Goal: Task Accomplishment & Management: Manage account settings

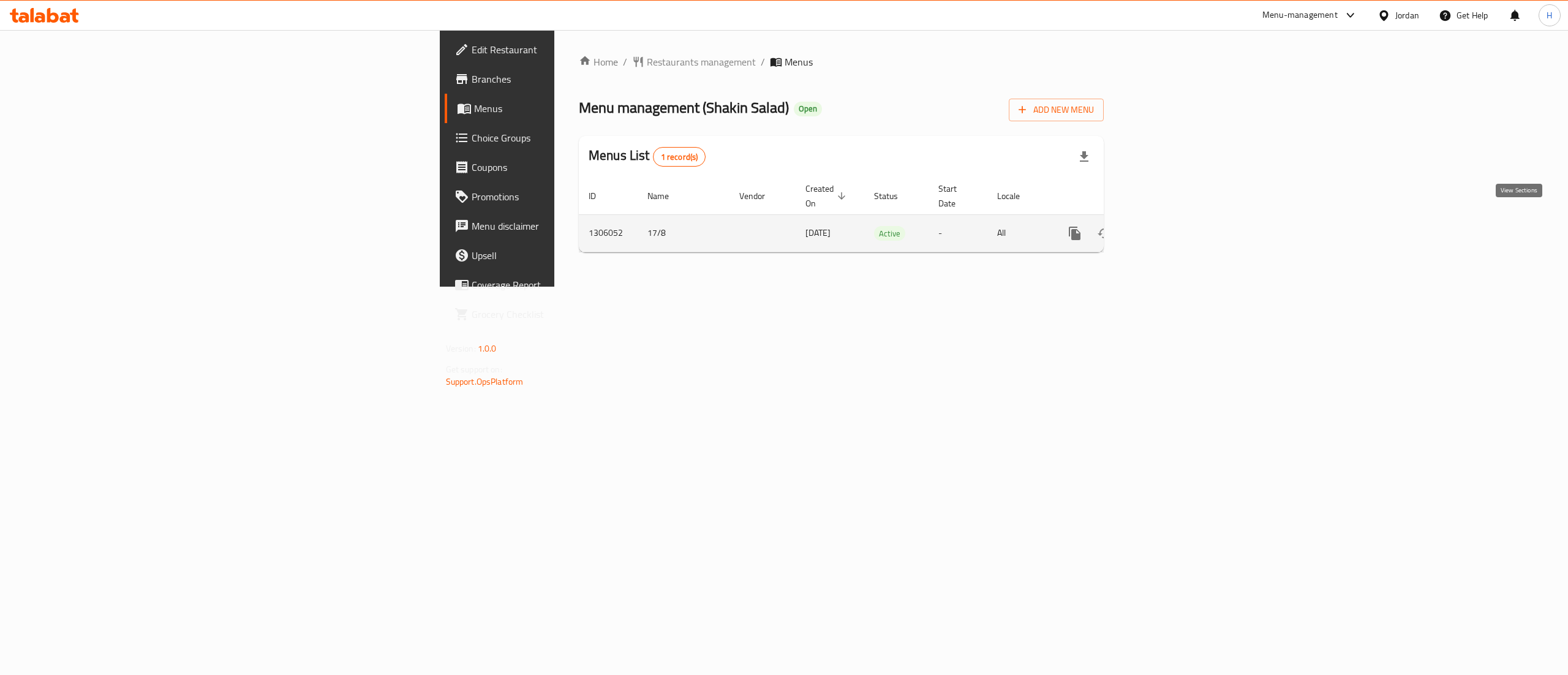
click at [1171, 226] on icon "enhanced table" at bounding box center [1163, 233] width 15 height 15
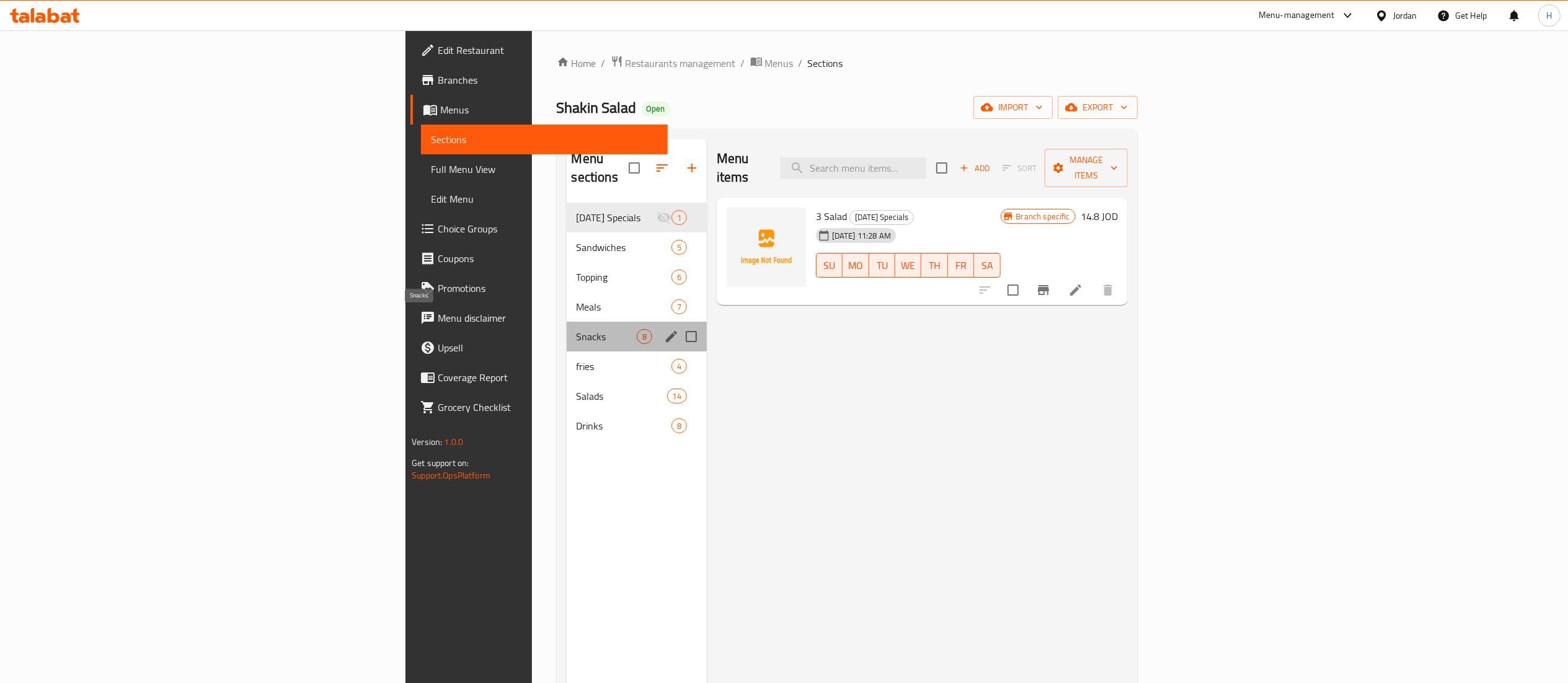
click at [577, 330] on span "Snacks" at bounding box center [607, 337] width 60 height 15
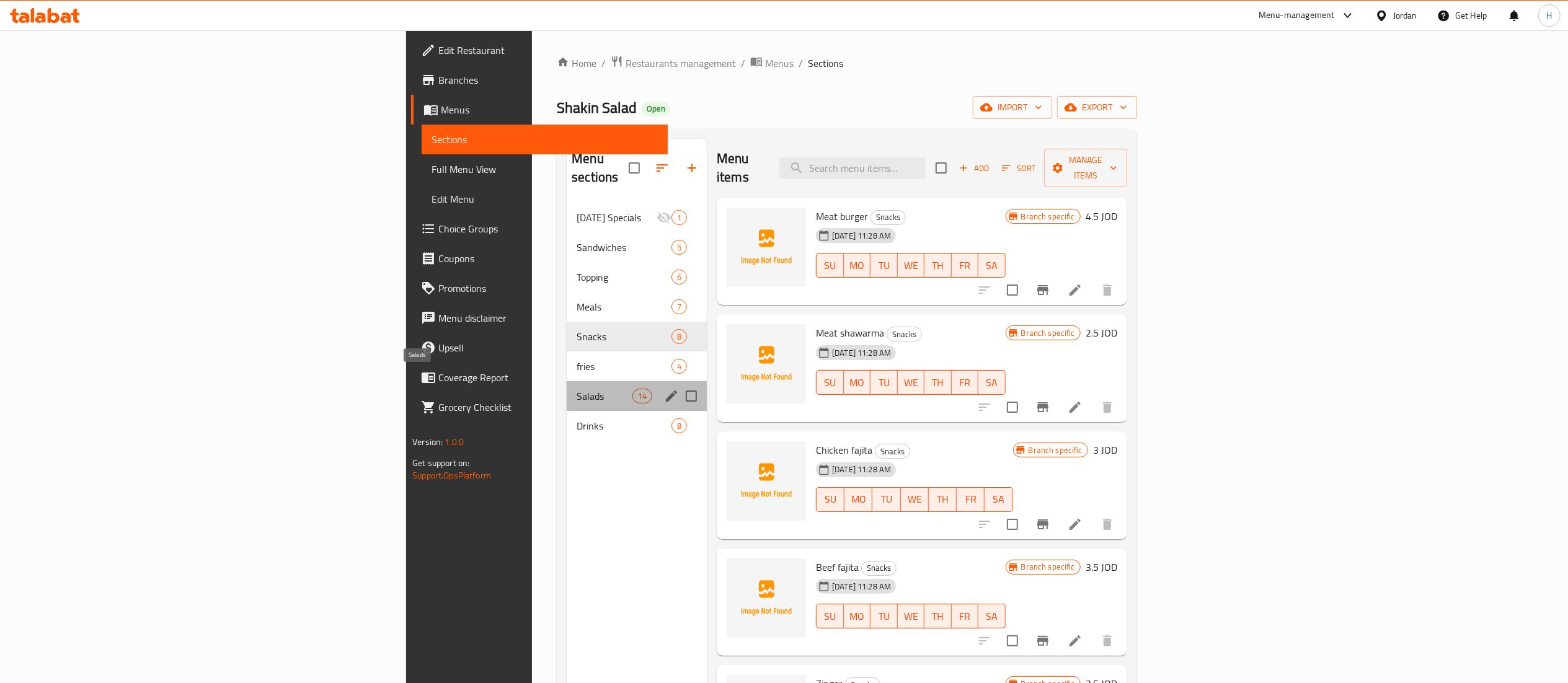
click at [577, 388] on span "Salads" at bounding box center [605, 396] width 55 height 15
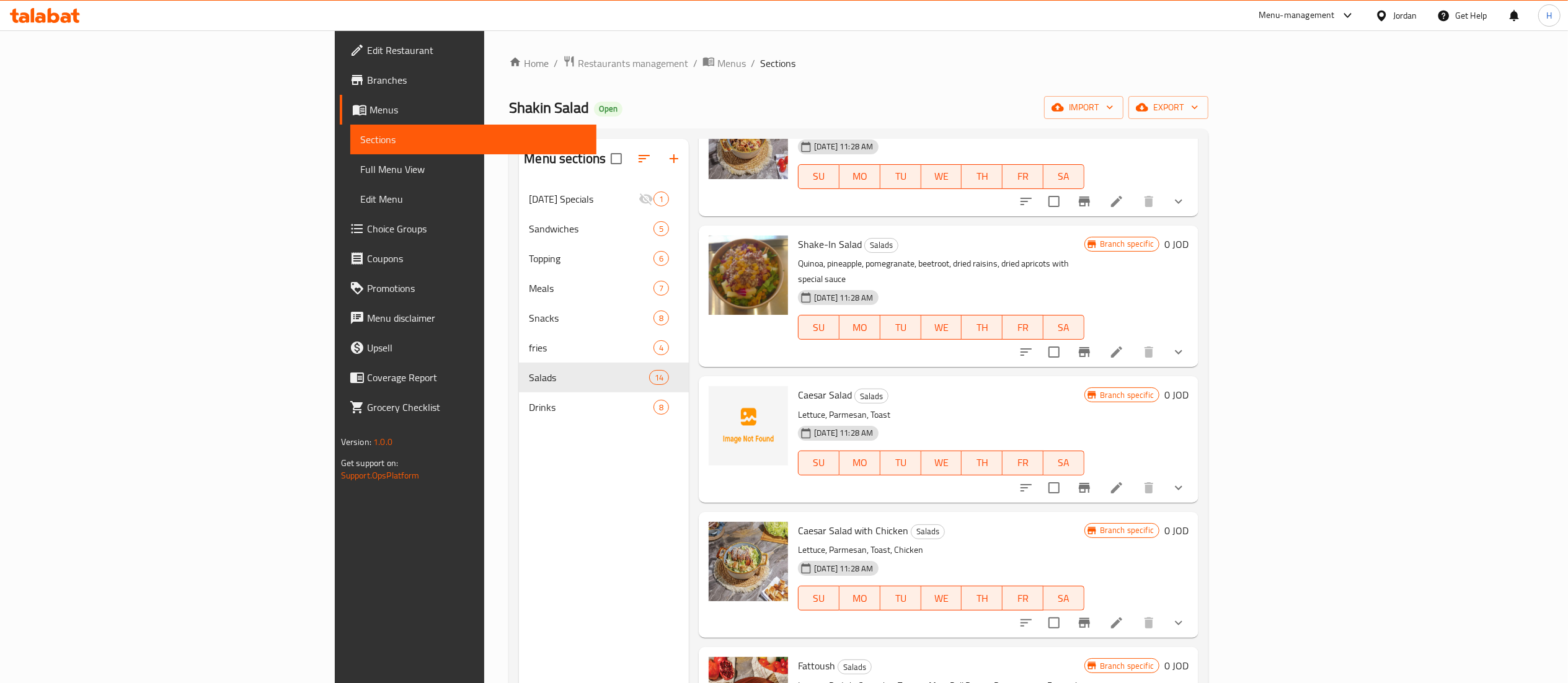
scroll to position [868, 0]
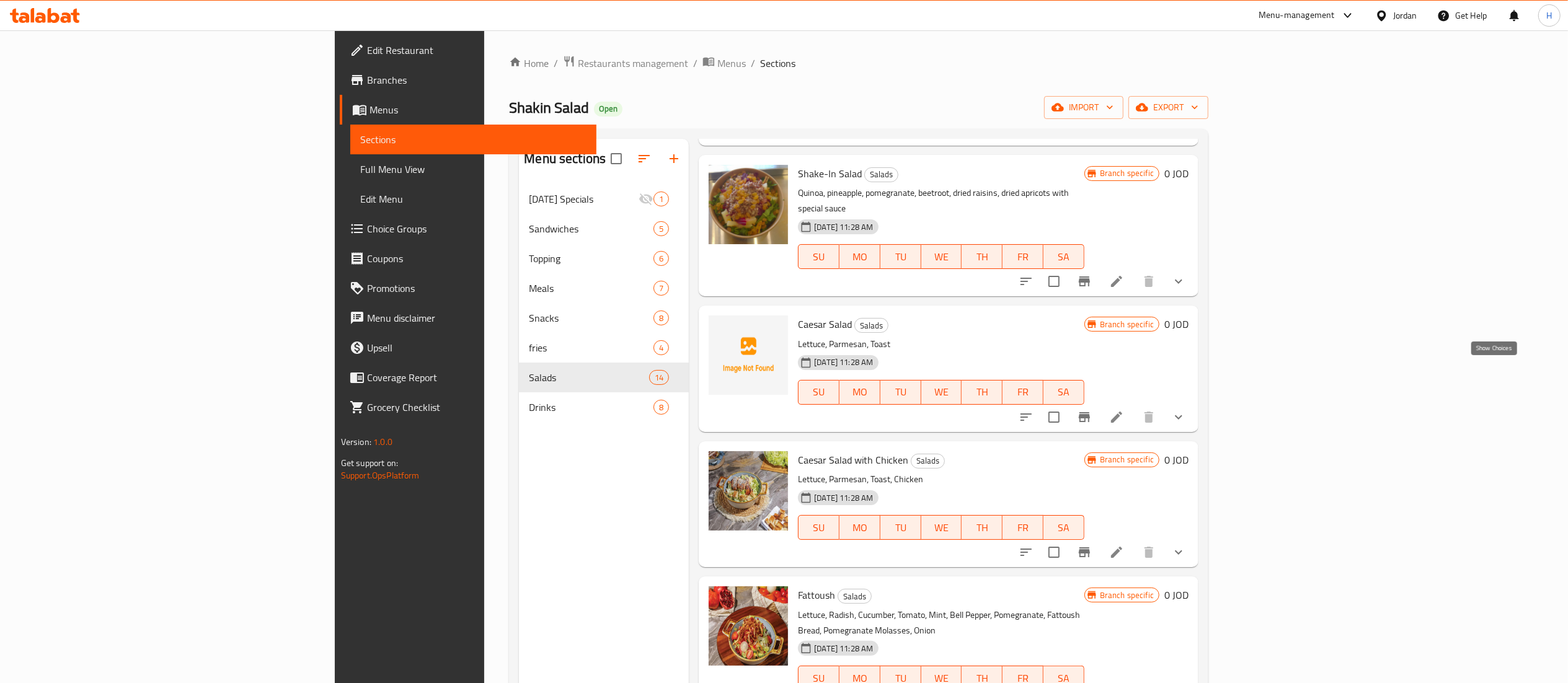
click at [1186, 410] on icon "show more" at bounding box center [1179, 417] width 15 height 15
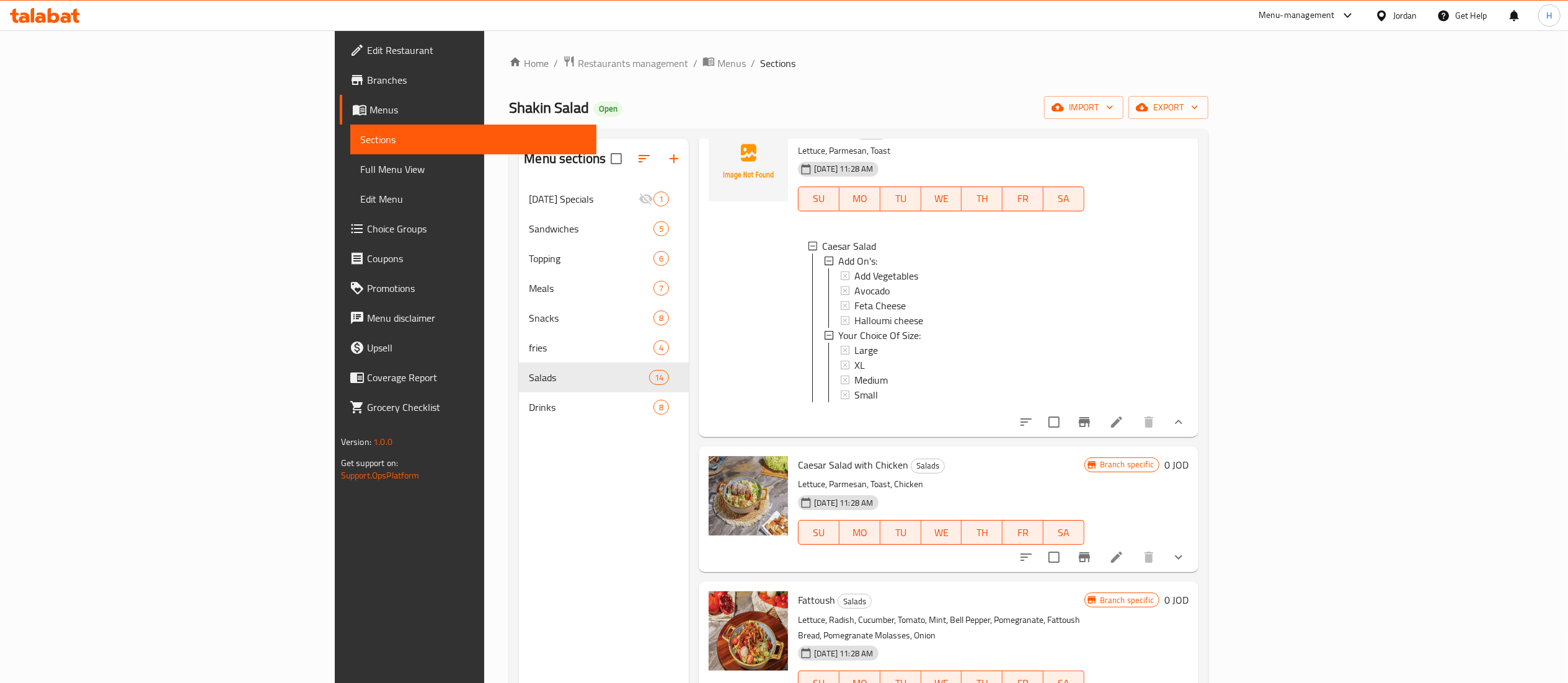
scroll to position [1116, 0]
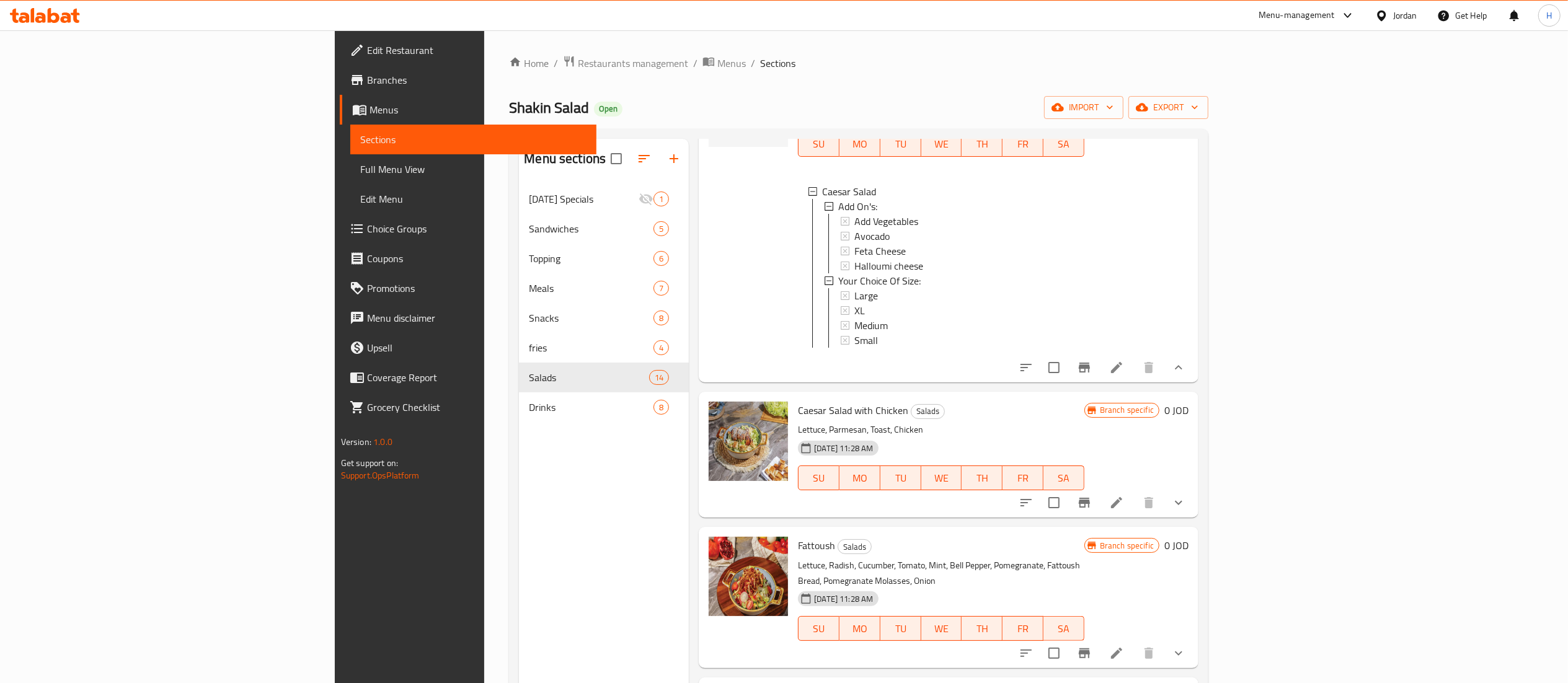
click at [1194, 488] on div at bounding box center [1101, 503] width 182 height 29
click at [1194, 488] on button "show more" at bounding box center [1178, 503] width 29 height 29
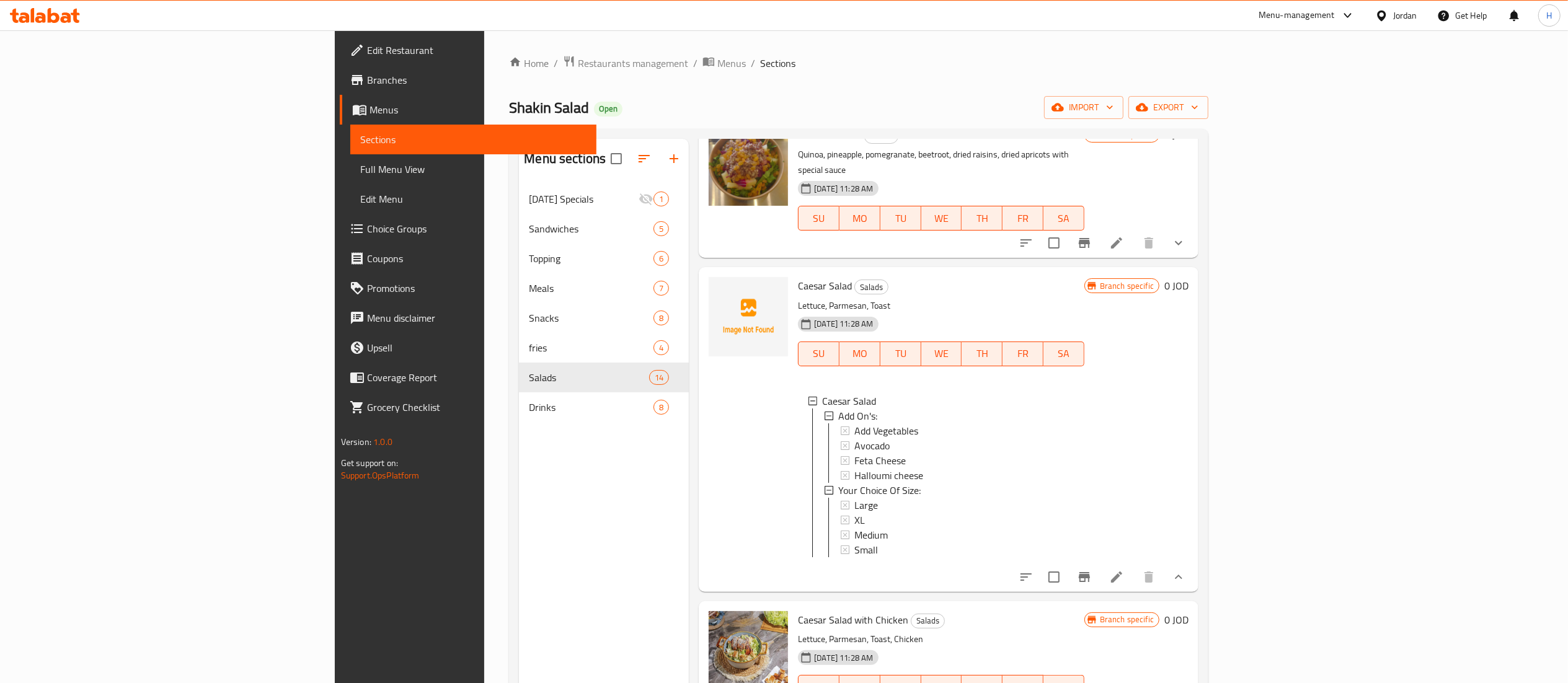
scroll to position [868, 0]
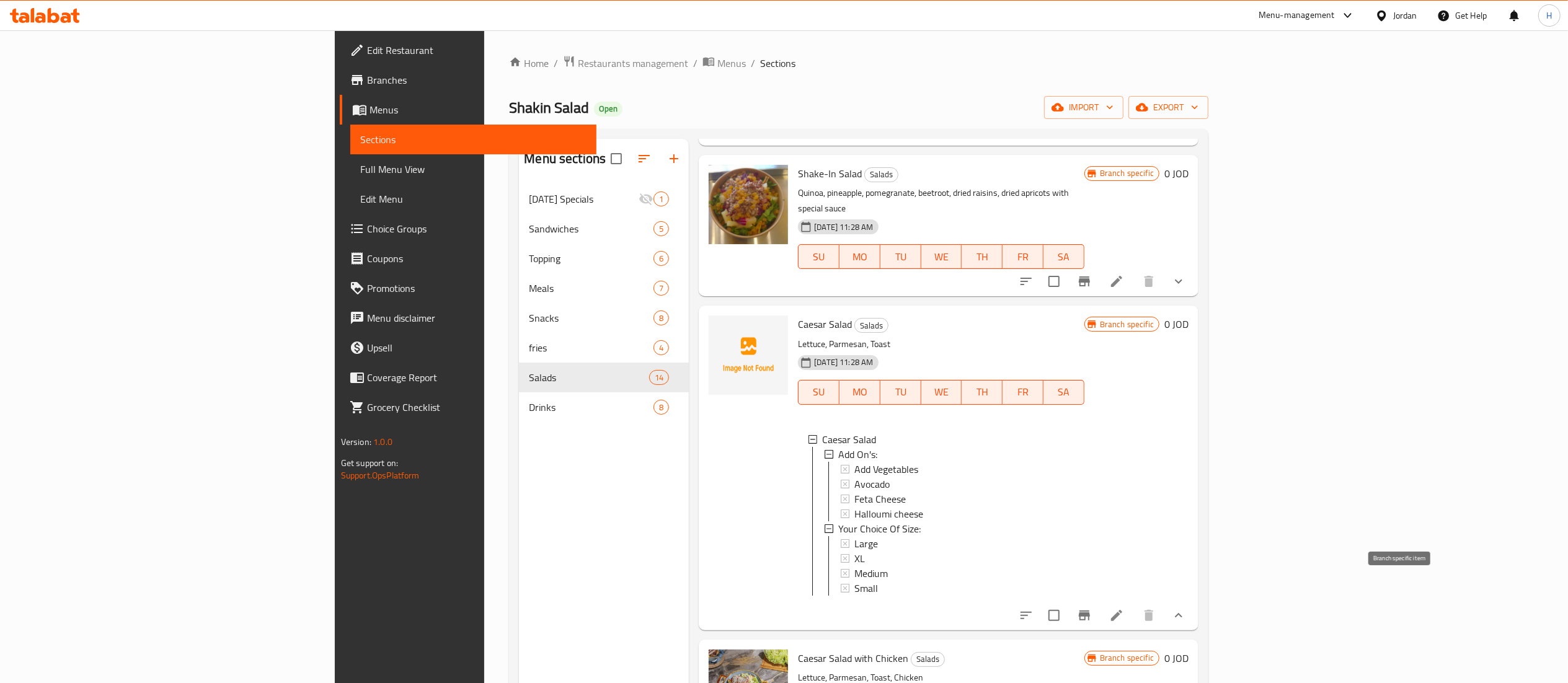
click at [1092, 609] on icon "Branch-specific-item" at bounding box center [1084, 616] width 15 height 15
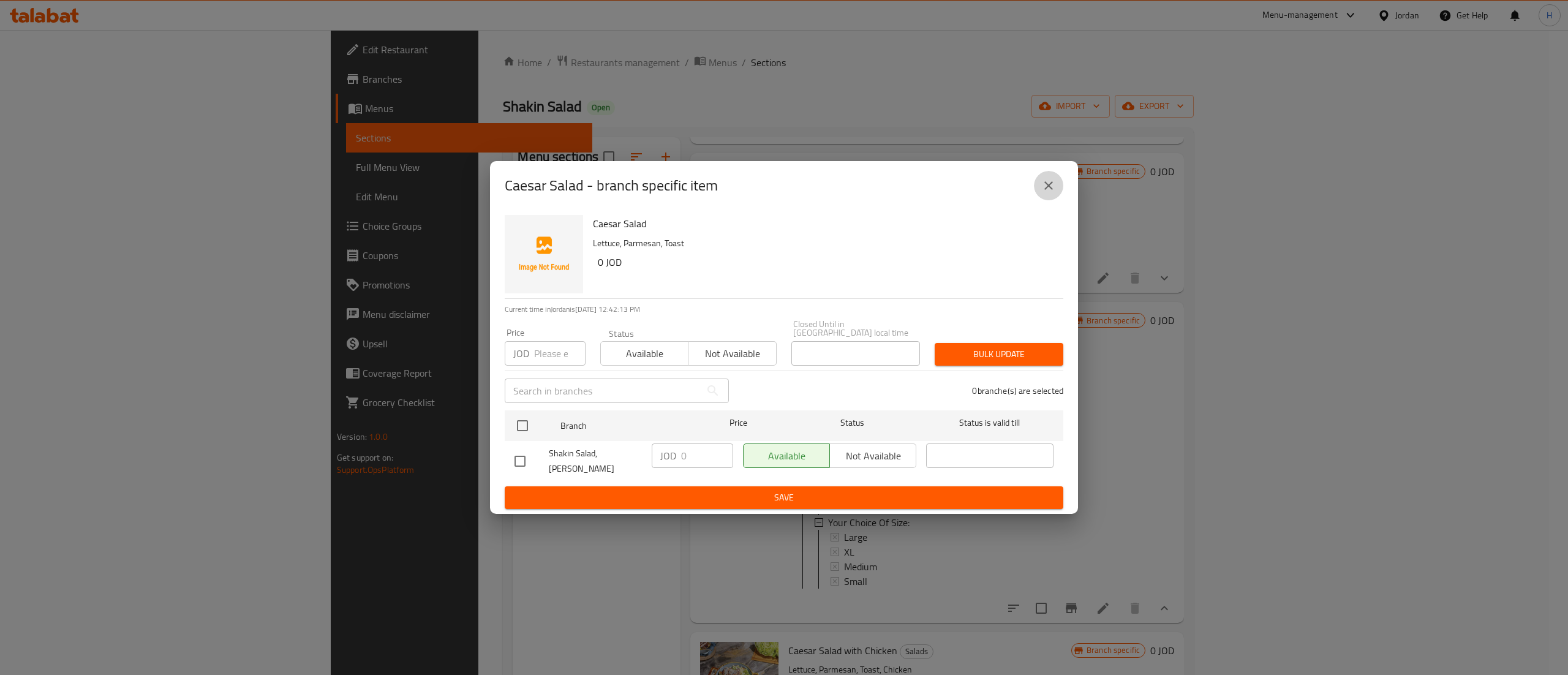
click at [1047, 193] on icon "close" at bounding box center [1049, 185] width 15 height 15
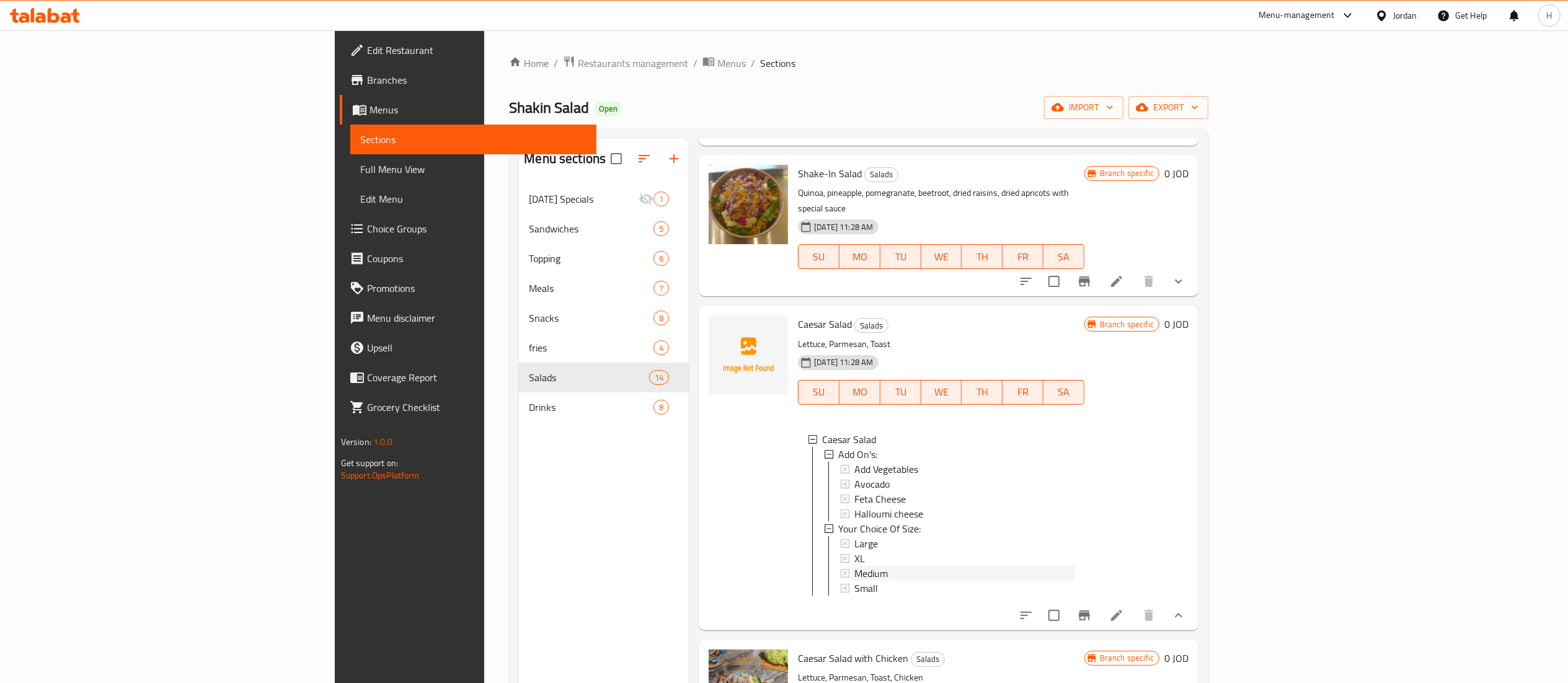
click at [854, 566] on div "Medium" at bounding box center [964, 574] width 220 height 15
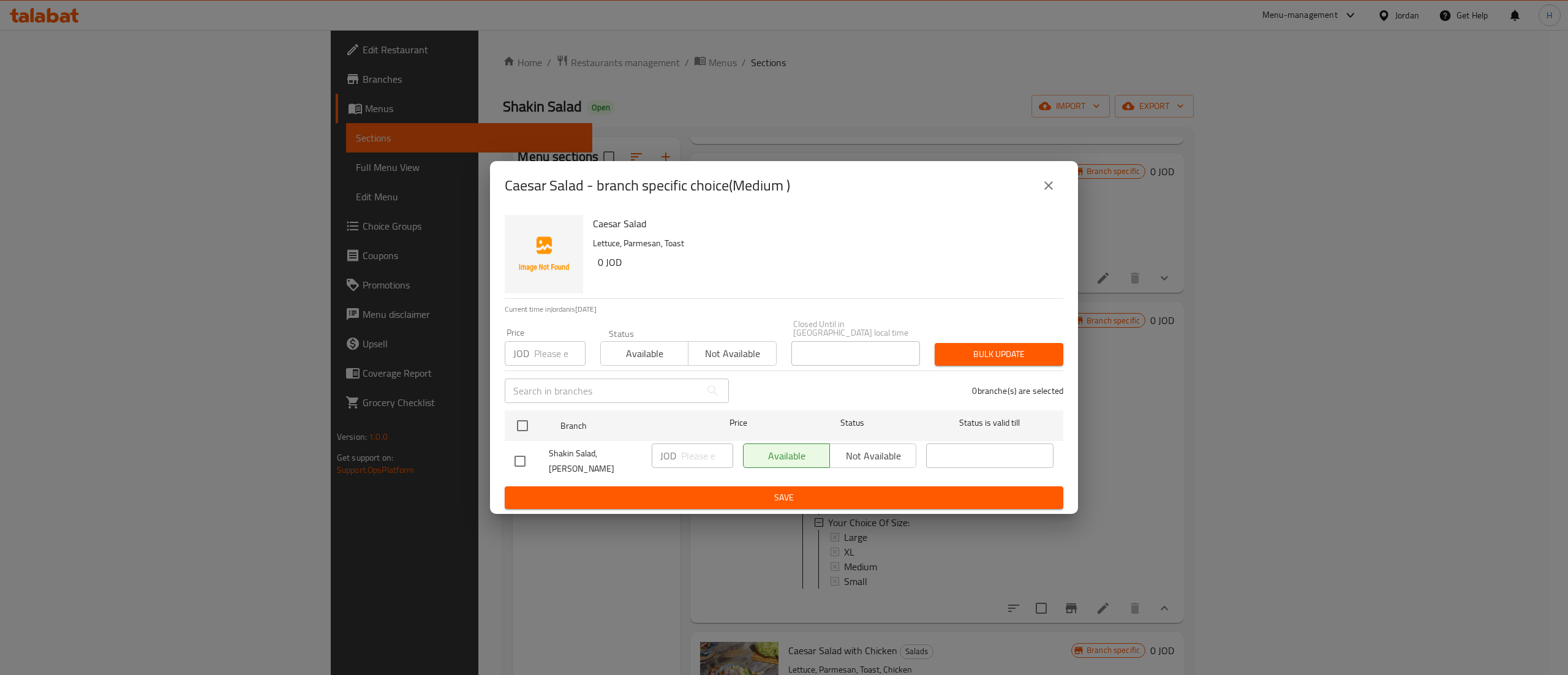
click at [1057, 181] on div "Caesar Salad - branch specific choice(Medium )" at bounding box center [784, 185] width 559 height 29
click at [1054, 193] on icon "close" at bounding box center [1049, 185] width 15 height 15
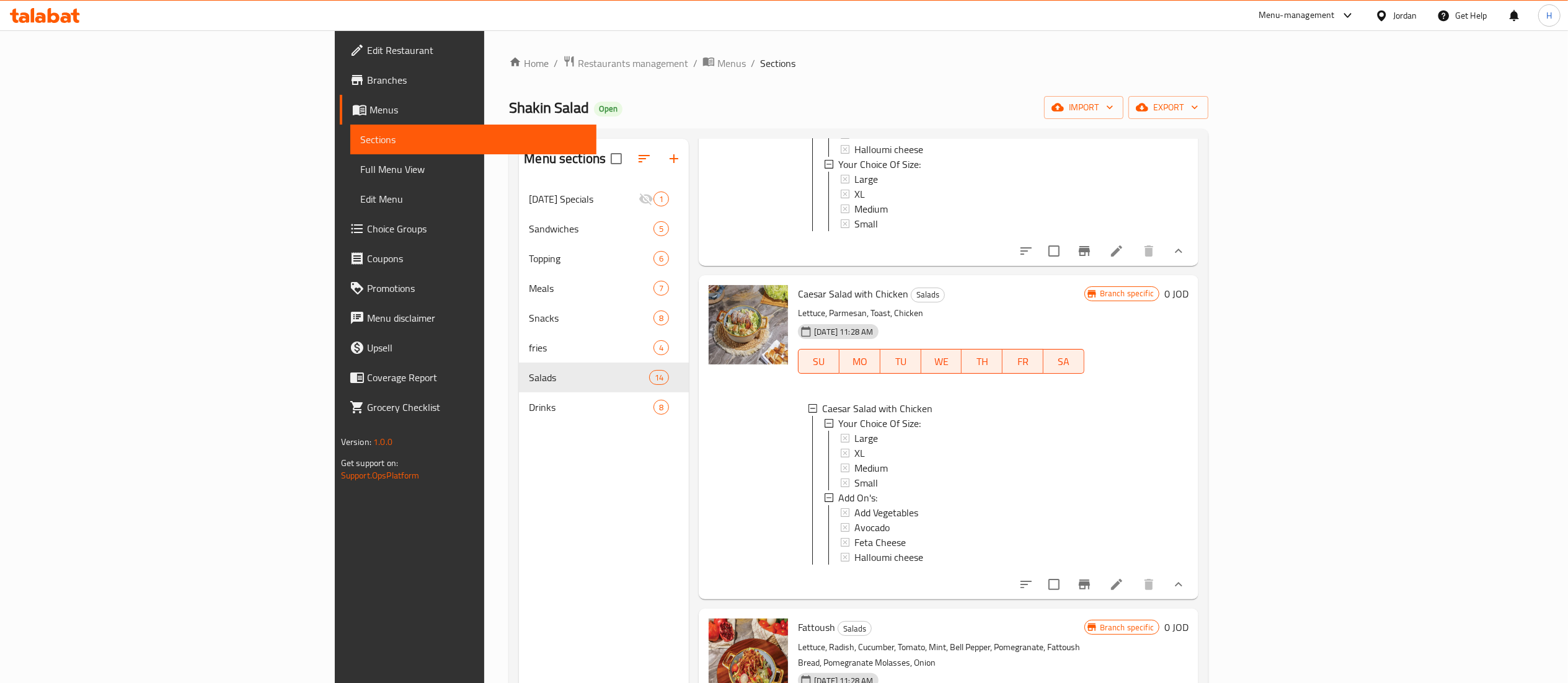
scroll to position [1364, 0]
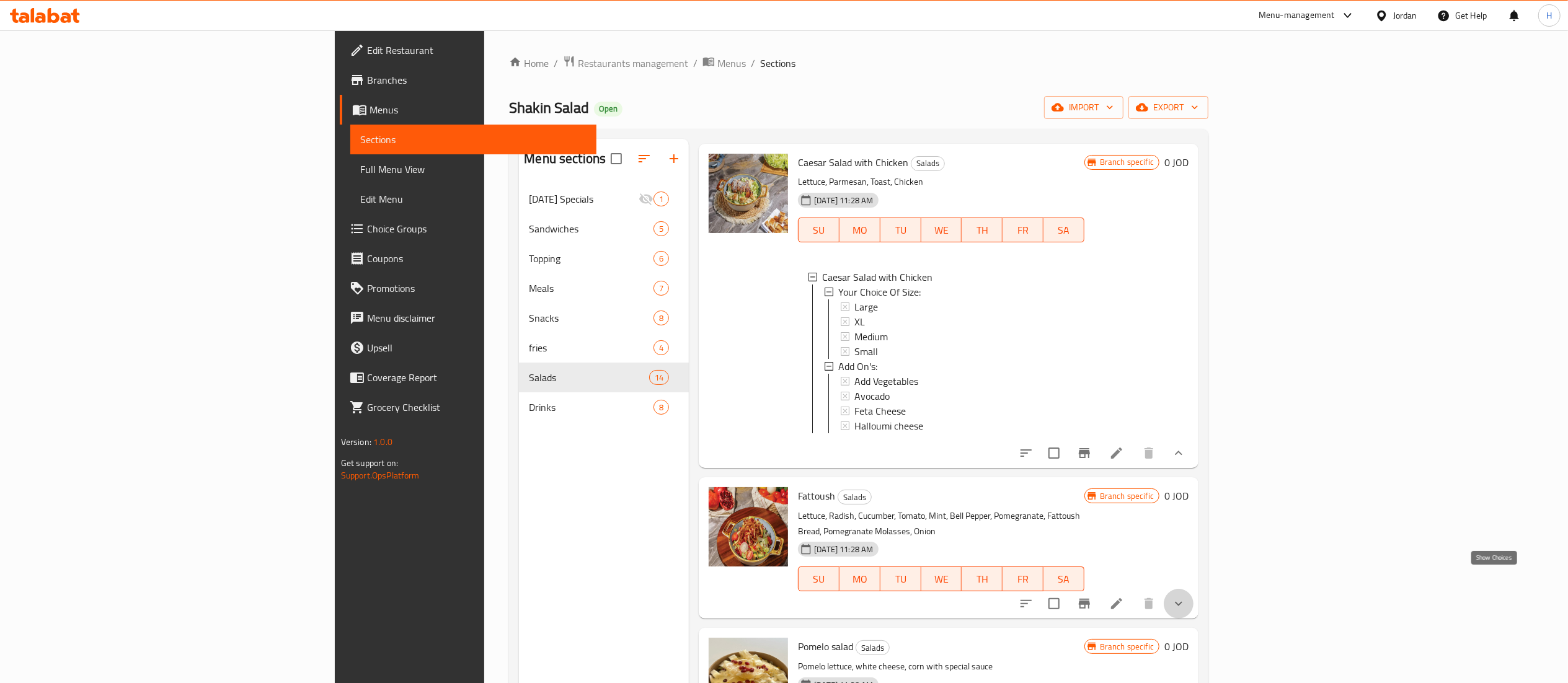
click at [1186, 597] on icon "show more" at bounding box center [1179, 604] width 15 height 15
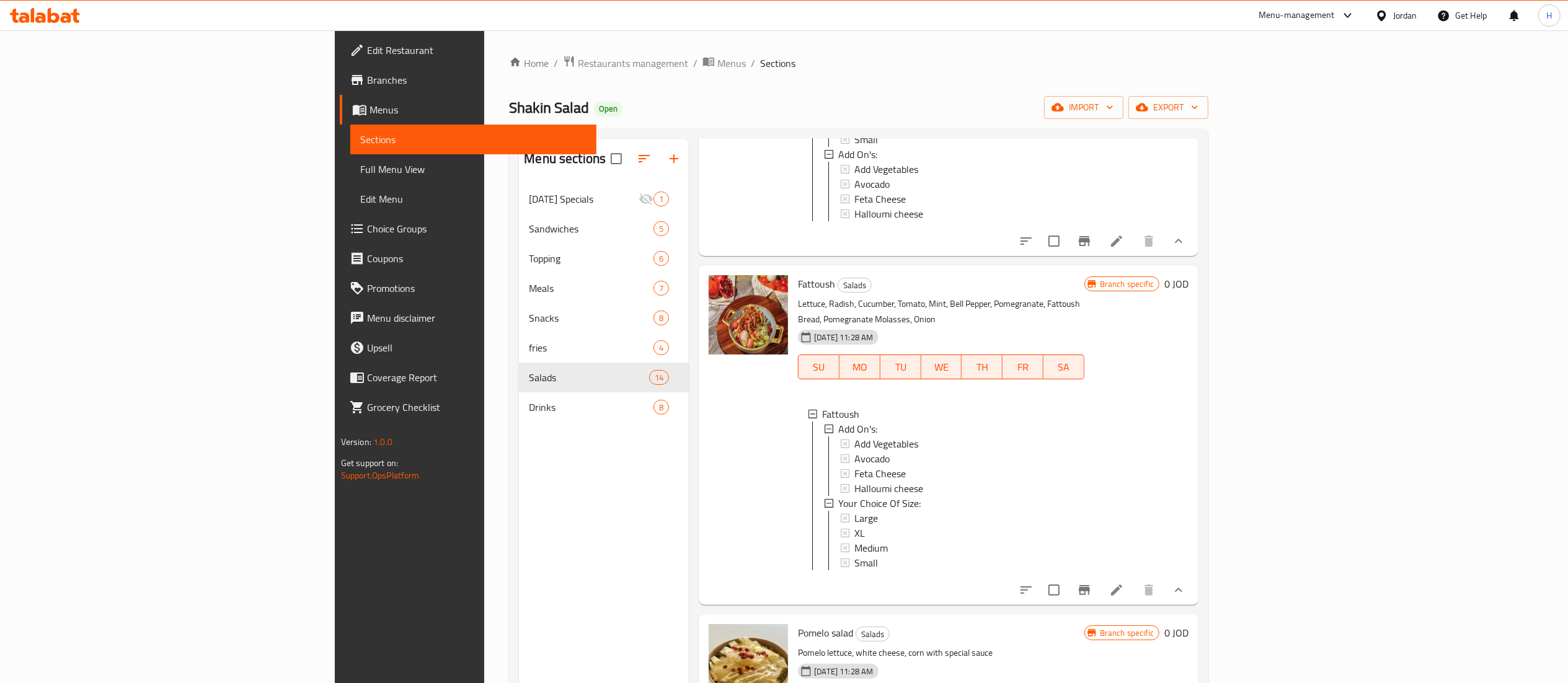
scroll to position [1612, 0]
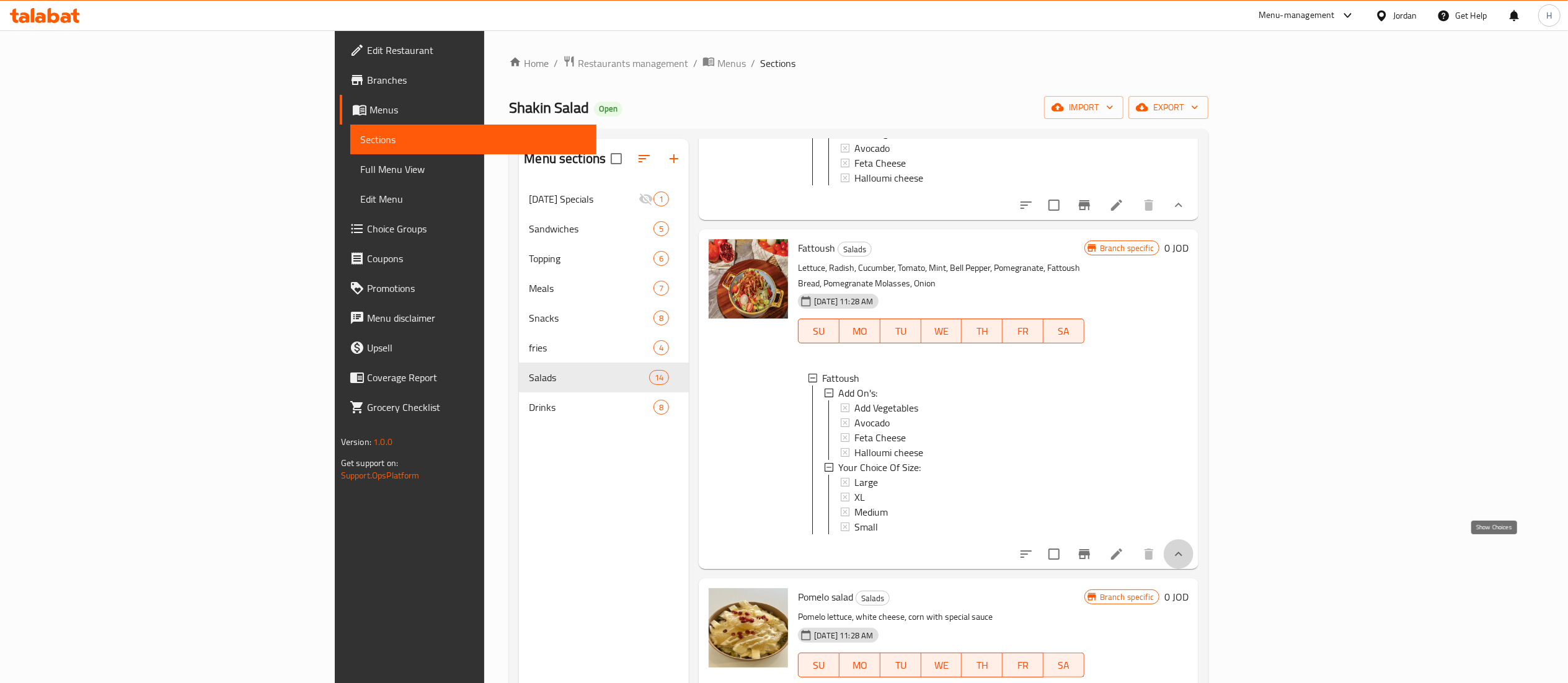
click at [1182, 552] on icon "show more" at bounding box center [1178, 553] width 7 height 4
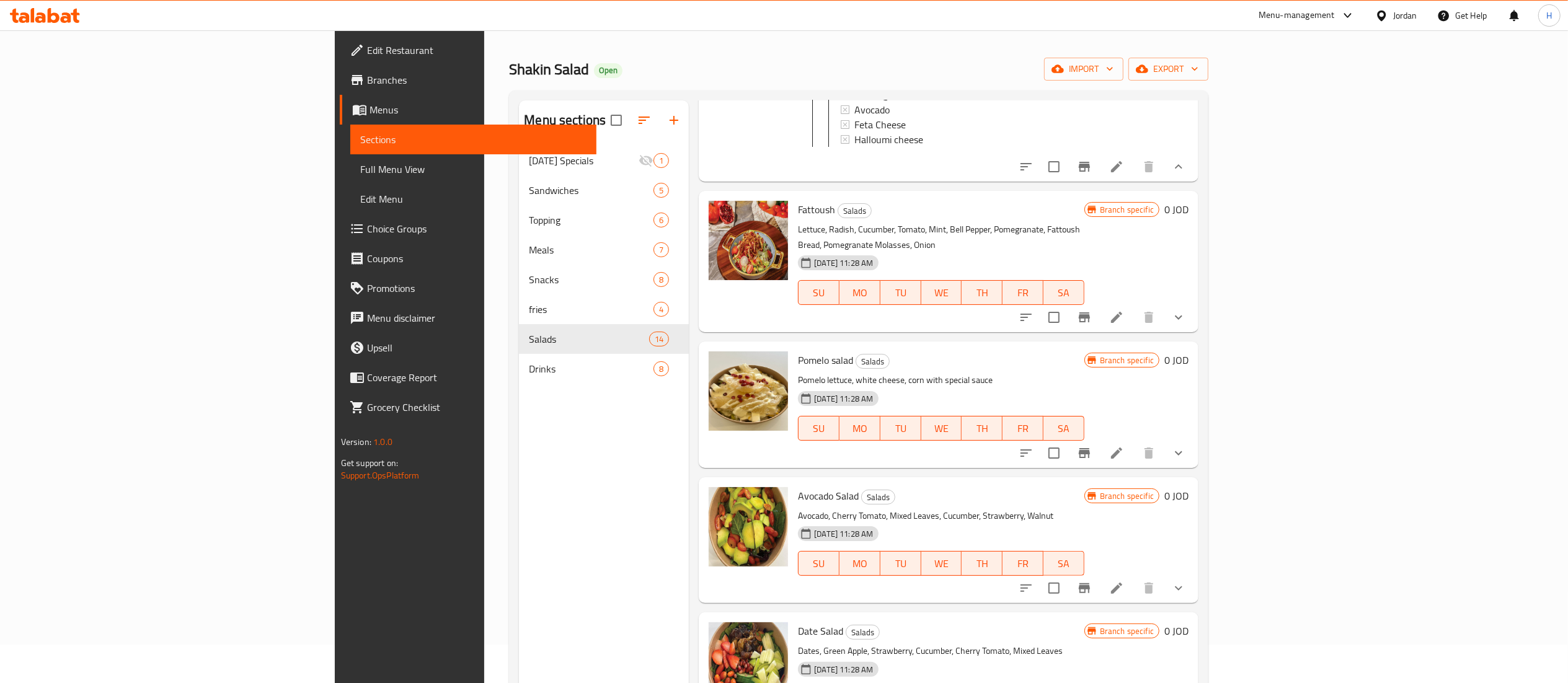
scroll to position [0, 0]
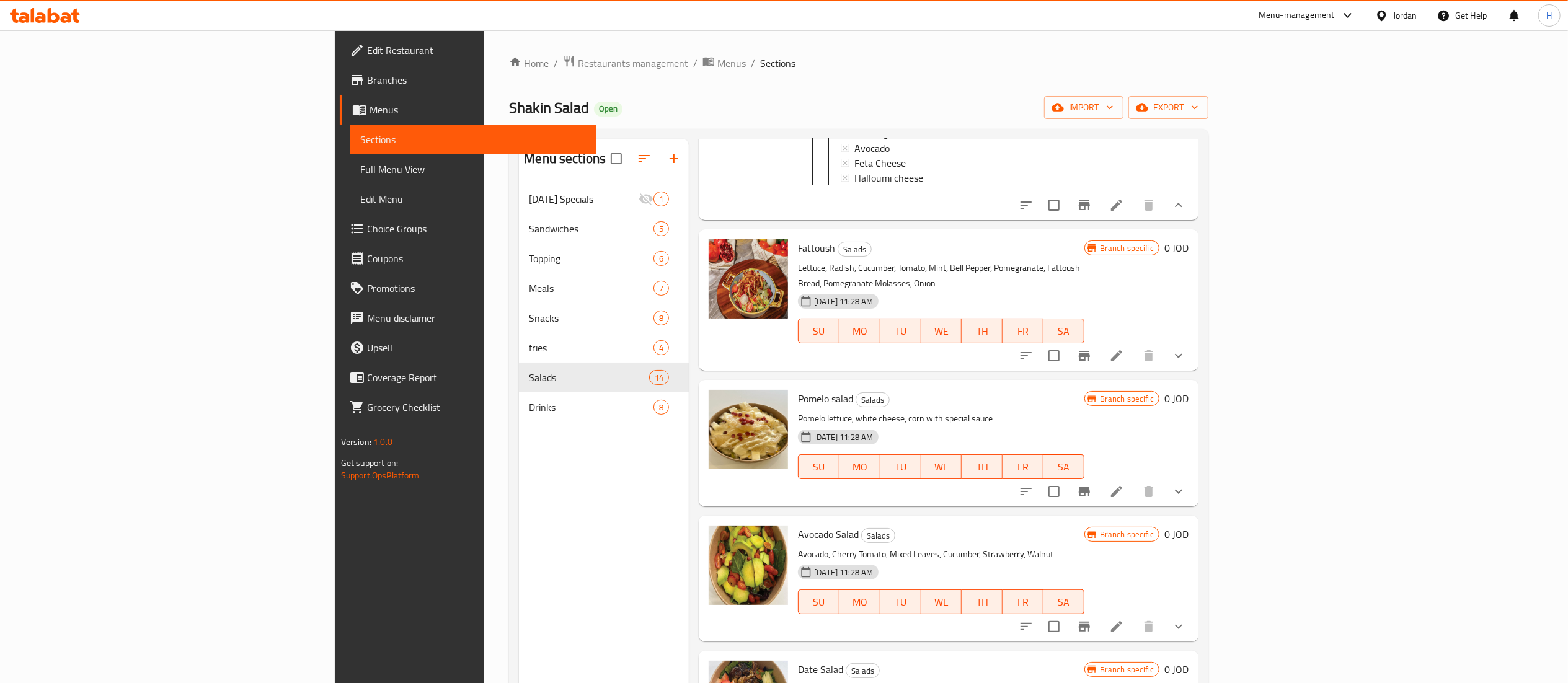
click at [367, 233] on span "Choice Groups" at bounding box center [476, 228] width 219 height 15
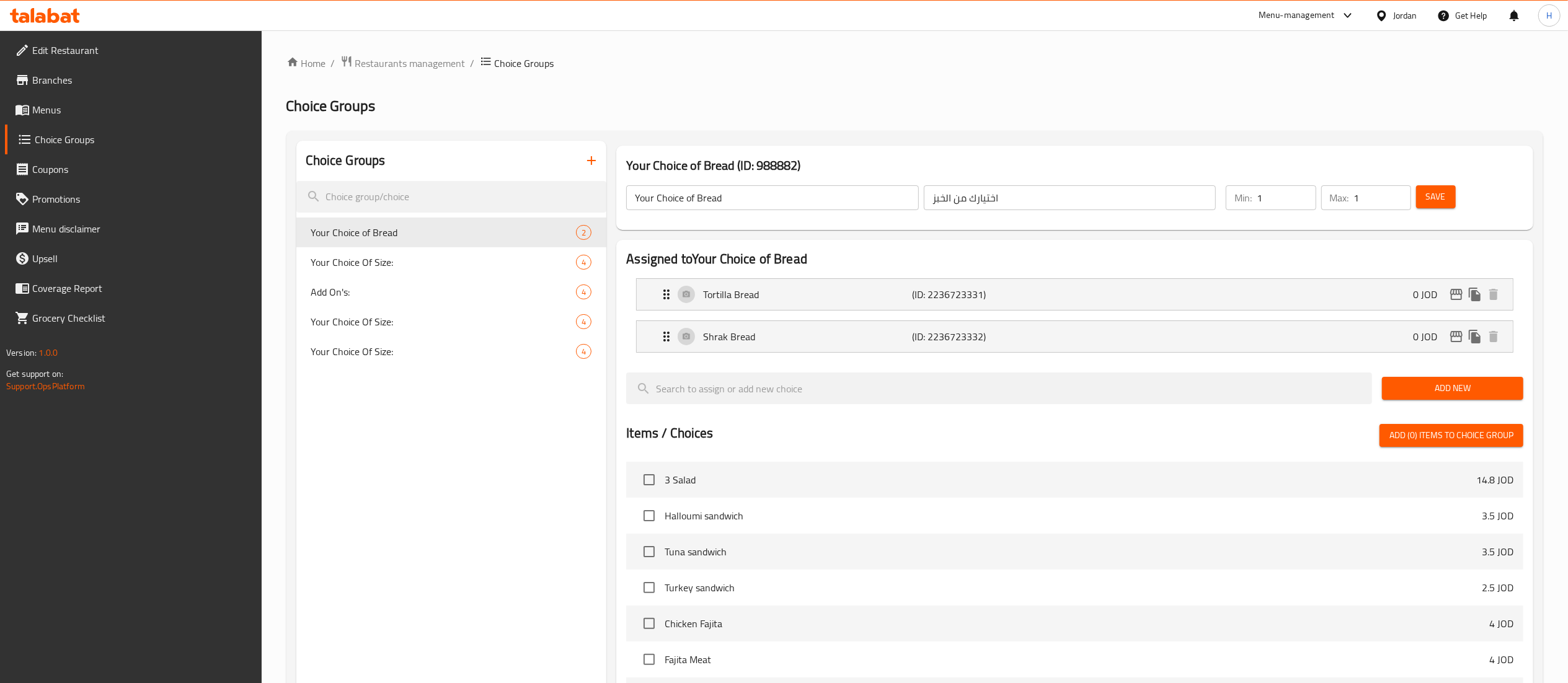
drag, startPoint x: 384, startPoint y: 432, endPoint x: 396, endPoint y: 401, distance: 33.2
click at [386, 432] on div "Choice Groups Your Choice of Bread 2 Your Choice Of Size: 4 Add On's: 4 Your Ch…" at bounding box center [451, 555] width 311 height 828
click at [396, 319] on span "Your Choice Of Size:" at bounding box center [425, 322] width 228 height 15
type input "Your Choice Of Size:"
type input "إختيارك من الحجم:"
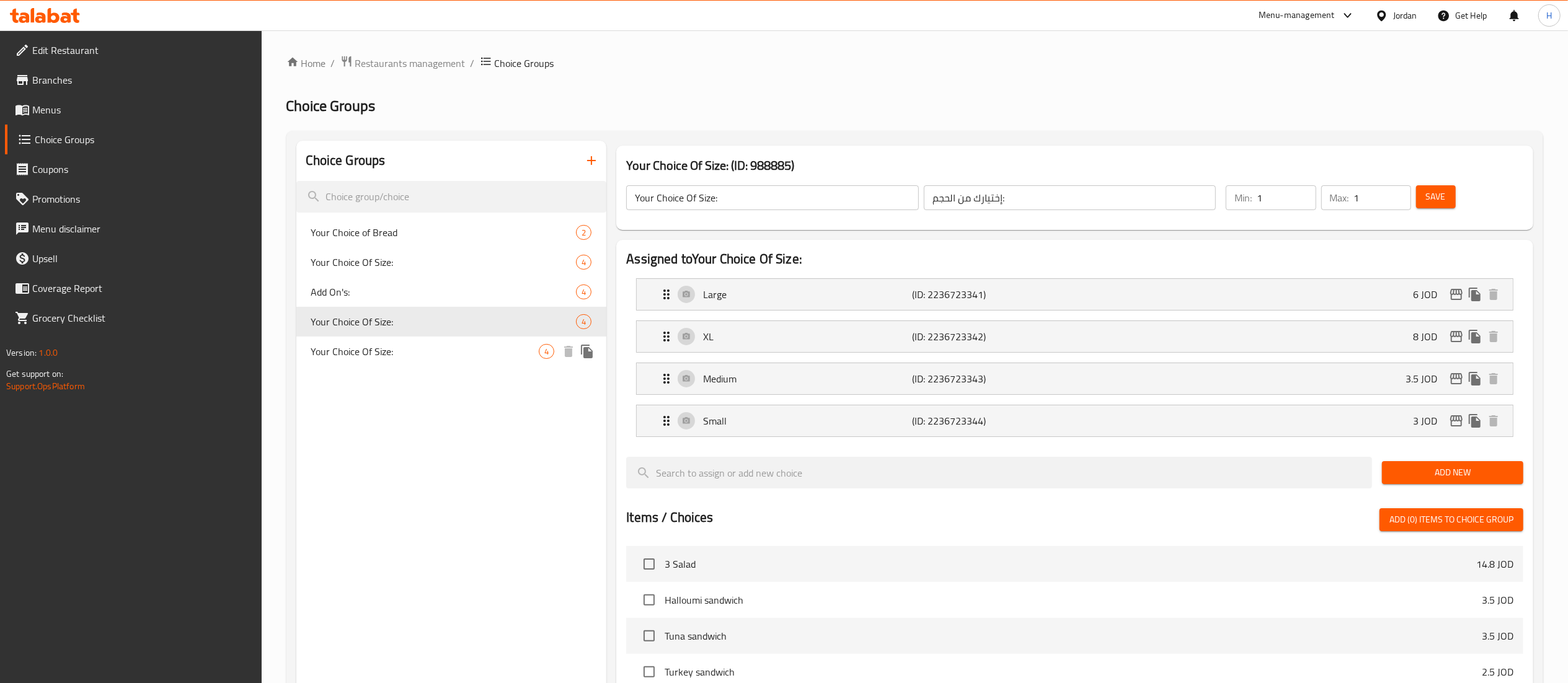
click at [396, 348] on span "Your Choice Of Size:" at bounding box center [425, 352] width 228 height 15
click at [368, 257] on span "Your Choice Of Size:" at bounding box center [425, 262] width 228 height 15
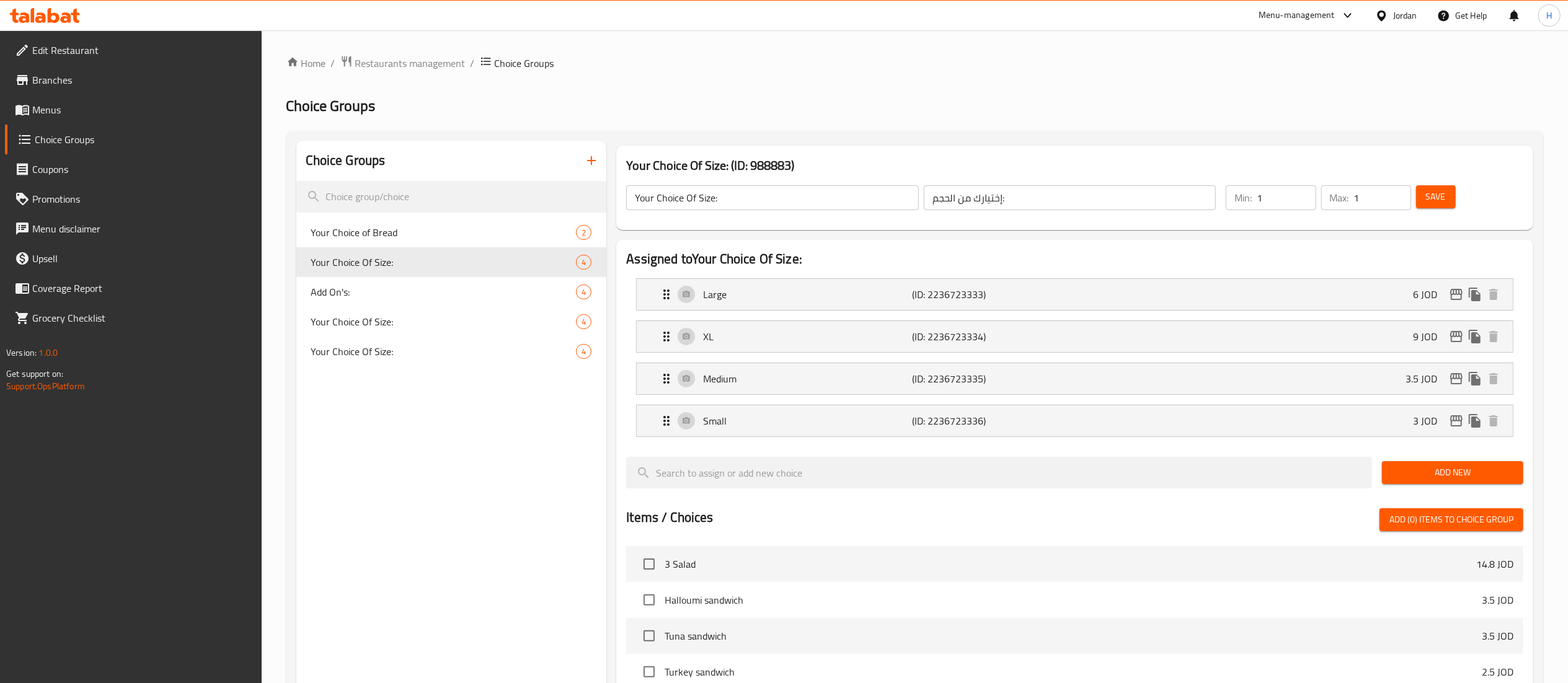
click at [423, 443] on div "Choice Groups Your Choice of Bread 2 Your Choice Of Size: 4 Add On's: 4 Your Ch…" at bounding box center [451, 597] width 311 height 912
click at [589, 166] on icon "button" at bounding box center [591, 161] width 15 height 15
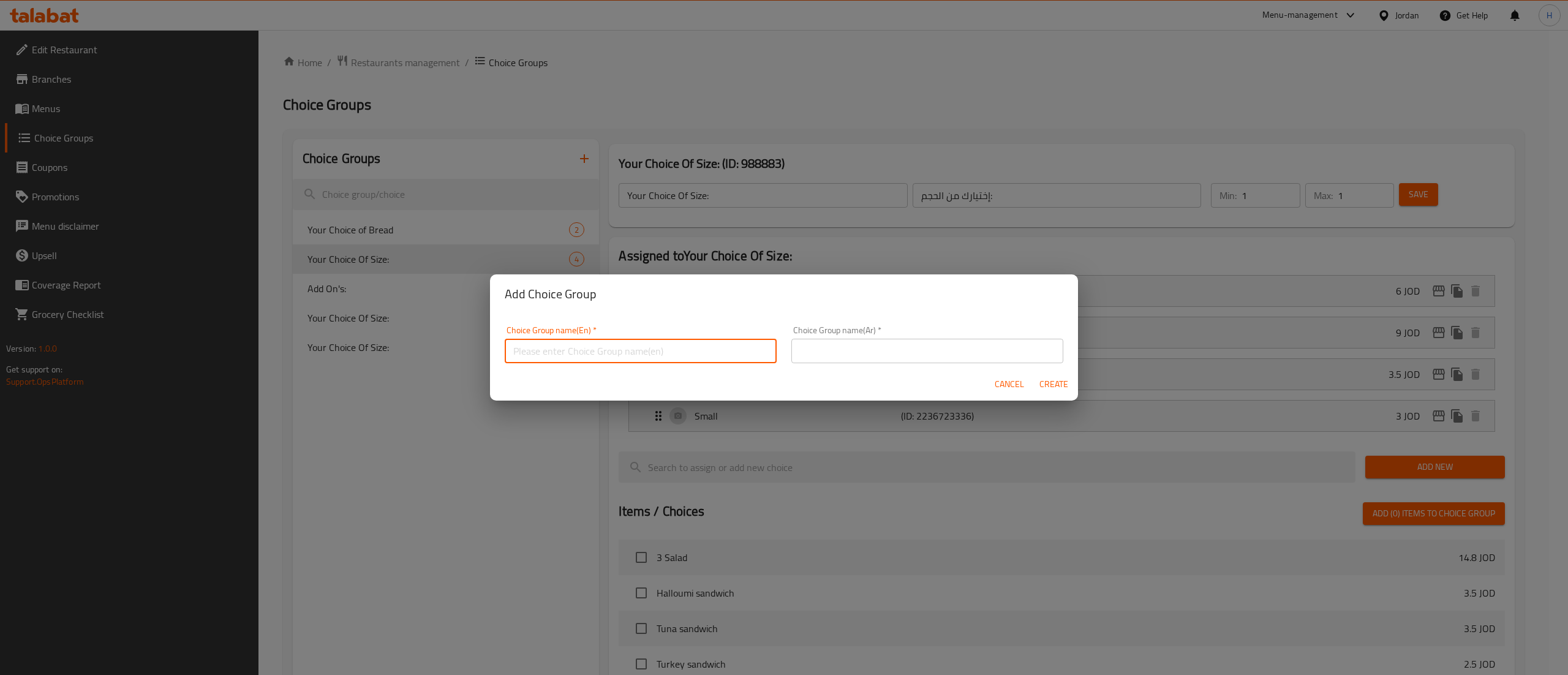
drag, startPoint x: 547, startPoint y: 357, endPoint x: 547, endPoint y: 348, distance: 9.0
click at [547, 357] on input "text" at bounding box center [640, 351] width 272 height 24
type input "Your Choice Of Size::"
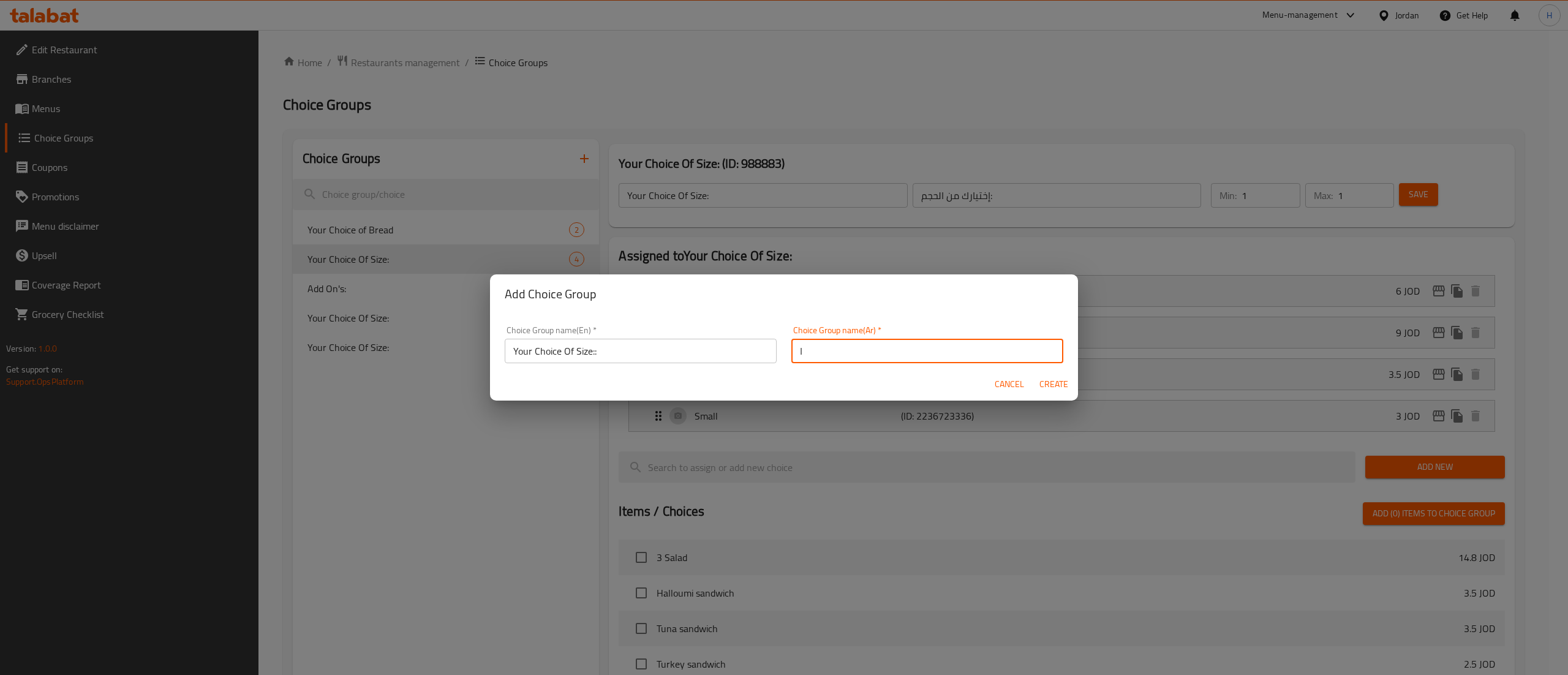
type input "اختيارك من"
click at [1034, 373] on button "Create" at bounding box center [1054, 385] width 40 height 23
type input "Your Choice Of Size::"
type input "اختيارك من"
type input "0"
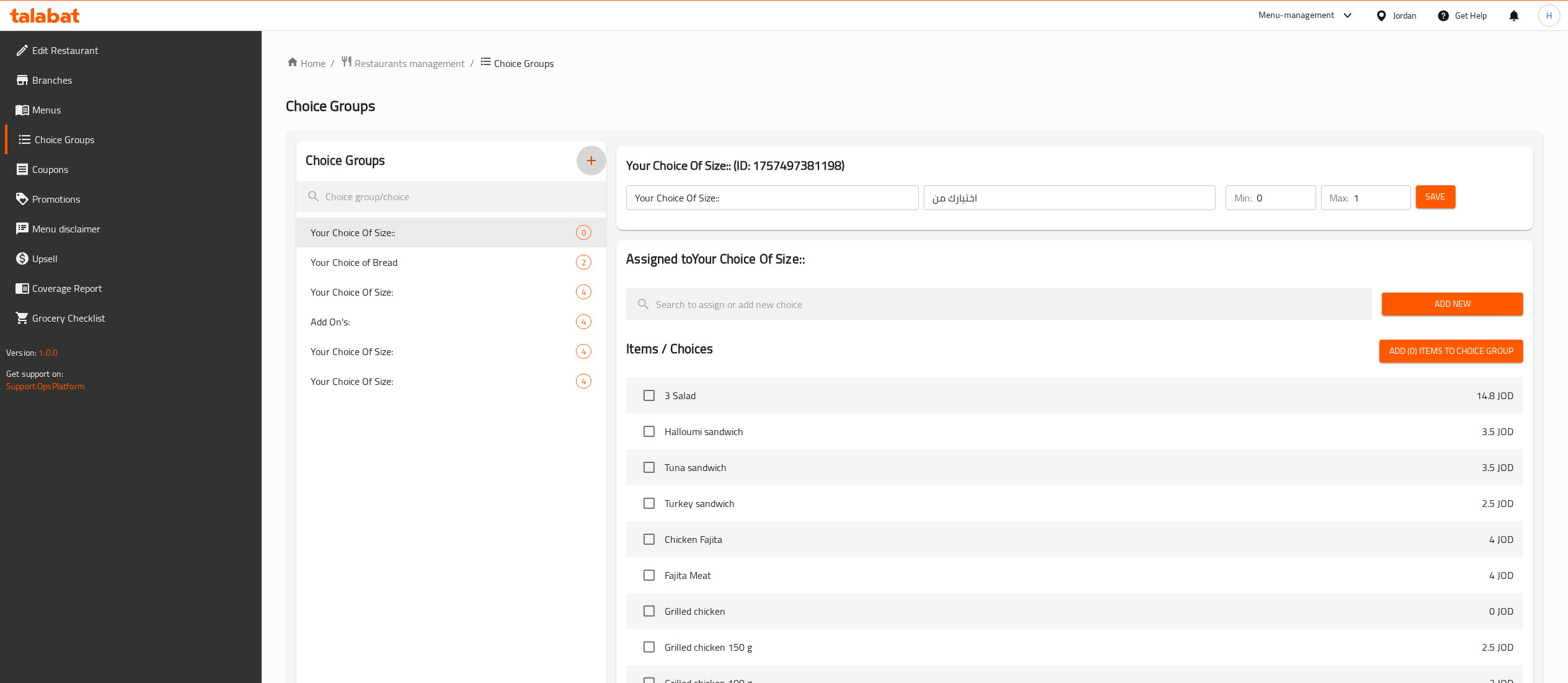
type input "1"
click at [1397, 191] on input "1" at bounding box center [1383, 197] width 57 height 24
type input "1"
click at [1300, 193] on input "1" at bounding box center [1286, 197] width 59 height 24
click at [1331, 270] on nav at bounding box center [1075, 273] width 897 height 10
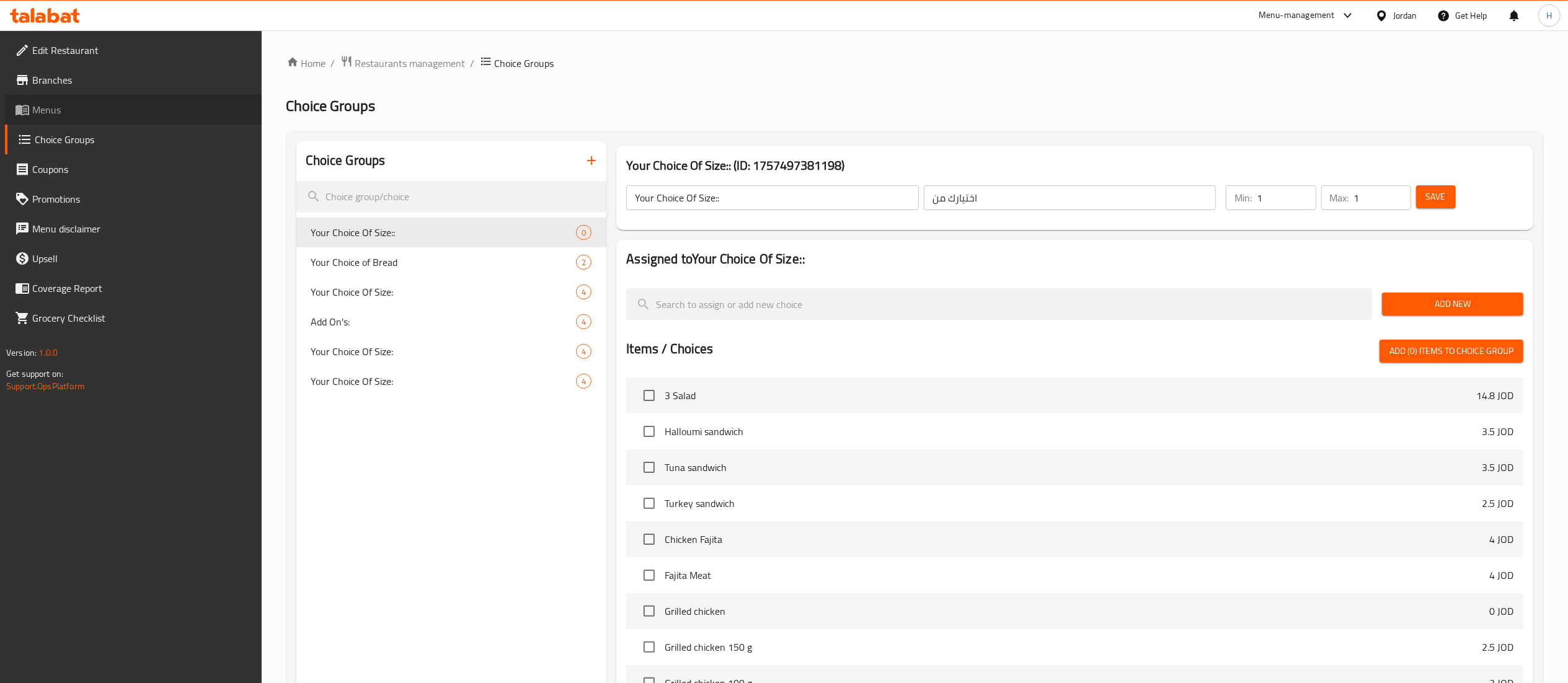
click at [50, 104] on span "Menus" at bounding box center [142, 109] width 219 height 15
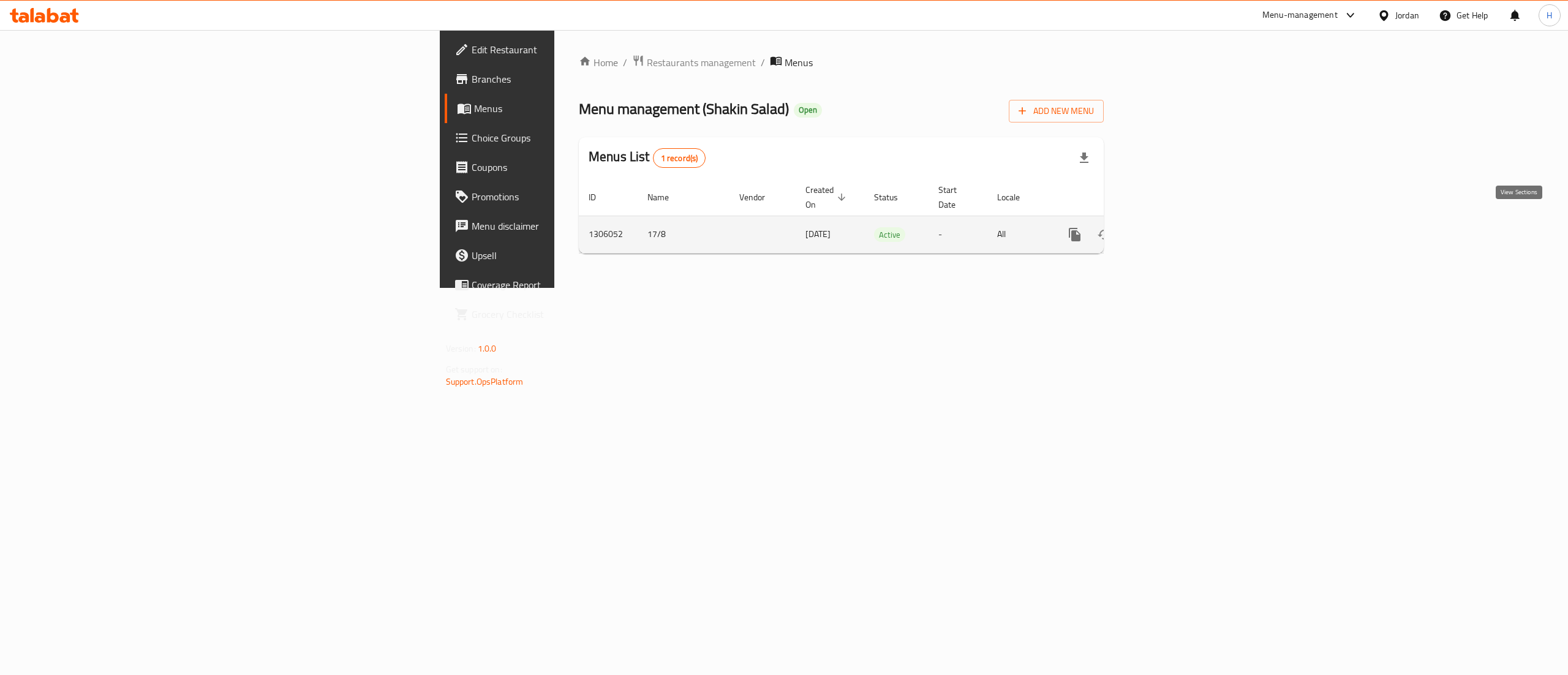
click at [1178, 220] on link "enhanced table" at bounding box center [1163, 235] width 29 height 29
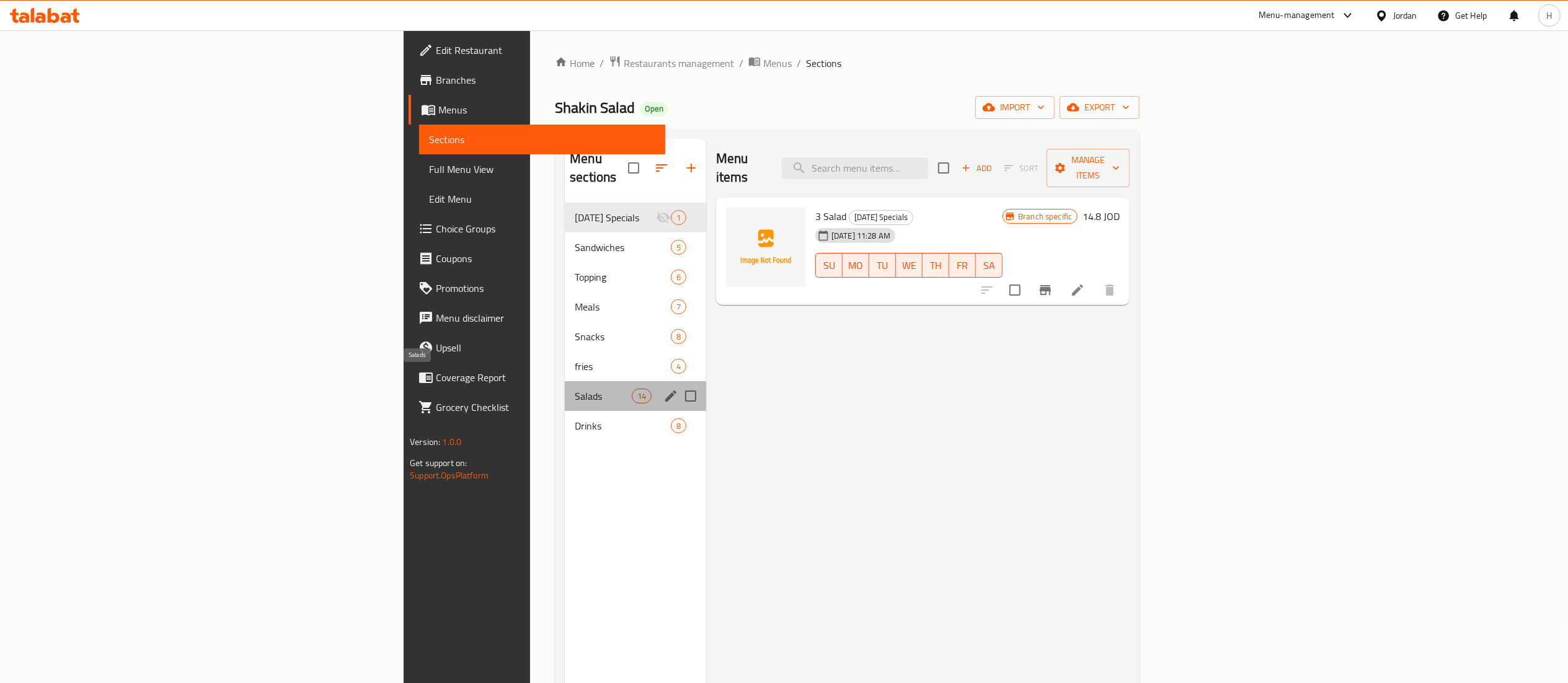
click at [574, 388] on span "Salads" at bounding box center [602, 396] width 56 height 15
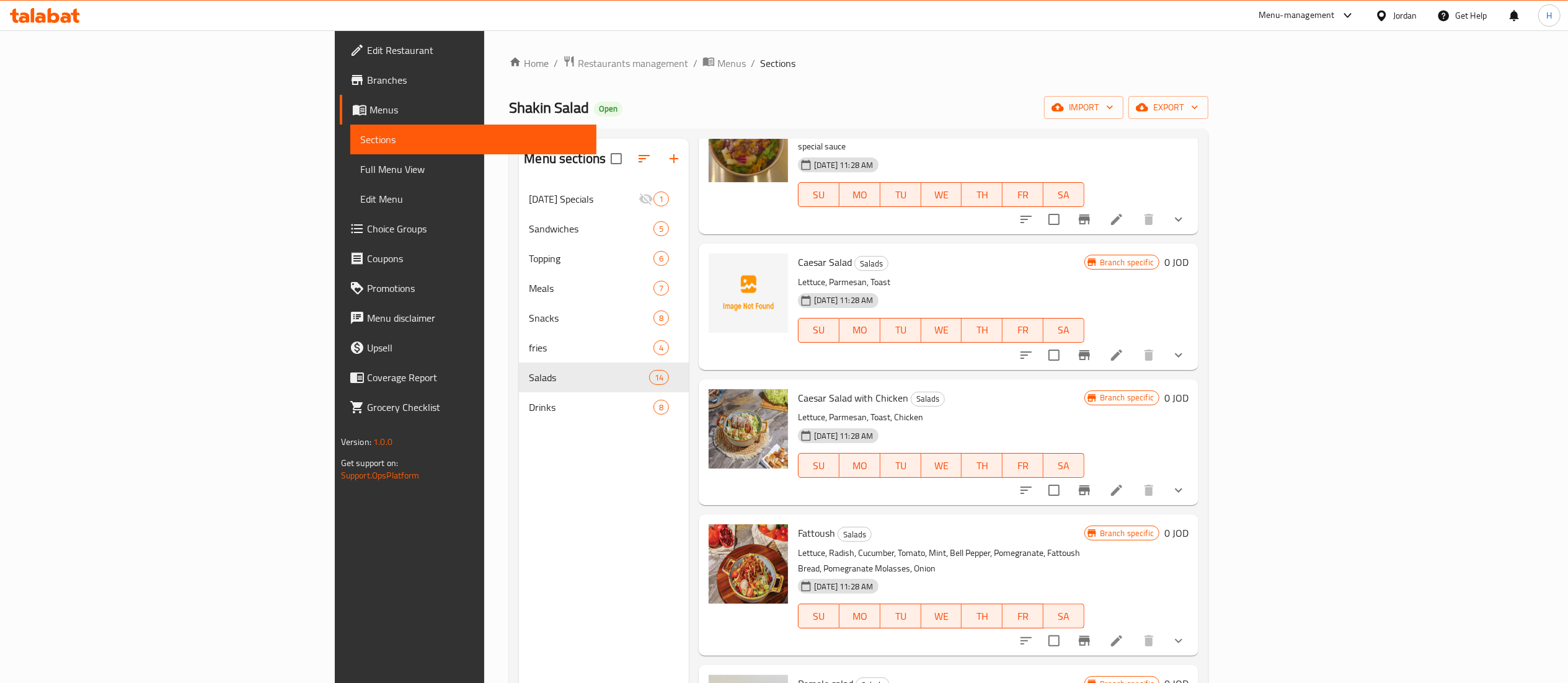
scroll to position [929, 0]
click at [1194, 342] on button "show more" at bounding box center [1178, 357] width 29 height 29
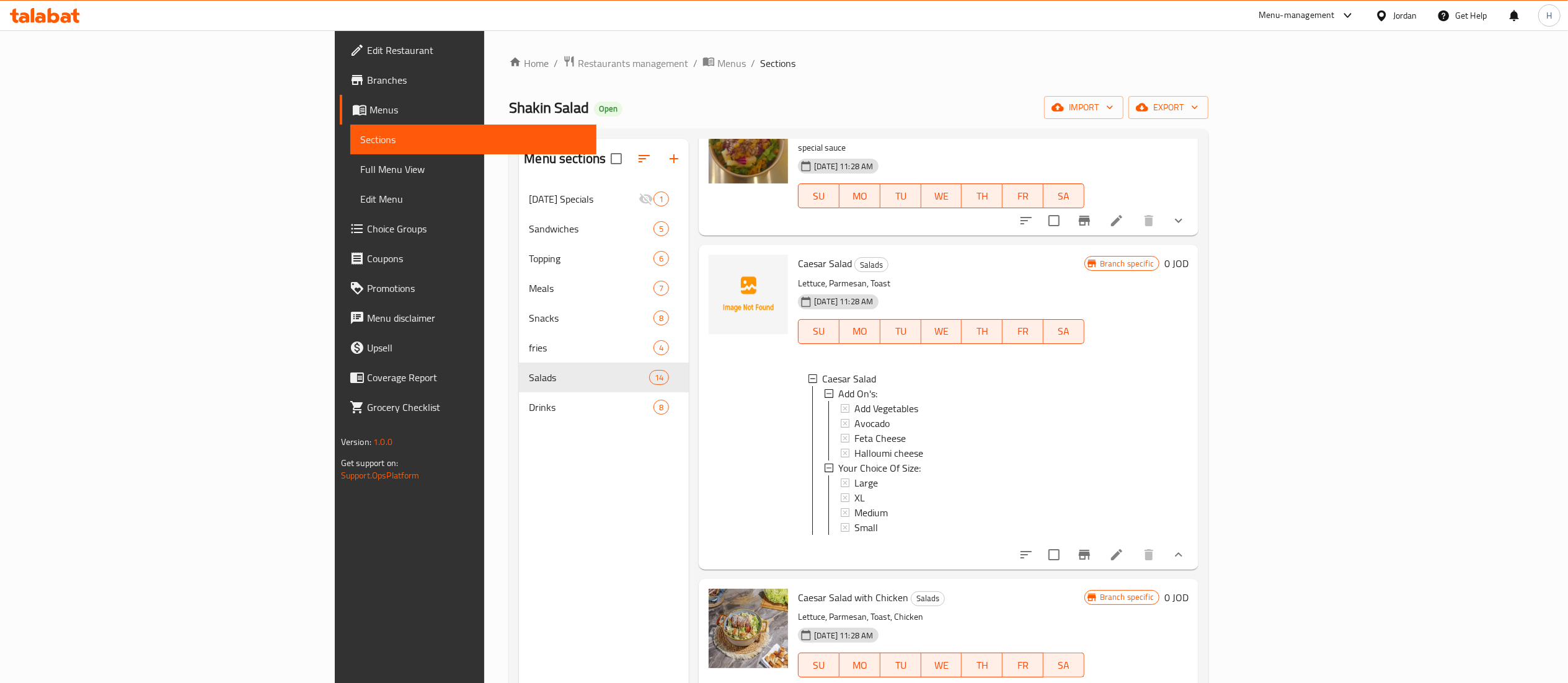
click at [367, 226] on span "Choice Groups" at bounding box center [476, 228] width 219 height 15
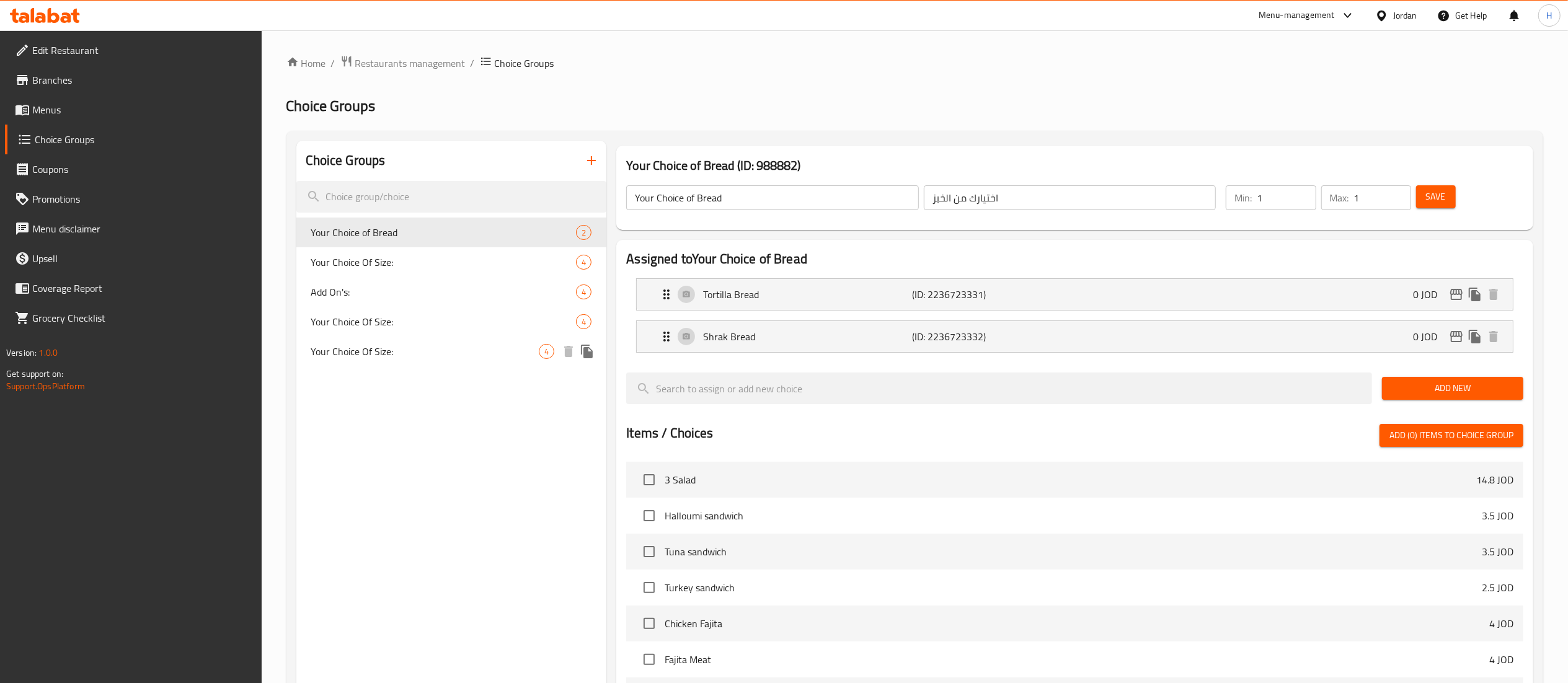
click at [383, 339] on div "Your Choice Of Size: 4" at bounding box center [451, 352] width 311 height 29
type input "Your Choice Of Size:"
type input "إختيارك من الحجم:"
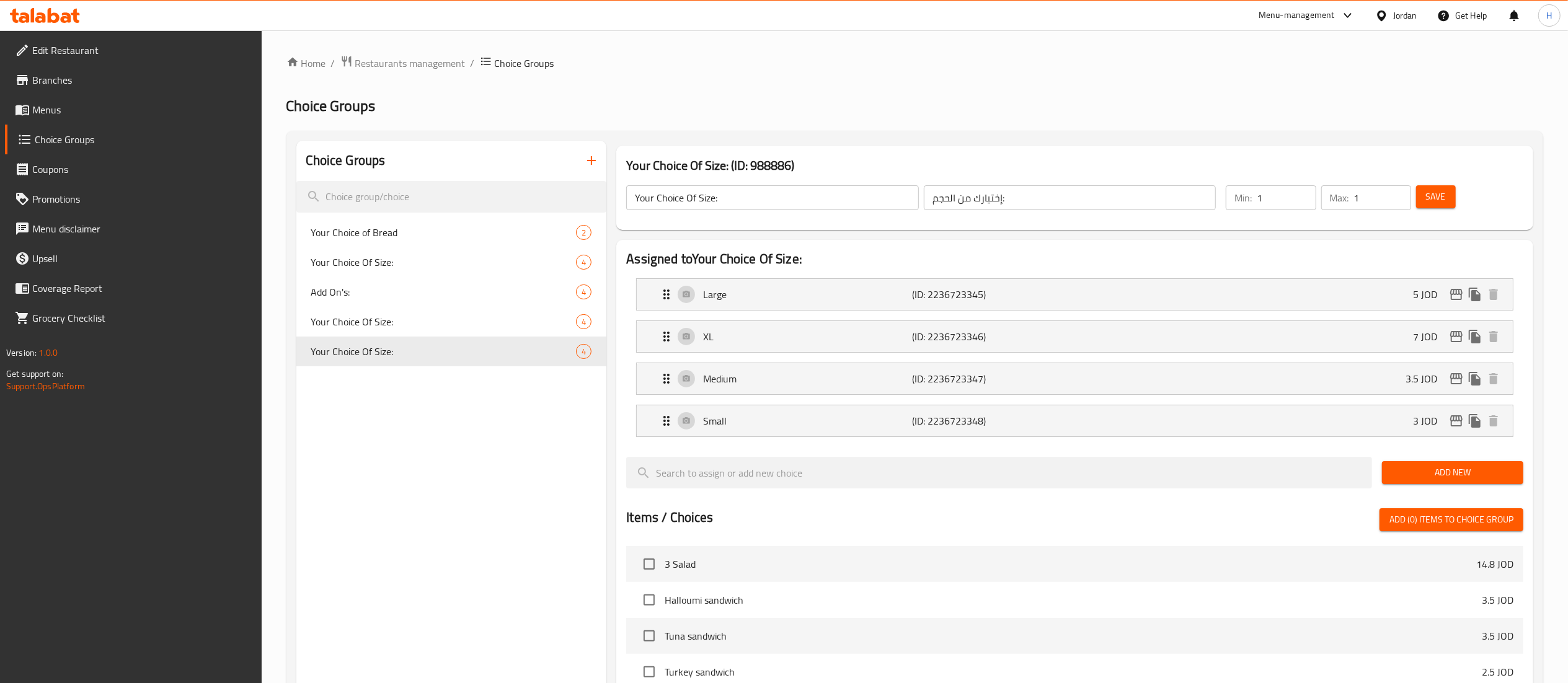
click at [596, 162] on icon "button" at bounding box center [591, 161] width 15 height 15
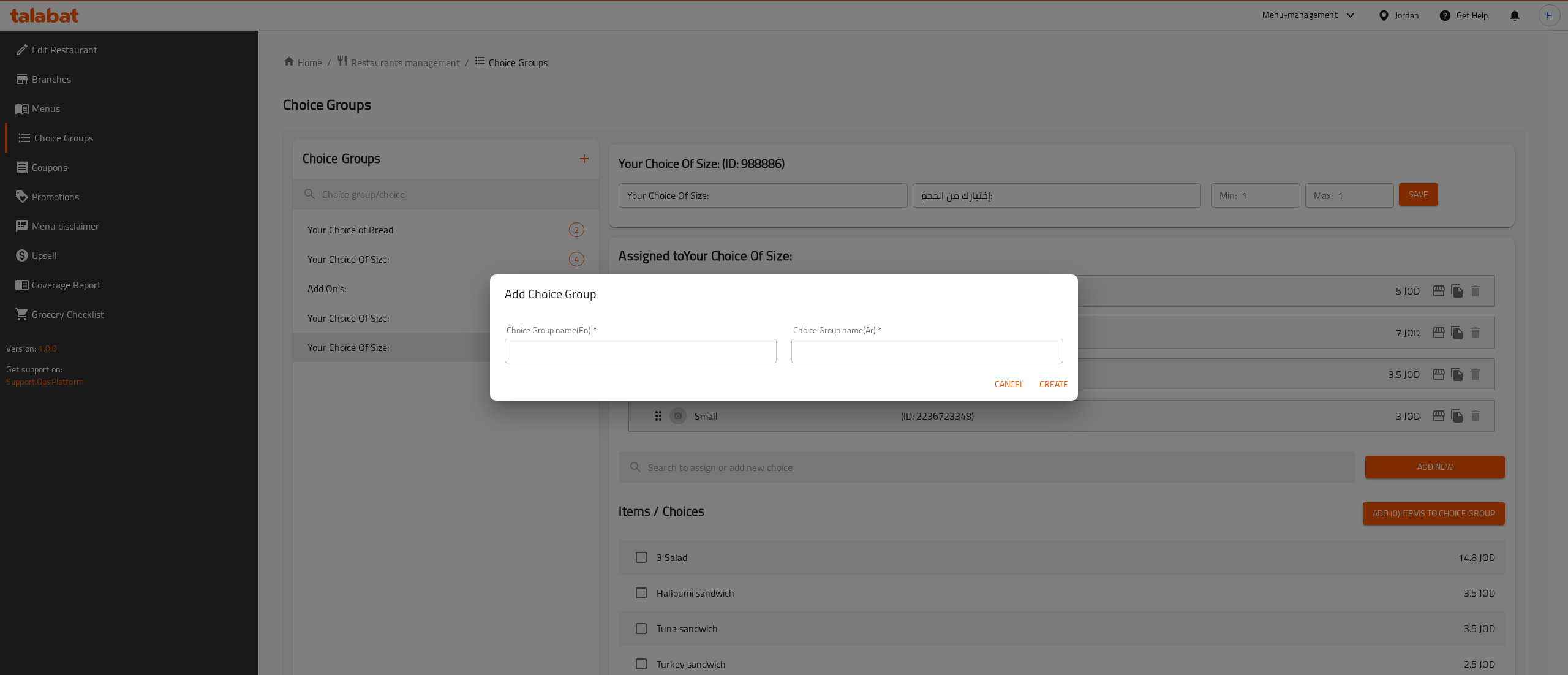
drag, startPoint x: 580, startPoint y: 352, endPoint x: 579, endPoint y: 360, distance: 8.1
click at [579, 360] on input "text" at bounding box center [640, 351] width 272 height 24
type input "إ"
type input "Your Choice Of Size::"
type input "اختيارك من"
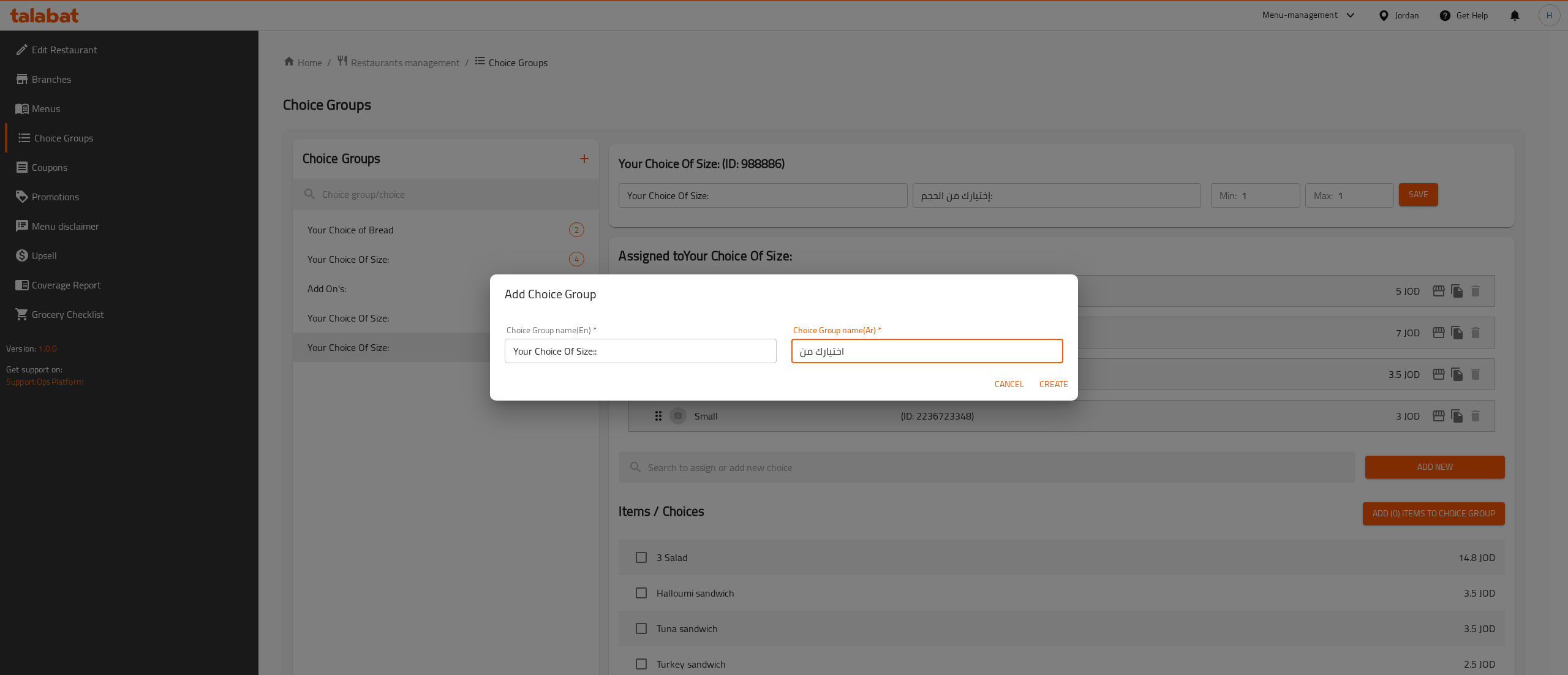
click at [1061, 384] on span "Create" at bounding box center [1054, 384] width 29 height 15
type input "Your Choice Of Size::"
type input "اختيارك من"
type input "0"
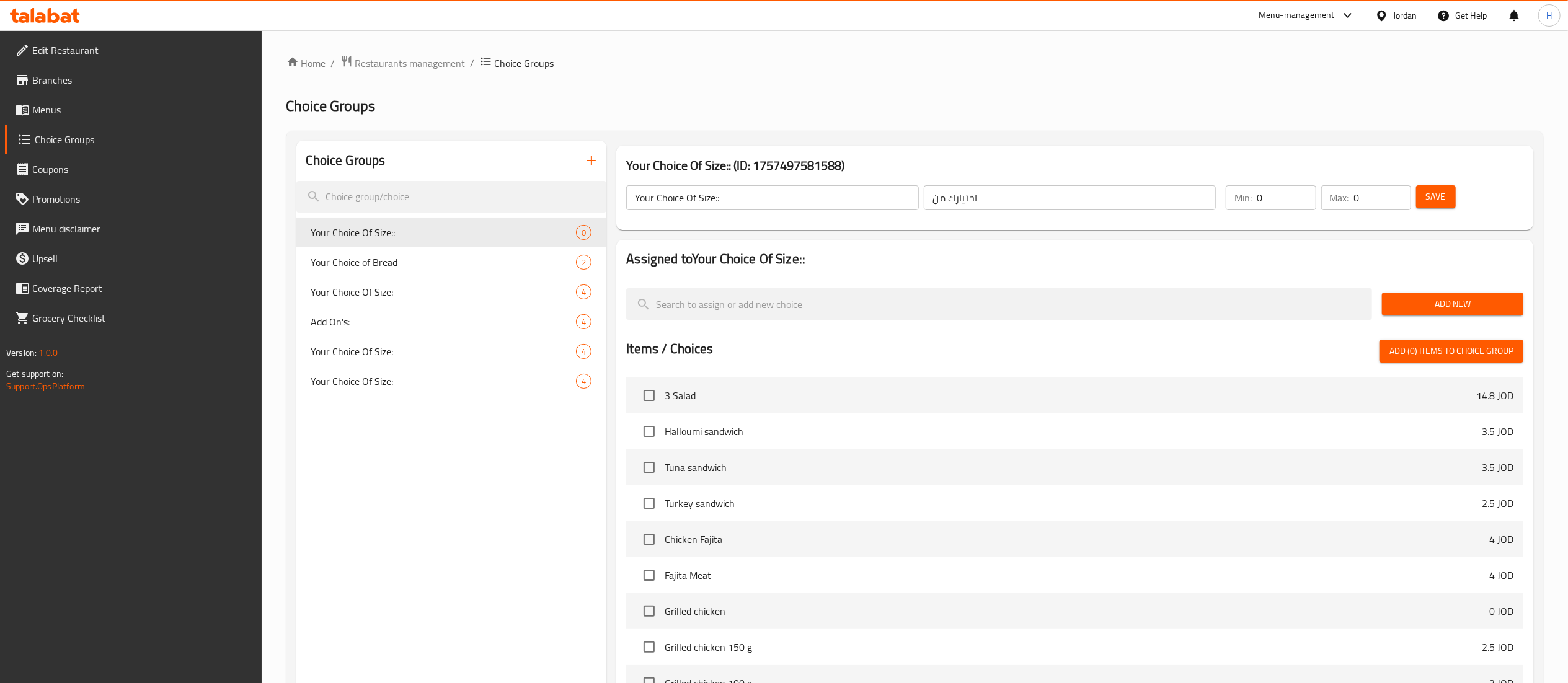
click at [1454, 317] on div "Add New" at bounding box center [1452, 304] width 151 height 42
click at [1455, 317] on div "Add New" at bounding box center [1452, 304] width 151 height 42
click at [1446, 313] on button "Add New" at bounding box center [1452, 304] width 141 height 23
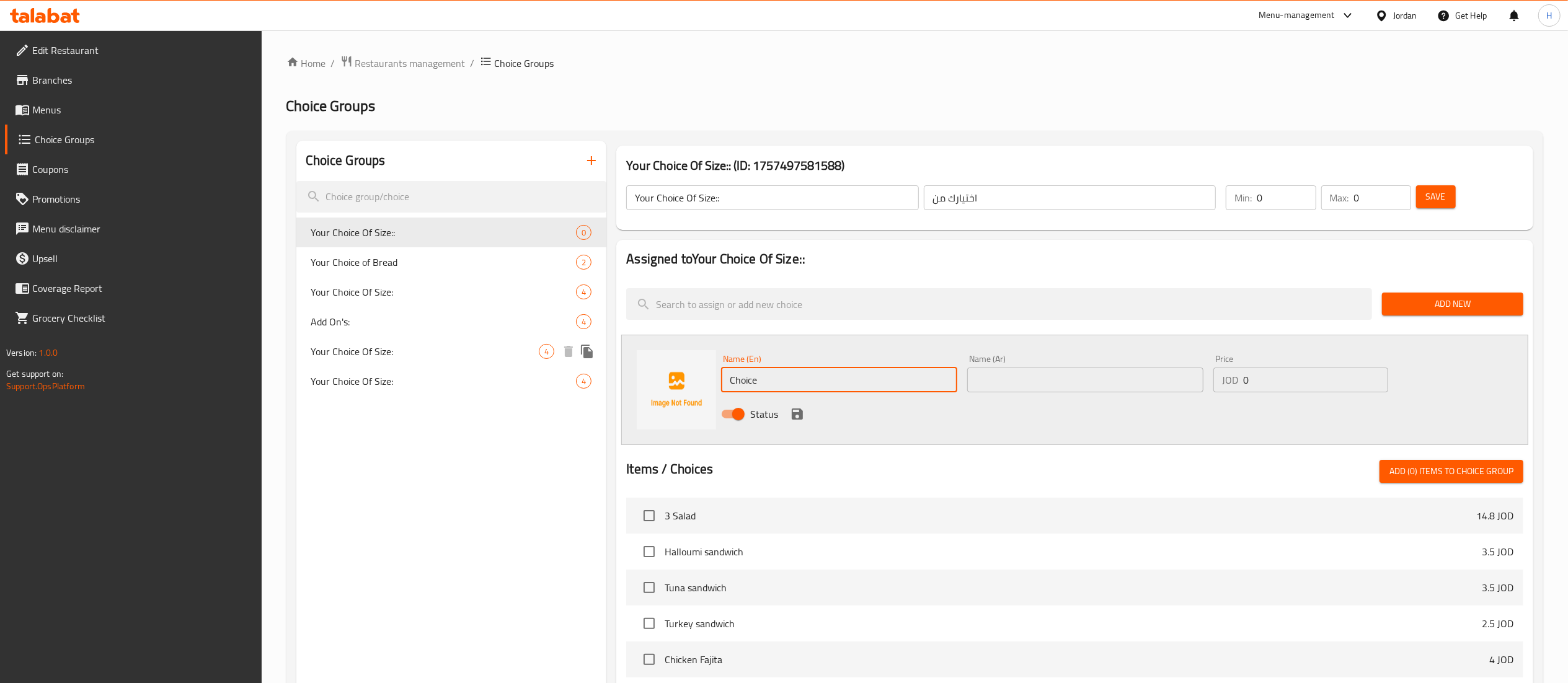
drag, startPoint x: 775, startPoint y: 373, endPoint x: 489, endPoint y: 363, distance: 286.2
click at [489, 363] on div "Choice Groups Your Choice Of Size:: 0 Your Choice of Bread 2 Your Choice Of Siz…" at bounding box center [917, 573] width 1242 height 864
type input "/"
type input "Large"
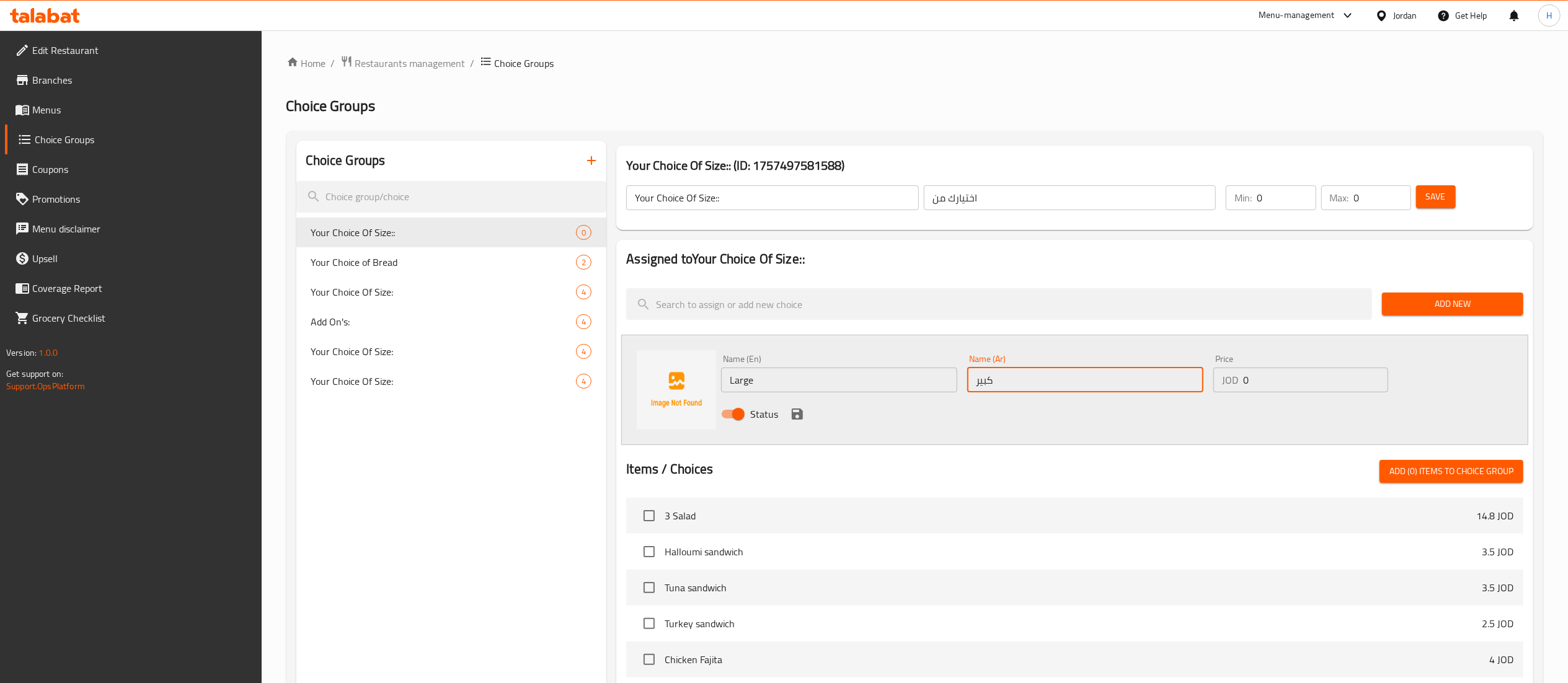
type input "كبير"
click at [1292, 384] on input "0" at bounding box center [1316, 380] width 145 height 24
type input "5"
type input "5.85"
click at [797, 412] on icon "save" at bounding box center [797, 415] width 15 height 15
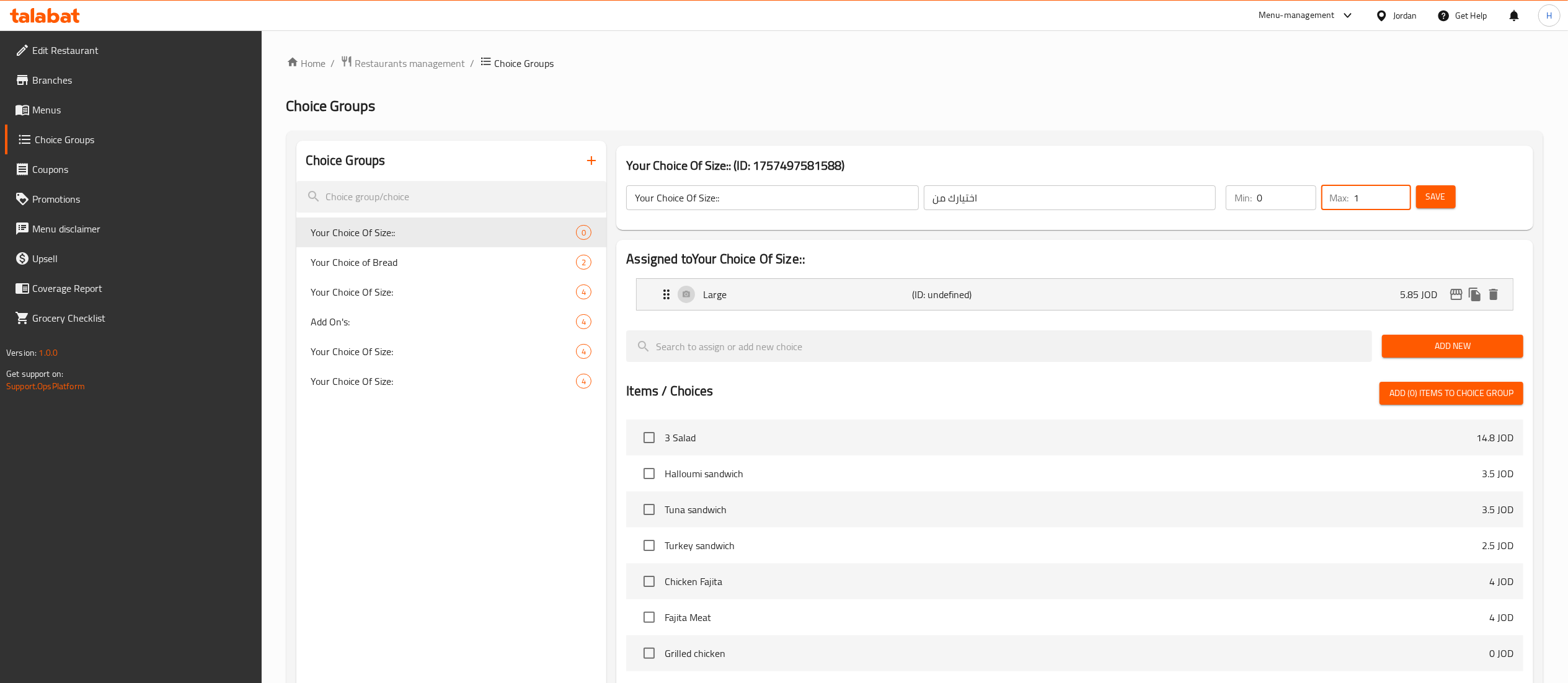
type input "1"
click at [1393, 193] on input "1" at bounding box center [1383, 197] width 57 height 24
type input "1"
click at [1304, 188] on input "1" at bounding box center [1286, 197] width 59 height 24
click at [839, 203] on input "Your Choice Of Size::" at bounding box center [773, 197] width 293 height 24
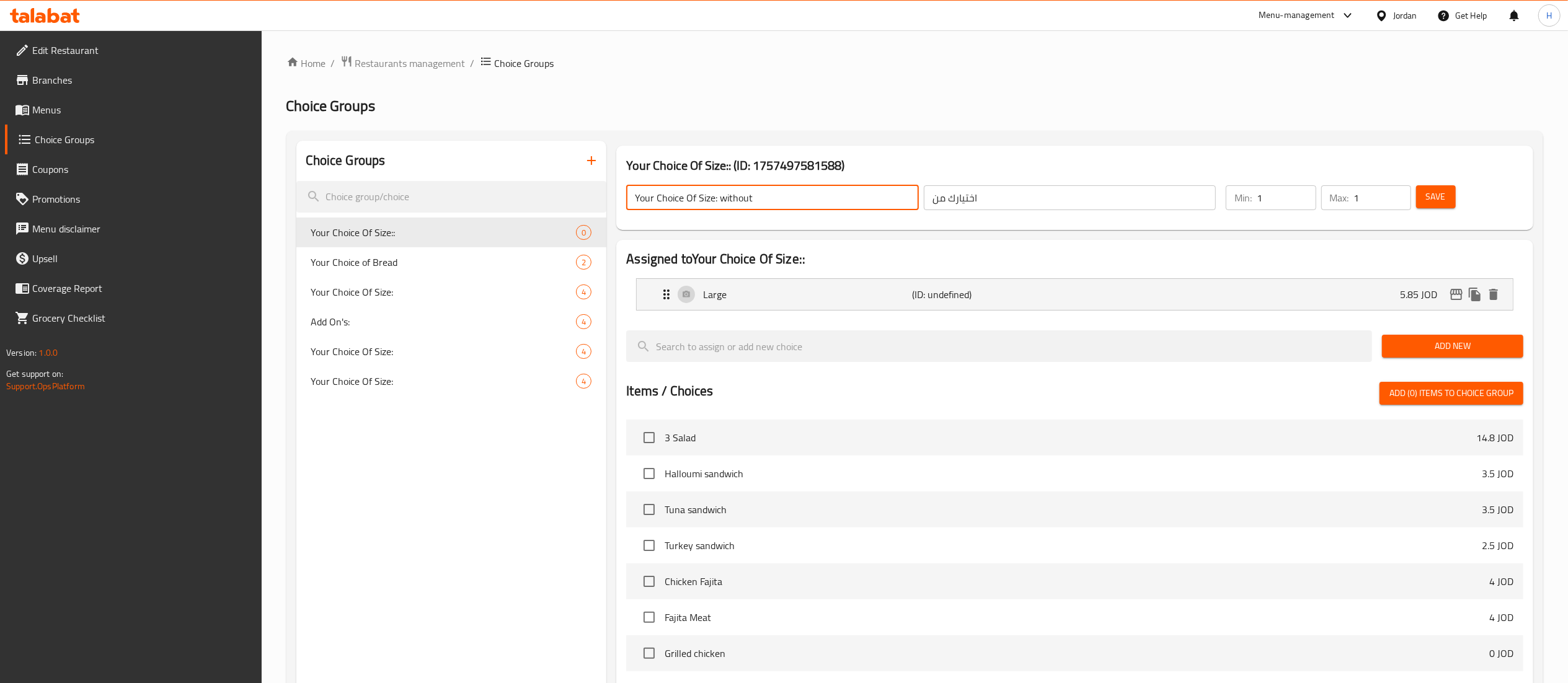
click at [1432, 206] on button "Save" at bounding box center [1436, 197] width 40 height 23
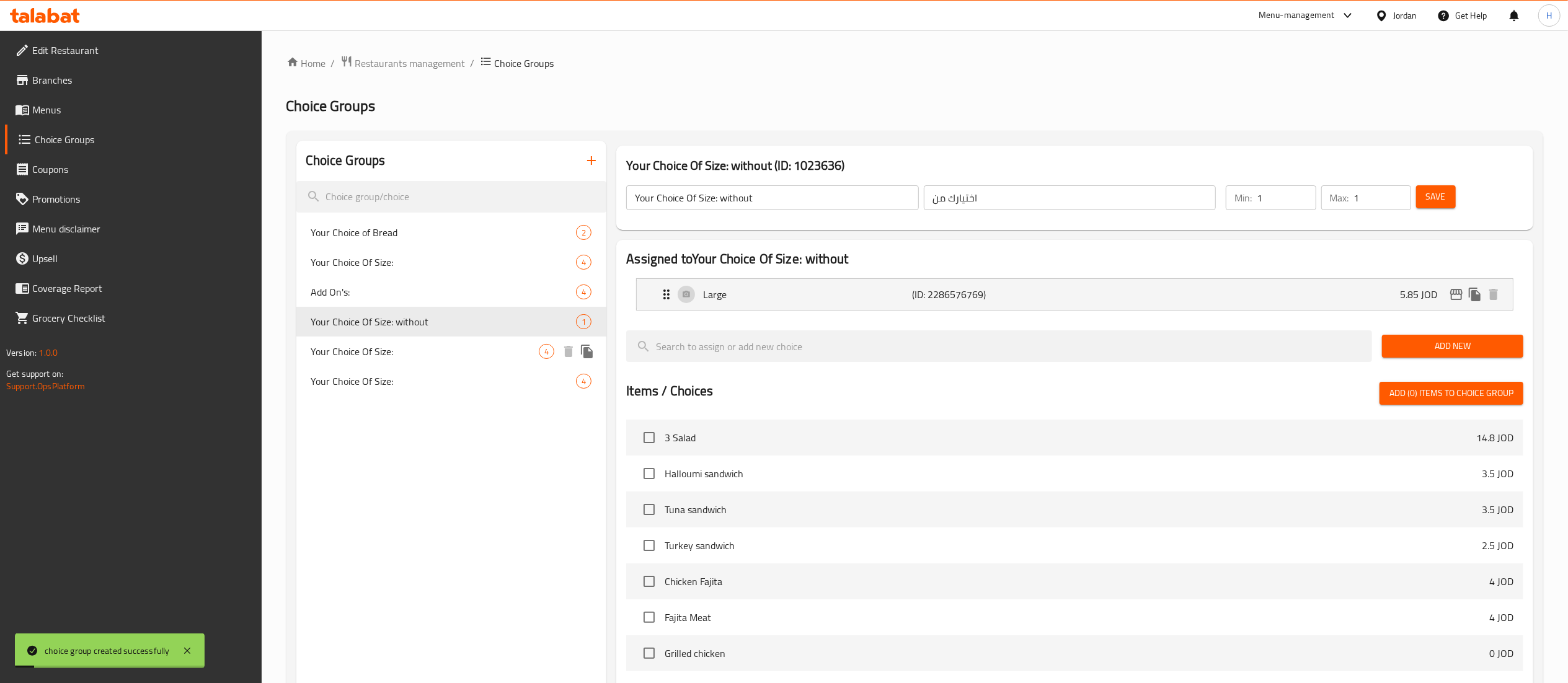
click at [382, 359] on span "Your Choice Of Size:" at bounding box center [425, 352] width 228 height 15
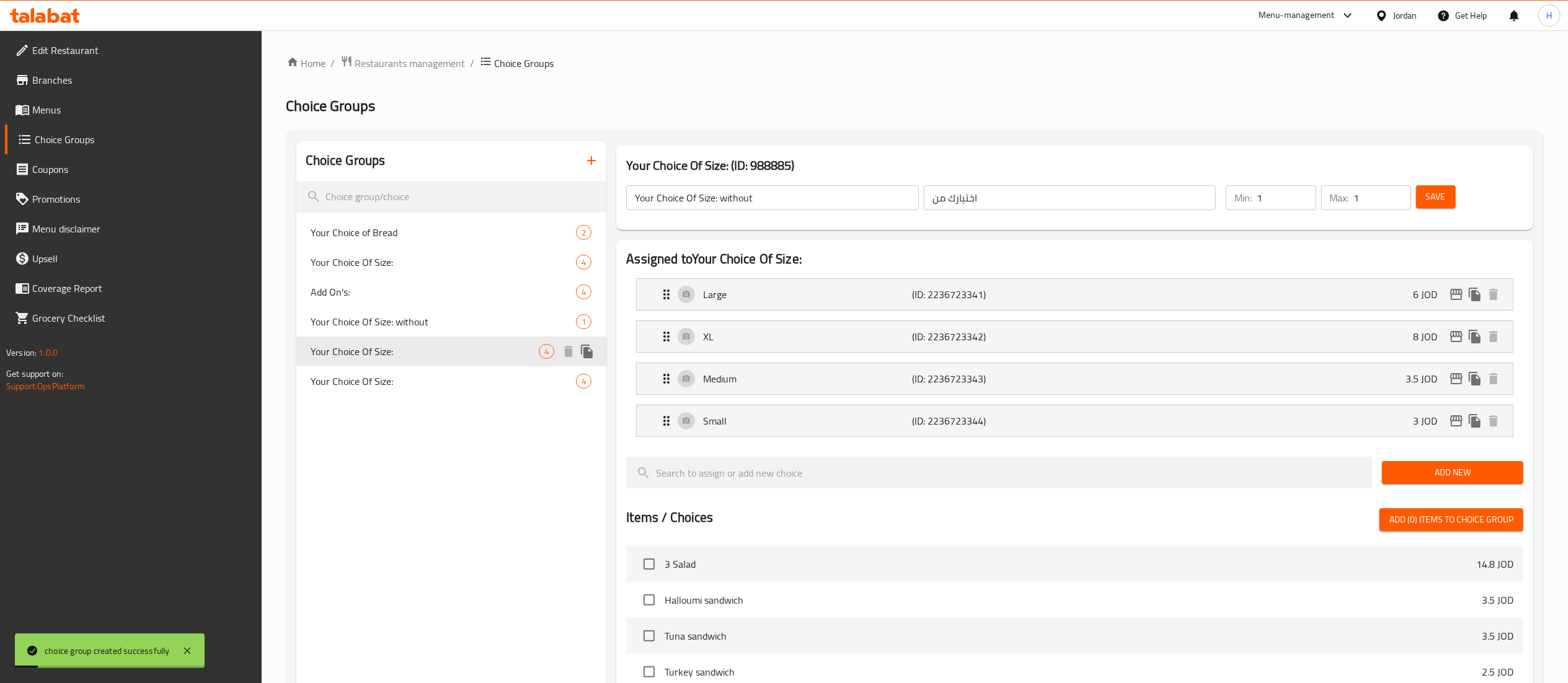
type input "Your Choice Of Size:"
type input "إختيارك من الحجم:"
click at [1130, 345] on div "XL (ID: 2236723342) 8 JOD" at bounding box center [1079, 337] width 839 height 31
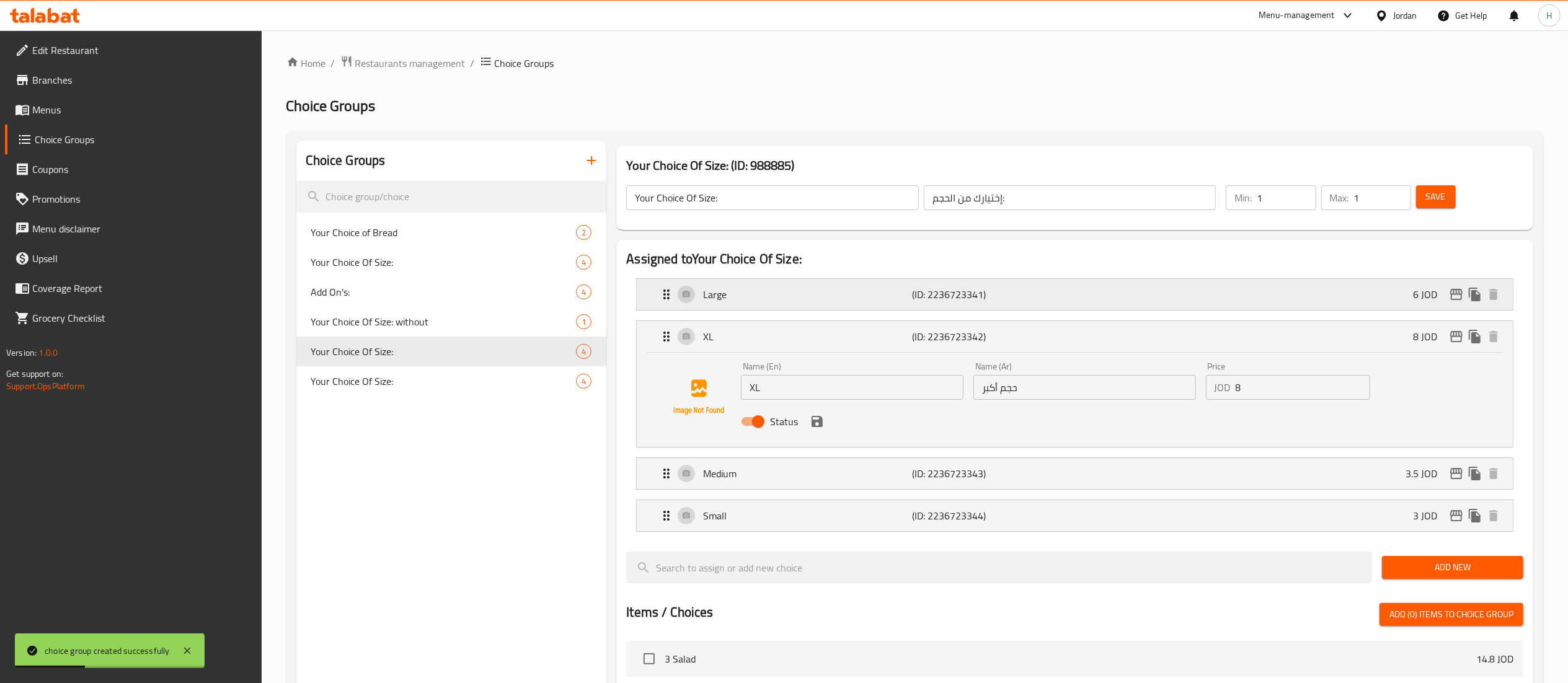
click at [1083, 304] on div "Large (ID: 2236723341) 6 JOD" at bounding box center [1079, 295] width 839 height 31
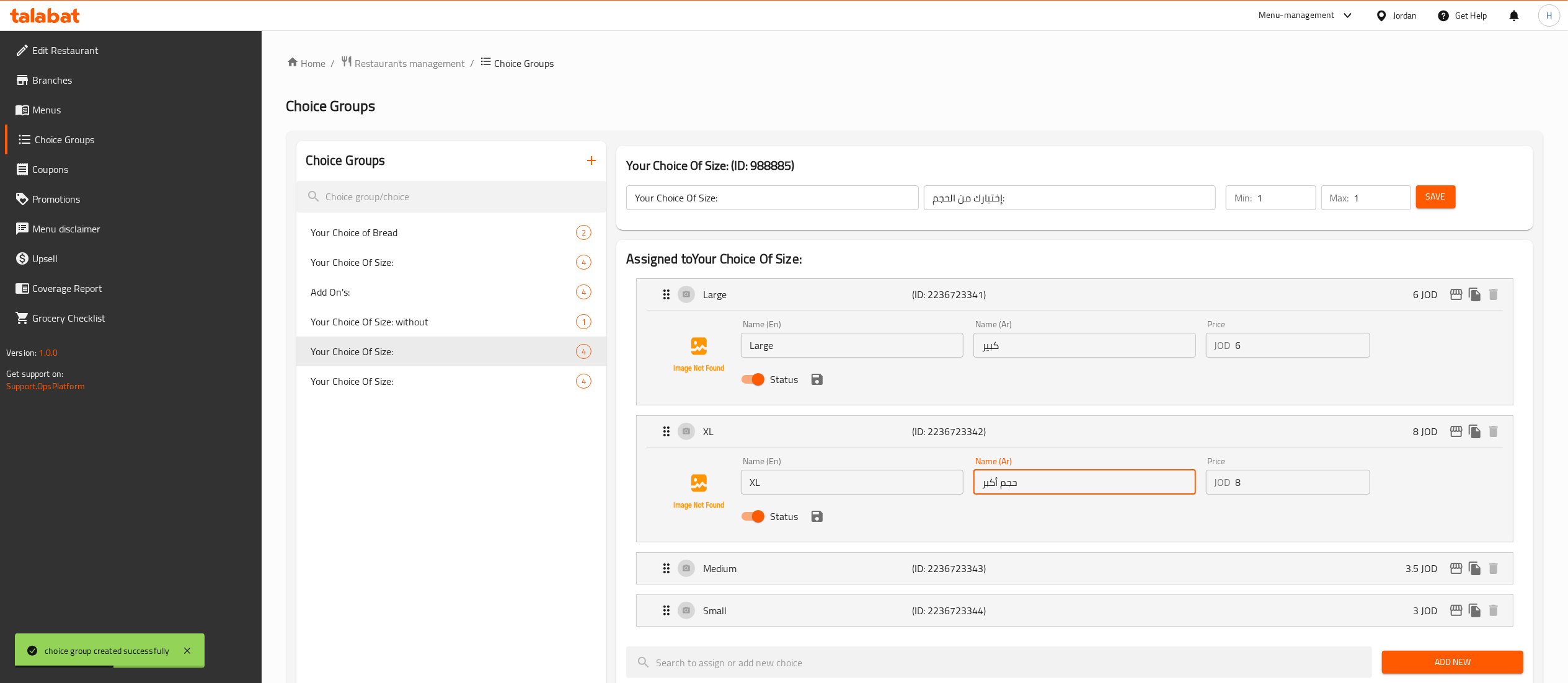
drag, startPoint x: 993, startPoint y: 480, endPoint x: 823, endPoint y: 477, distance: 170.0
click at [823, 477] on div "Name (En) XL Name (En) Name (Ar) حجم أكبر Name (Ar) Price JOD 8 Price Status" at bounding box center [1084, 493] width 697 height 82
click at [393, 330] on span "Your Choice Of Size: without" at bounding box center [425, 322] width 228 height 15
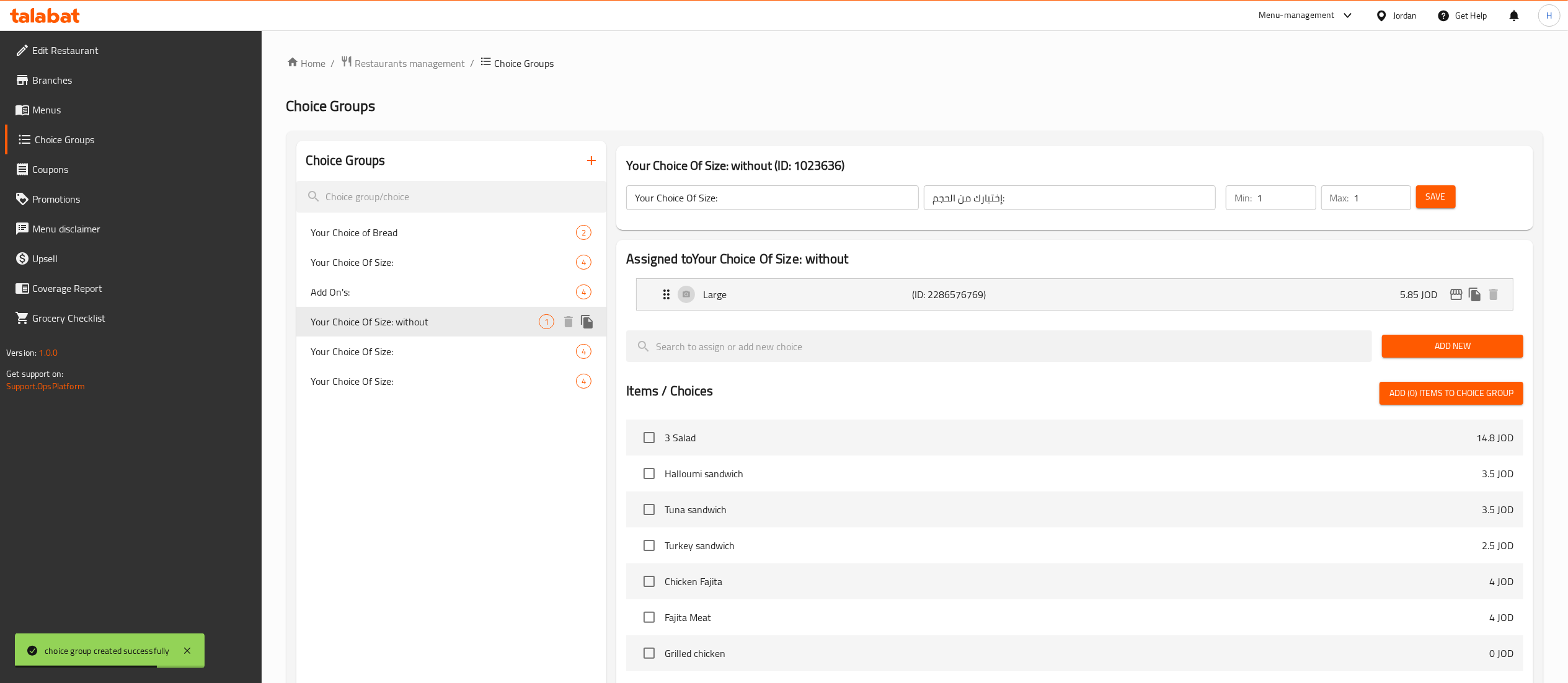
type input "Your Choice Of Size: without"
type input "اختيارك من"
click at [1438, 335] on button "Add New" at bounding box center [1452, 346] width 141 height 23
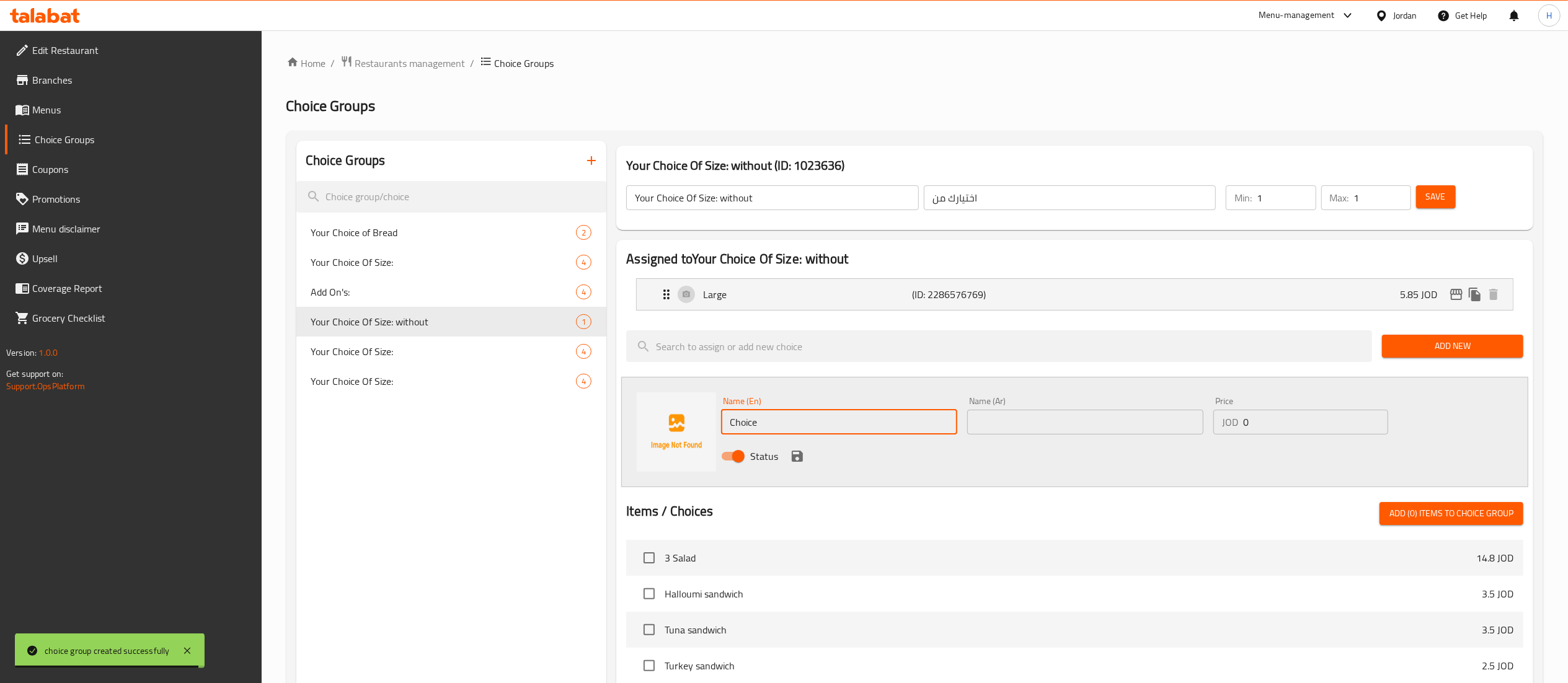
drag, startPoint x: 847, startPoint y: 420, endPoint x: 560, endPoint y: 409, distance: 287.2
click at [560, 409] on div "Choice Groups Your Choice of Bread 2 Your Choice Of Size: 4 Add On's: 4 Your Ch…" at bounding box center [917, 594] width 1242 height 906
type input "X Large"
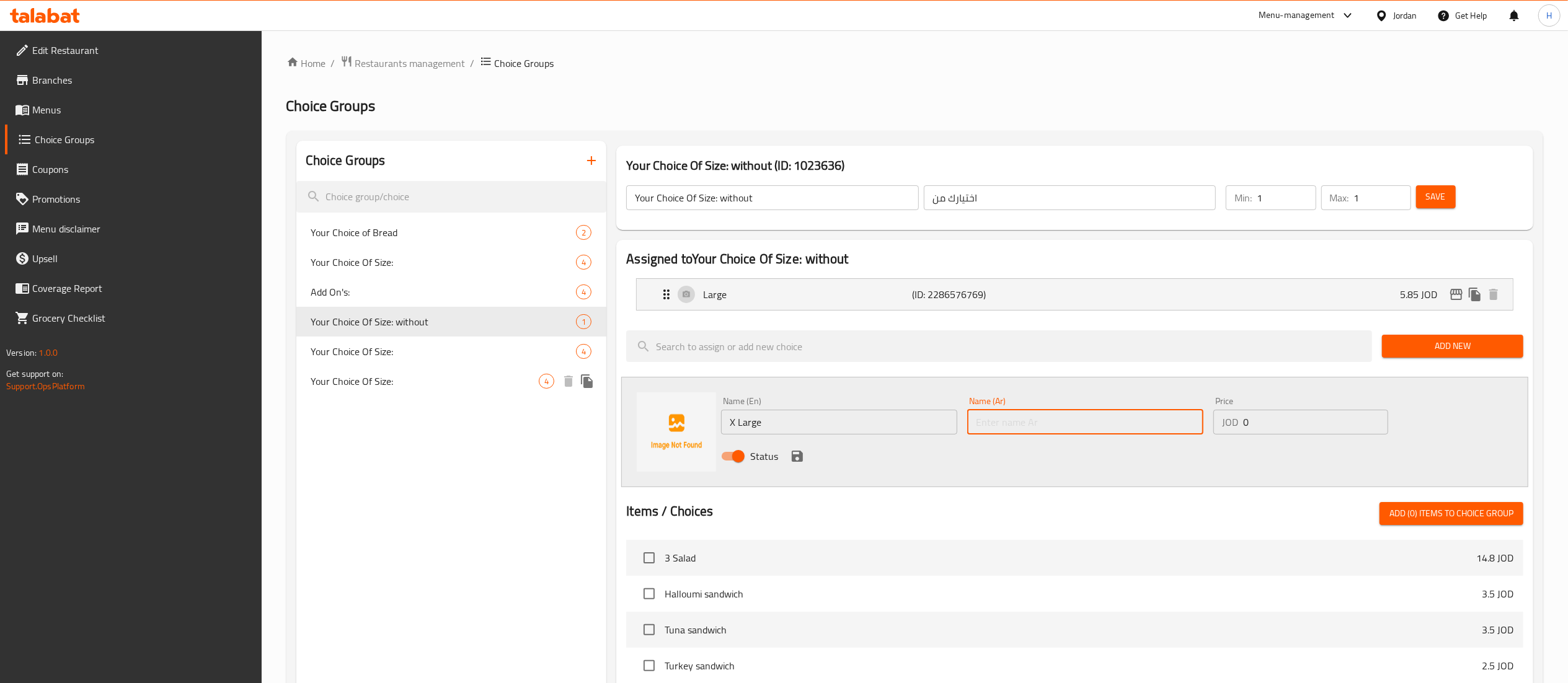
paste input "حجم أكبر"
type input "حجم أكبر"
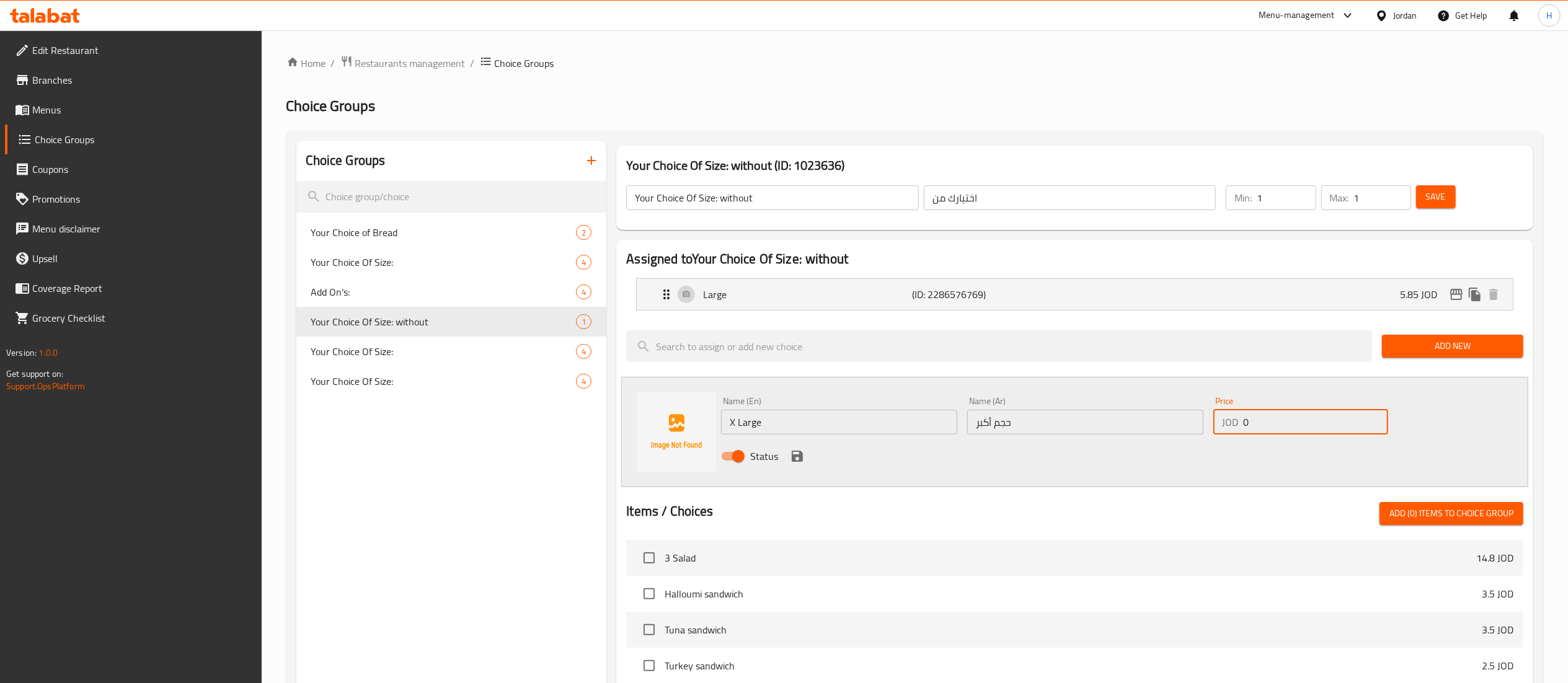
drag, startPoint x: 1265, startPoint y: 422, endPoint x: 1219, endPoint y: 420, distance: 46.0
click at [1219, 420] on div "JOD 0 Price" at bounding box center [1300, 422] width 175 height 24
type input "7"
click at [796, 456] on icon "save" at bounding box center [797, 456] width 11 height 11
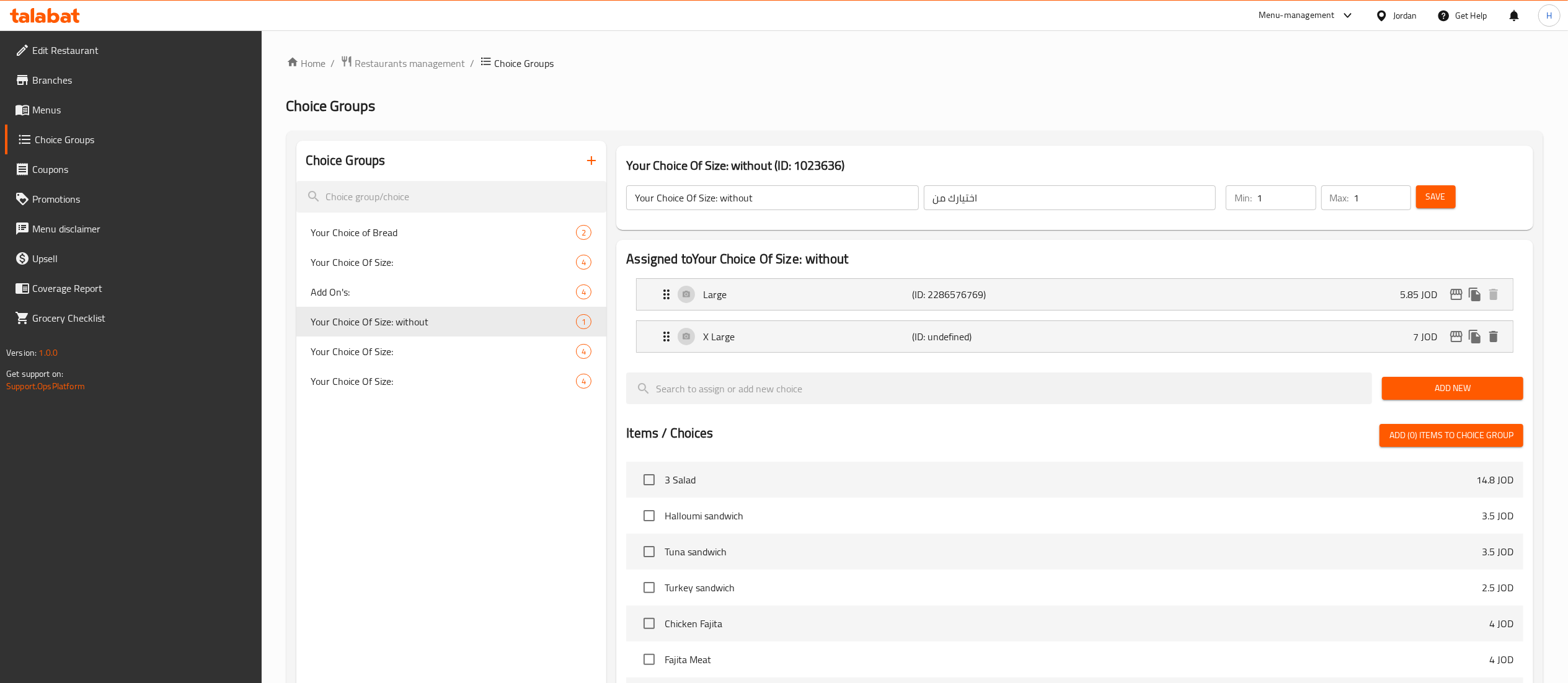
click at [1434, 197] on span "Save" at bounding box center [1436, 197] width 20 height 16
click at [590, 324] on icon "duplicate" at bounding box center [587, 322] width 11 height 14
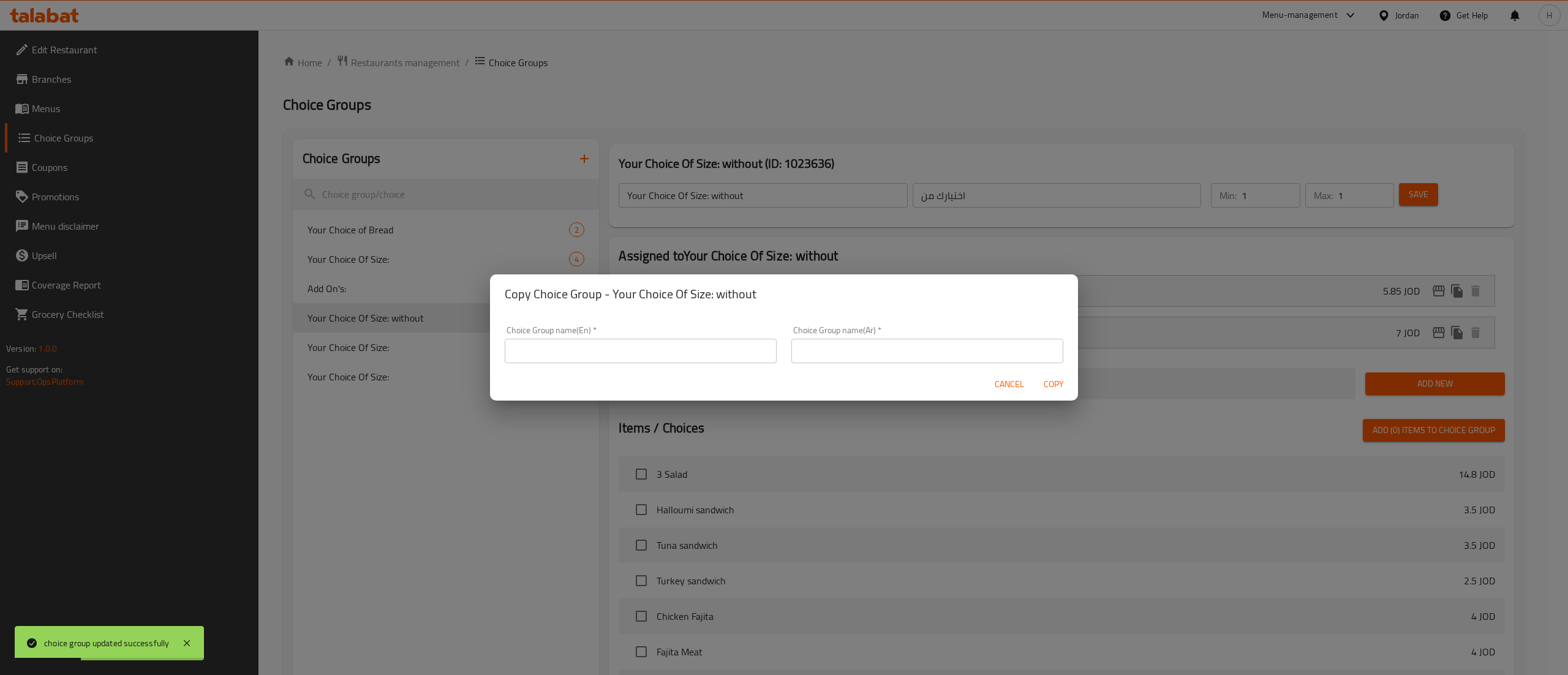
click at [684, 356] on input "text" at bounding box center [640, 351] width 272 height 24
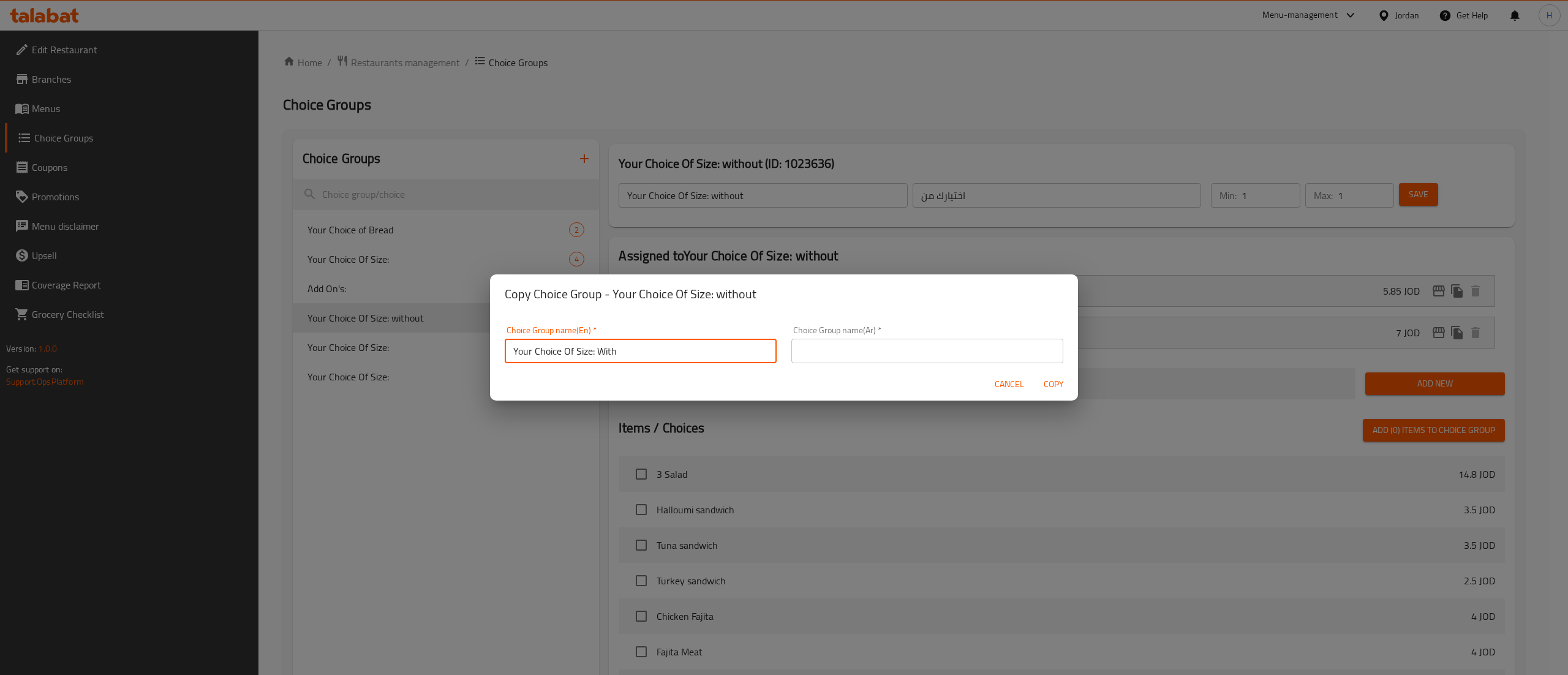
type input "Your Choice Of Size: With"
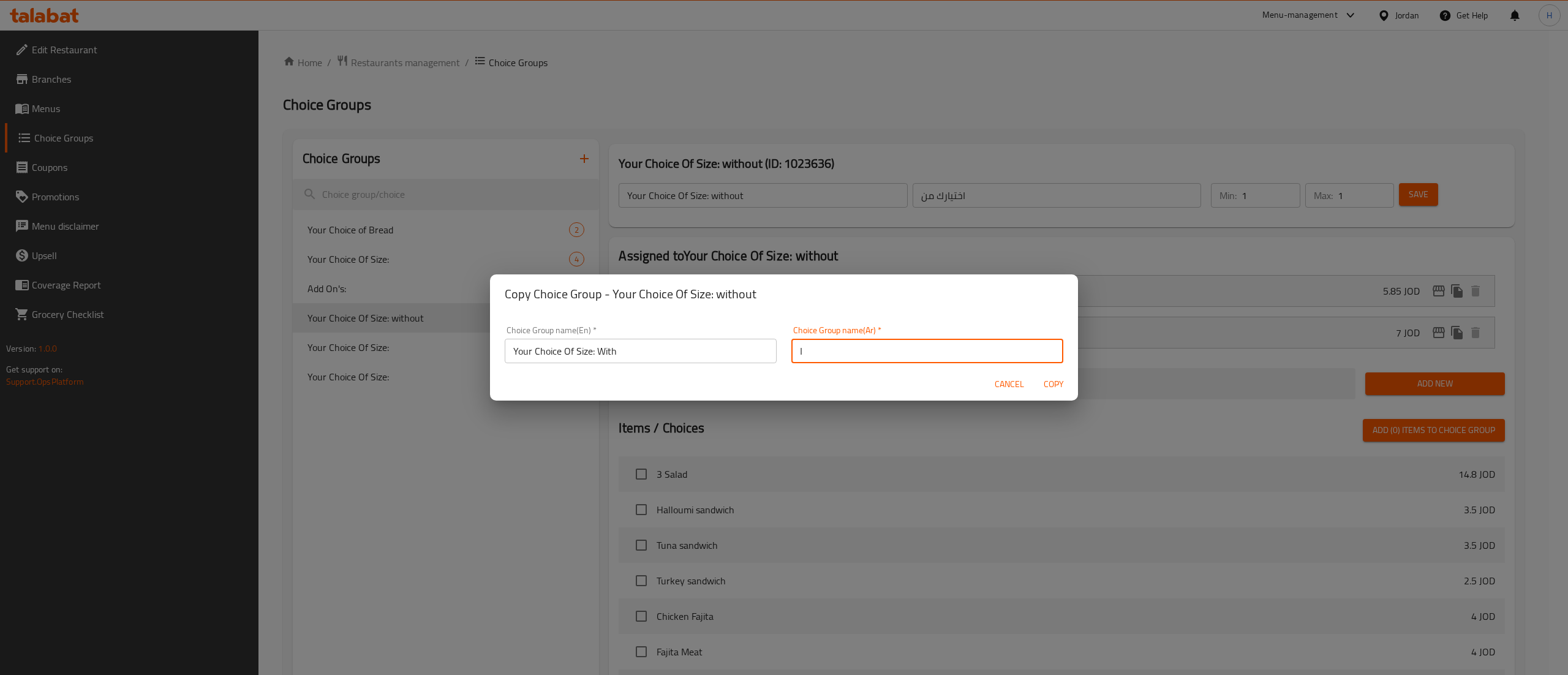
type input "اختيارك من"
click at [1034, 373] on button "Copy" at bounding box center [1054, 385] width 40 height 23
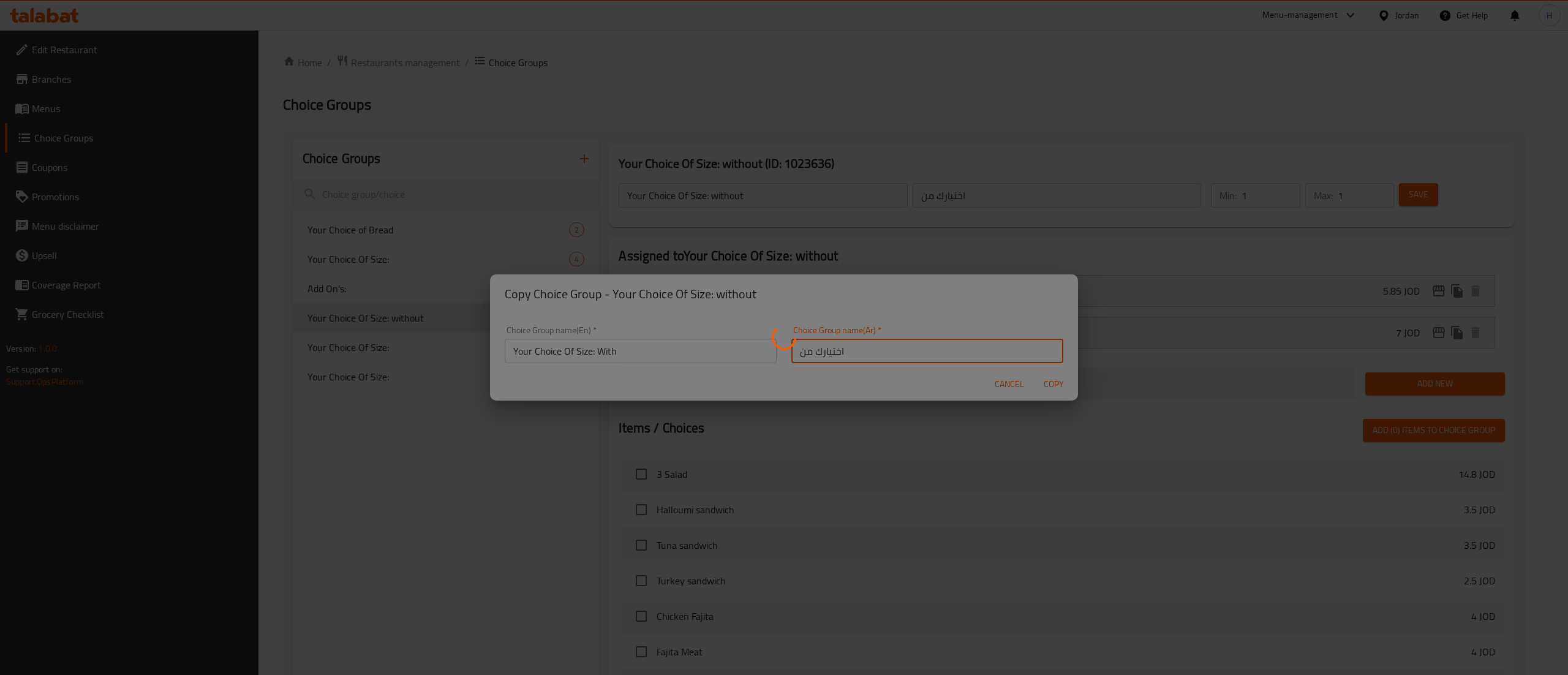
type input "Your Choice Of Size: With"
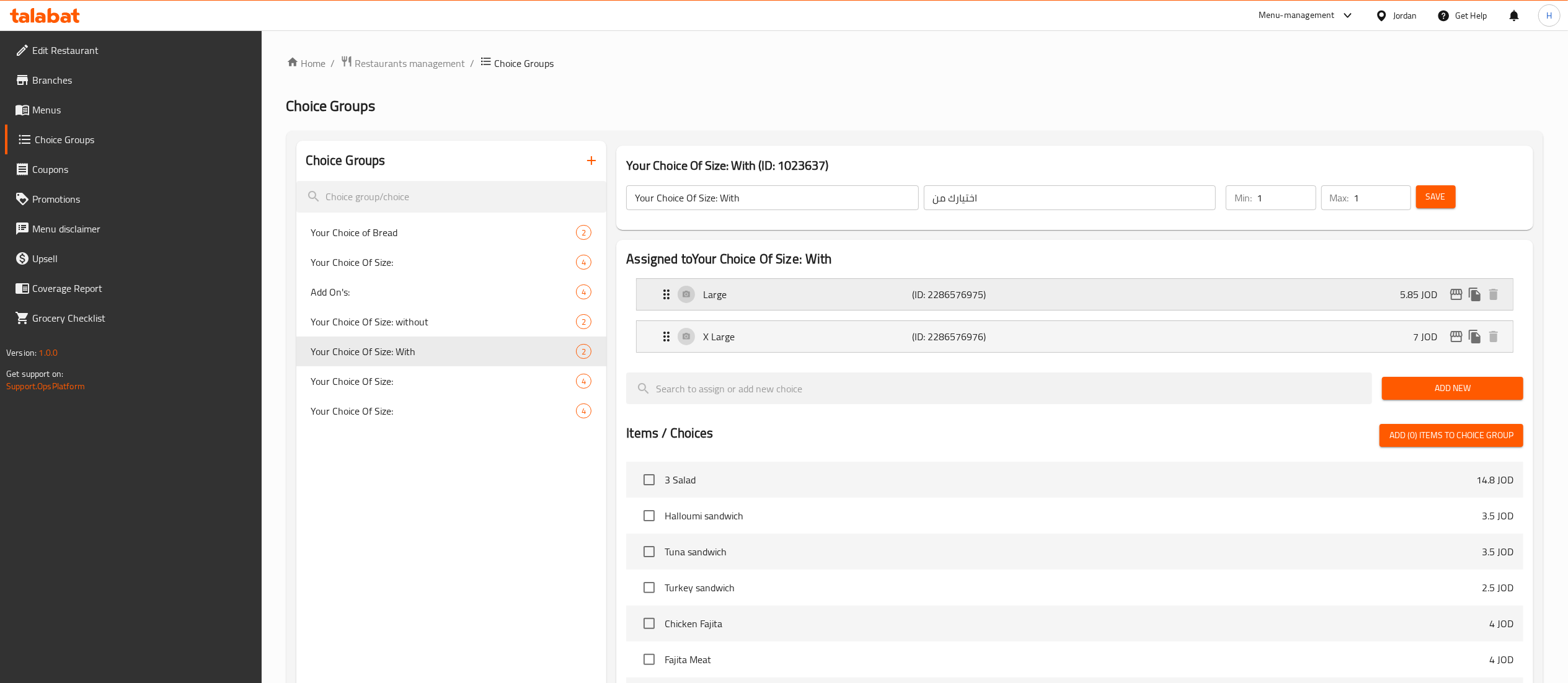
click at [1272, 288] on div "Large (ID: 2286576975) 5.85 JOD" at bounding box center [1079, 295] width 839 height 31
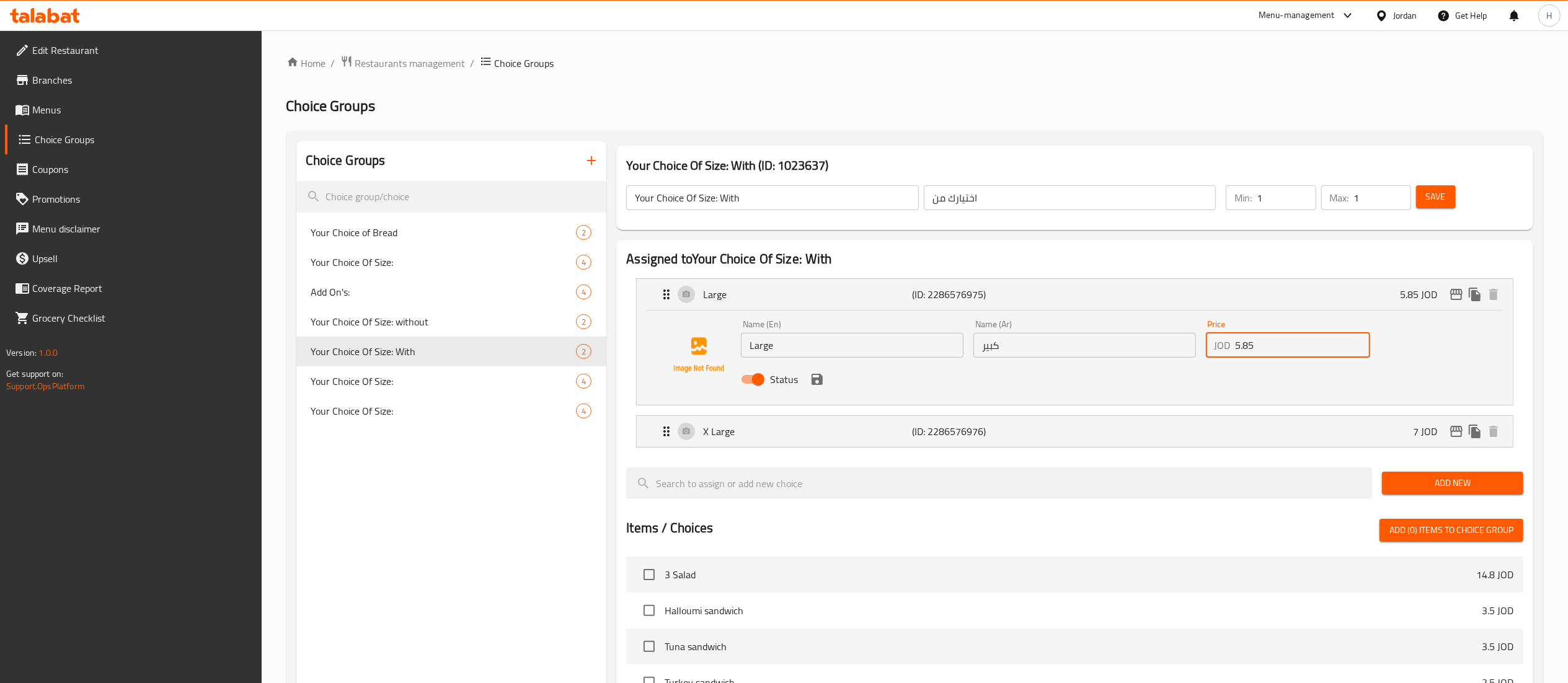
drag, startPoint x: 1262, startPoint y: 347, endPoint x: 1065, endPoint y: 350, distance: 197.0
click at [1065, 350] on div "Name (En) Large Name (En) Name (Ar) كبير Name (Ar) Price JOD 5.85 Price Status" at bounding box center [1084, 356] width 697 height 82
click at [817, 384] on icon "save" at bounding box center [817, 379] width 11 height 11
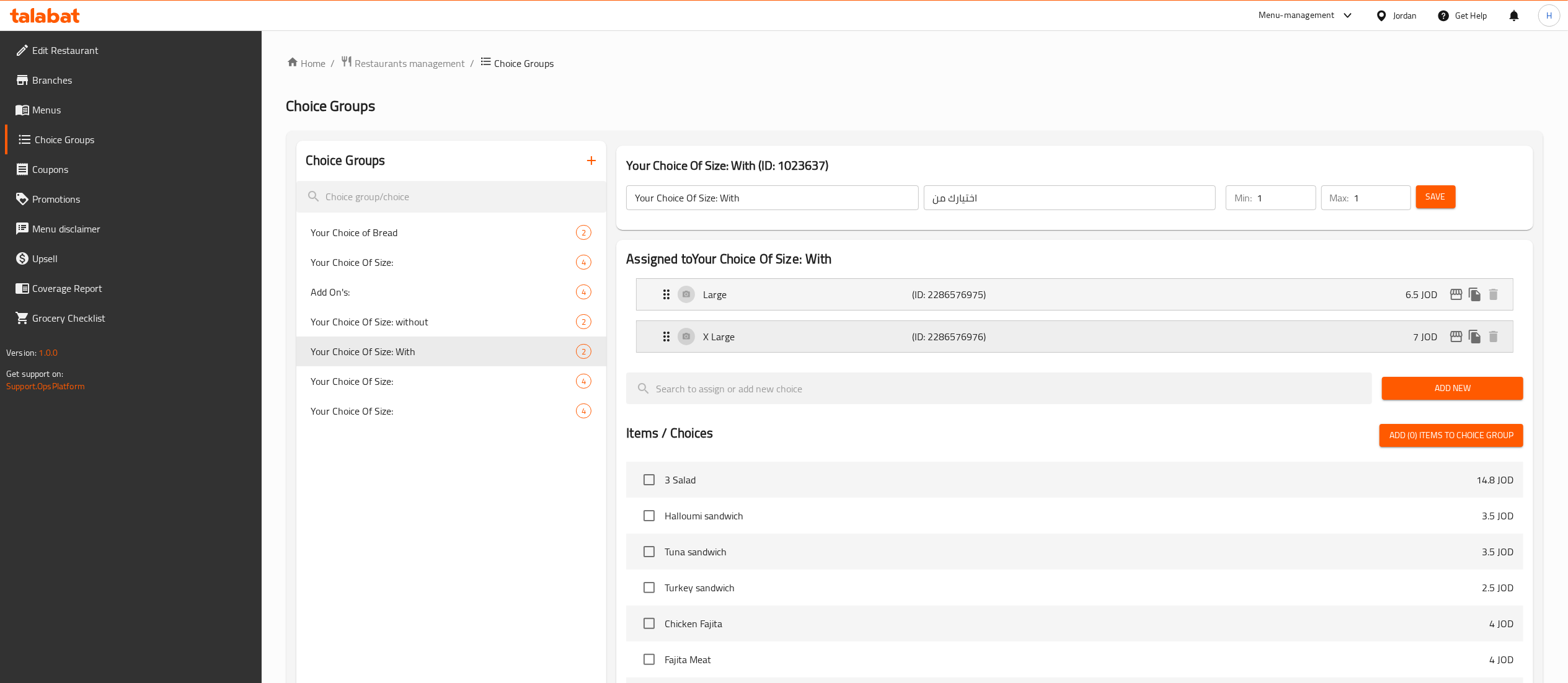
type input "6.5"
click at [770, 337] on p "X Large" at bounding box center [808, 337] width 209 height 15
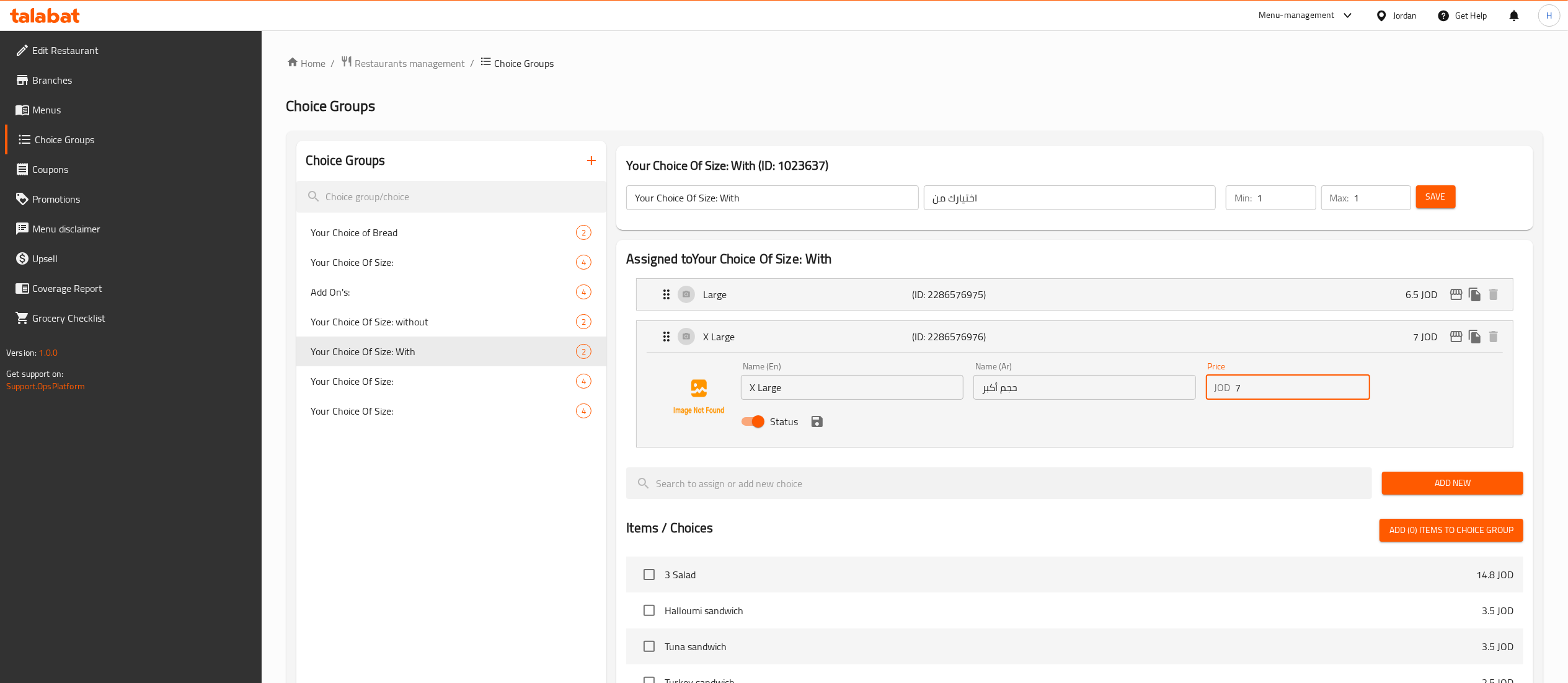
drag, startPoint x: 1264, startPoint y: 393, endPoint x: 1142, endPoint y: 384, distance: 122.3
click at [1142, 384] on div "Name (En) X Large Name (En) Name (Ar) حجم أكبر Name (Ar) Price JOD 7 Price Stat…" at bounding box center [1084, 398] width 697 height 82
click at [817, 415] on icon "save" at bounding box center [817, 422] width 15 height 15
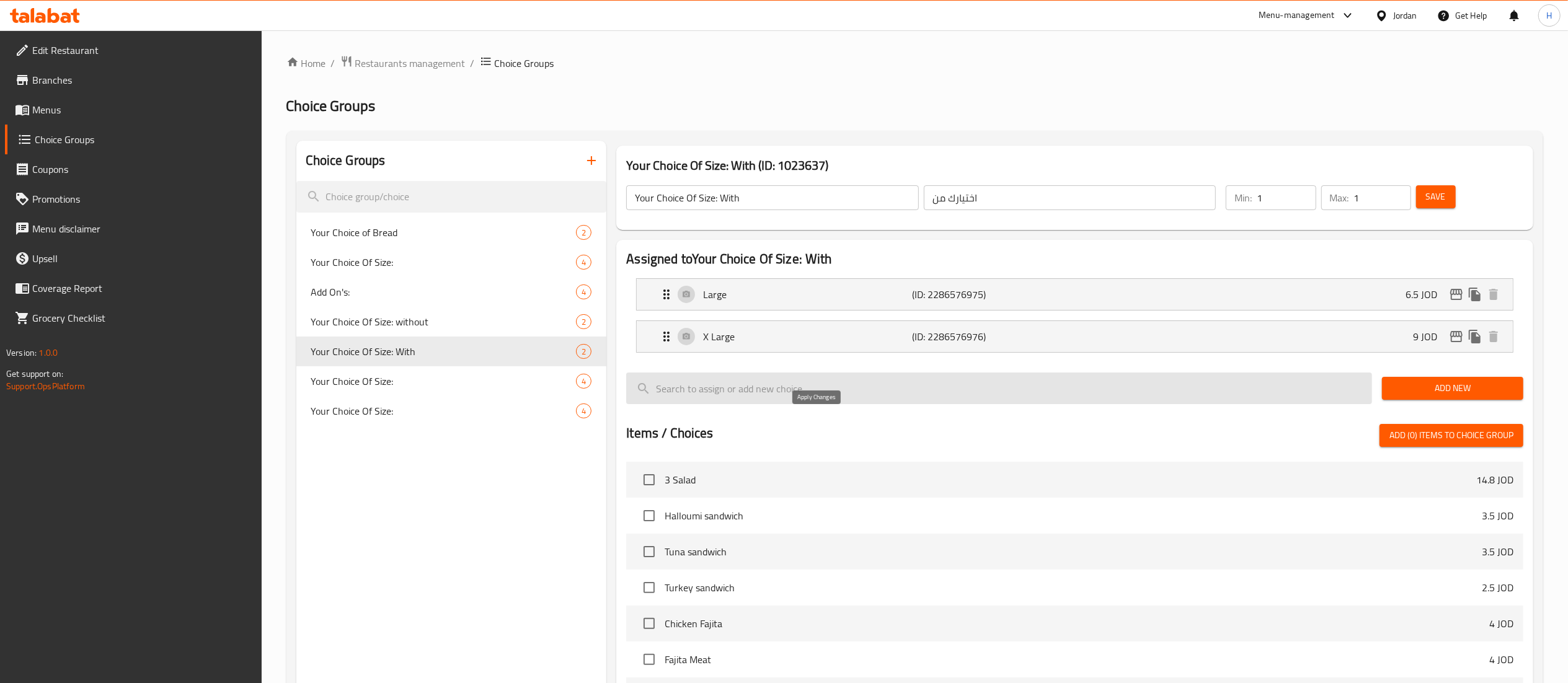
type input "9"
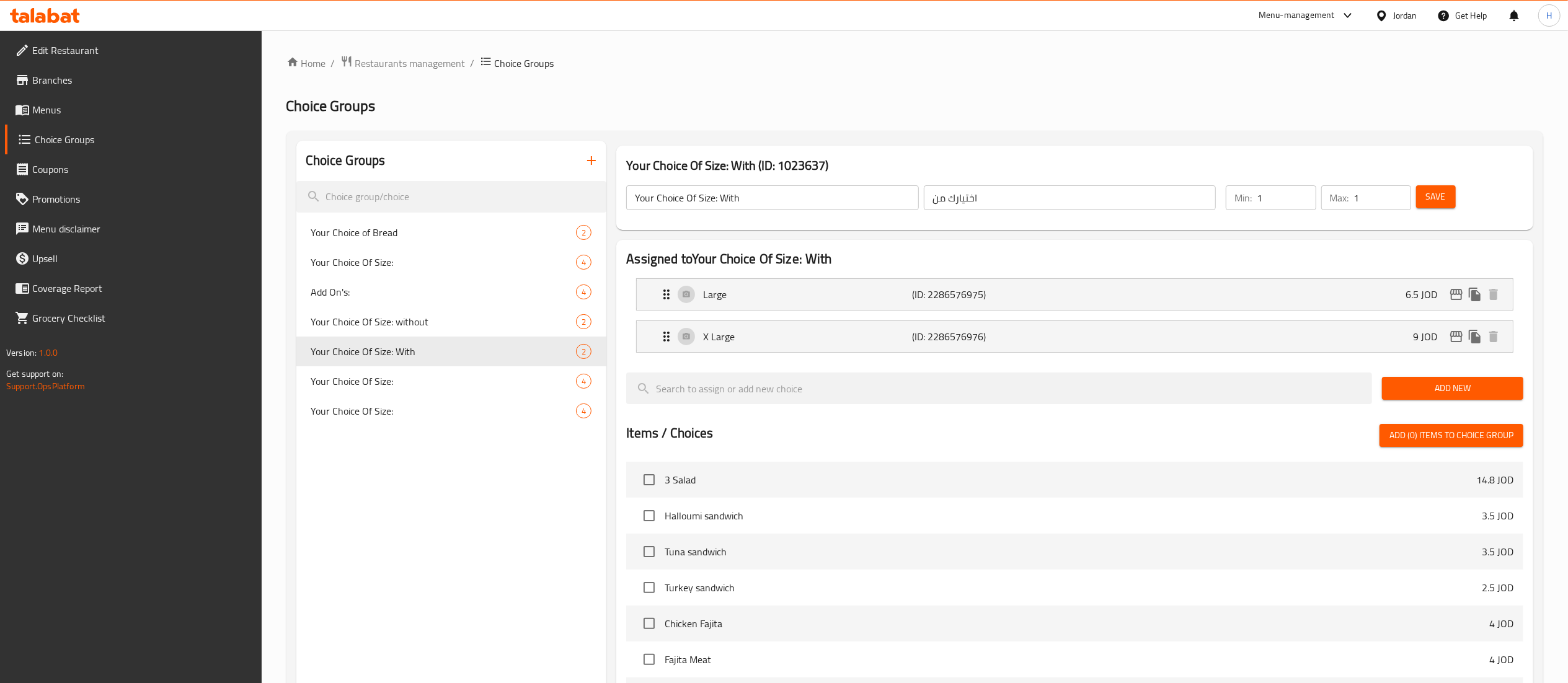
click at [1433, 184] on div "Save" at bounding box center [1462, 197] width 97 height 29
click at [1434, 193] on span "Save" at bounding box center [1436, 197] width 20 height 16
click at [1456, 339] on icon "edit" at bounding box center [1456, 337] width 15 height 15
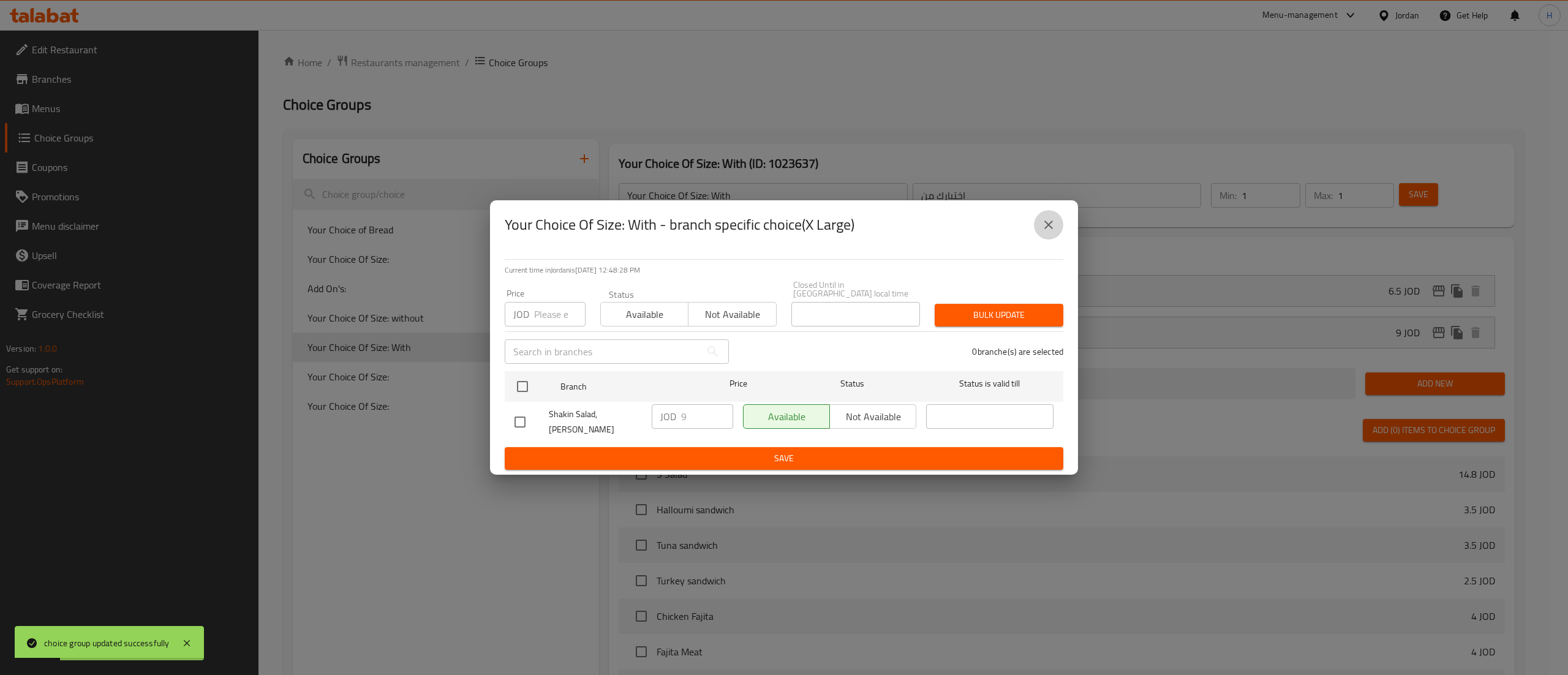
click at [1038, 228] on button "close" at bounding box center [1049, 225] width 29 height 29
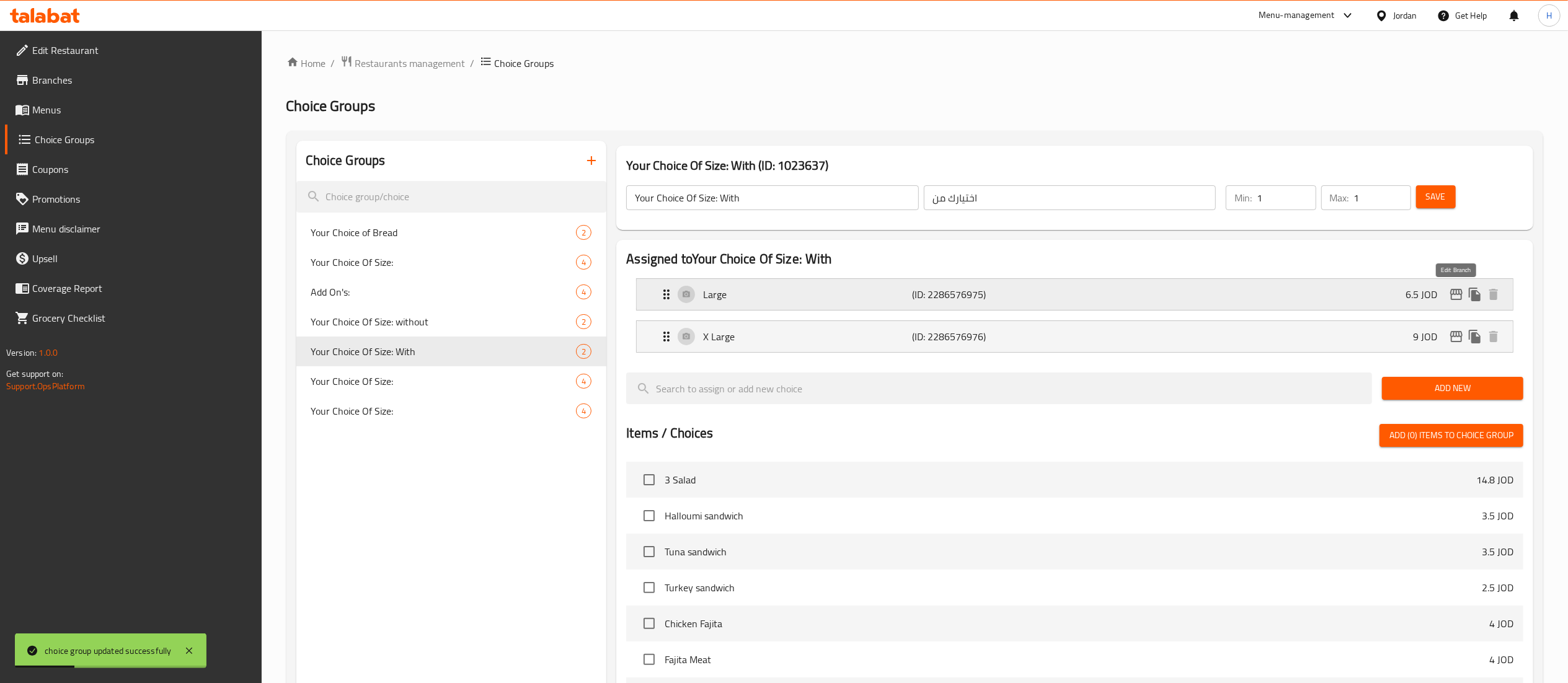
click at [1459, 290] on icon "edit" at bounding box center [1456, 295] width 12 height 11
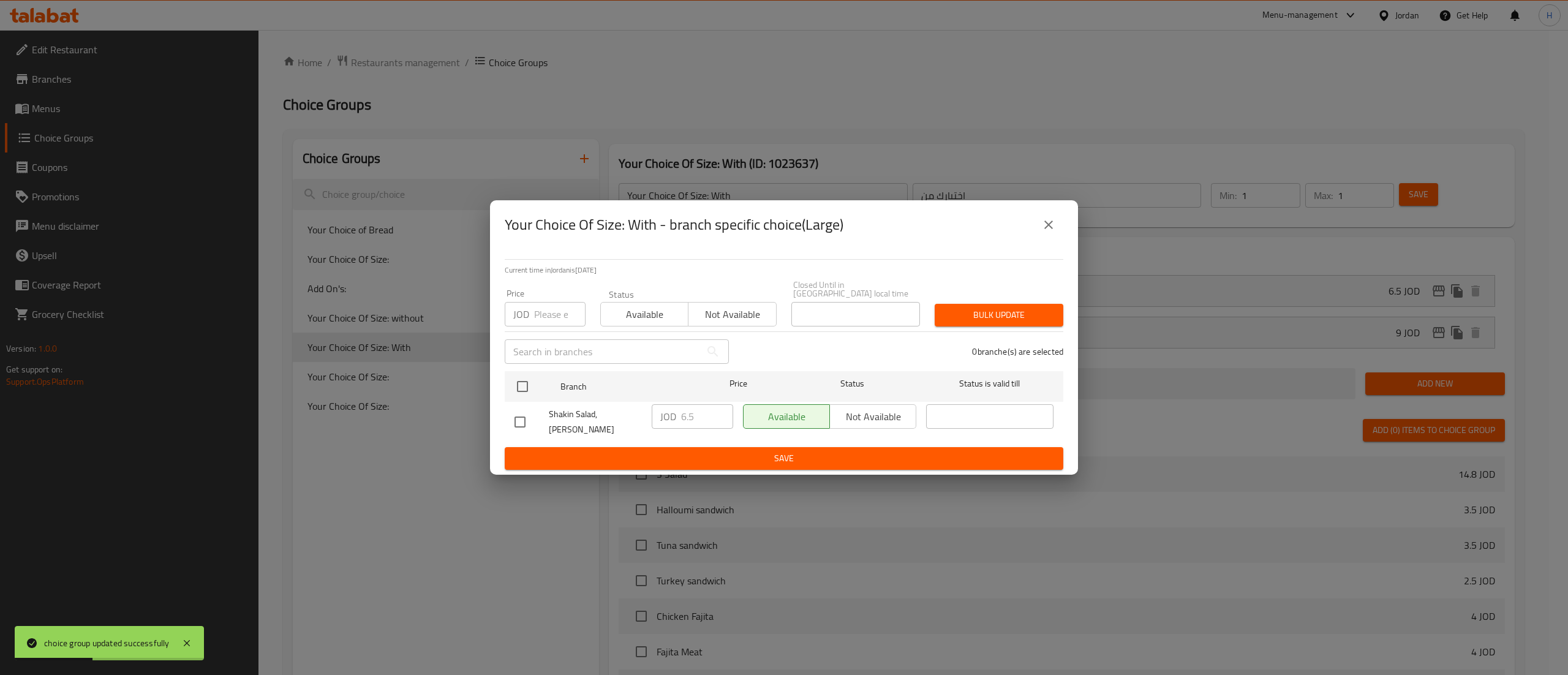
click at [1046, 220] on button "close" at bounding box center [1049, 225] width 29 height 29
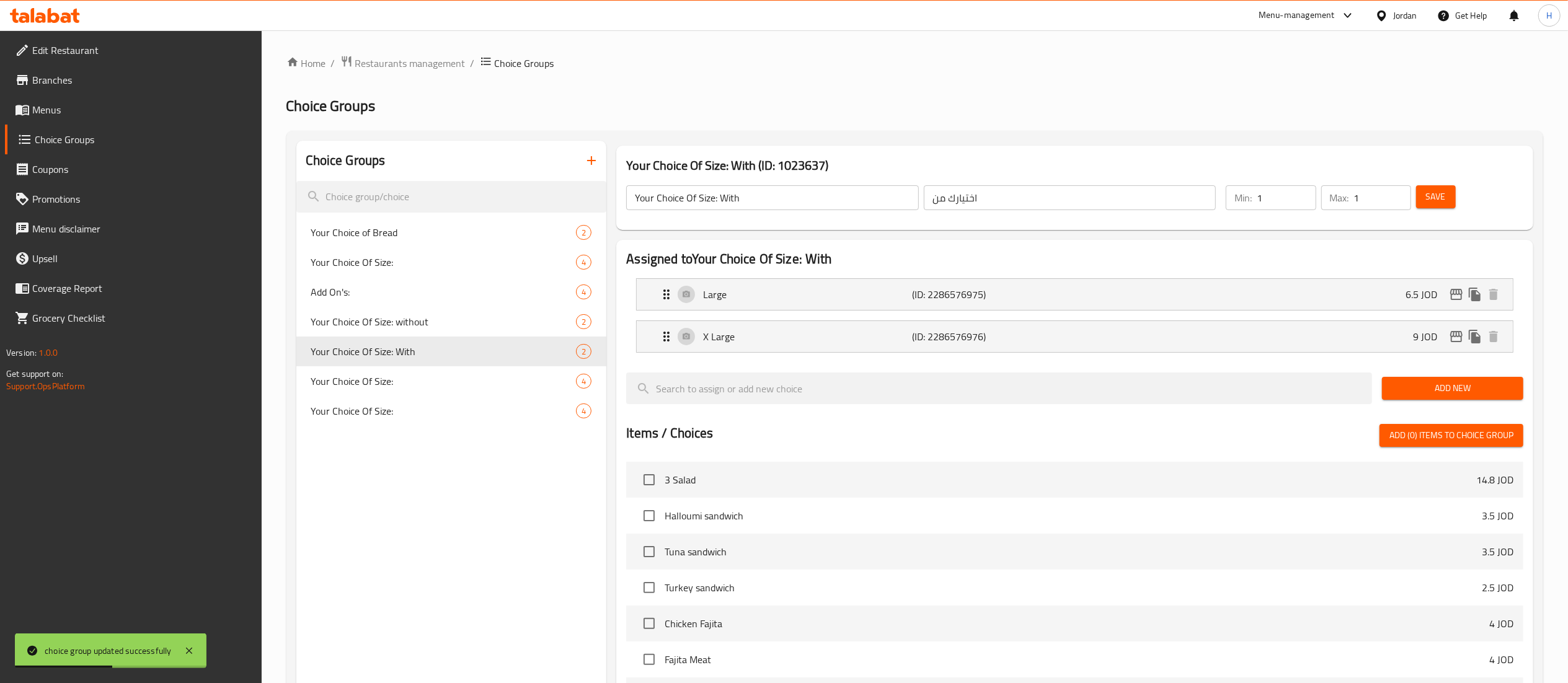
click at [1447, 201] on button "Save" at bounding box center [1436, 197] width 40 height 23
click at [53, 106] on span "Menus" at bounding box center [142, 109] width 219 height 15
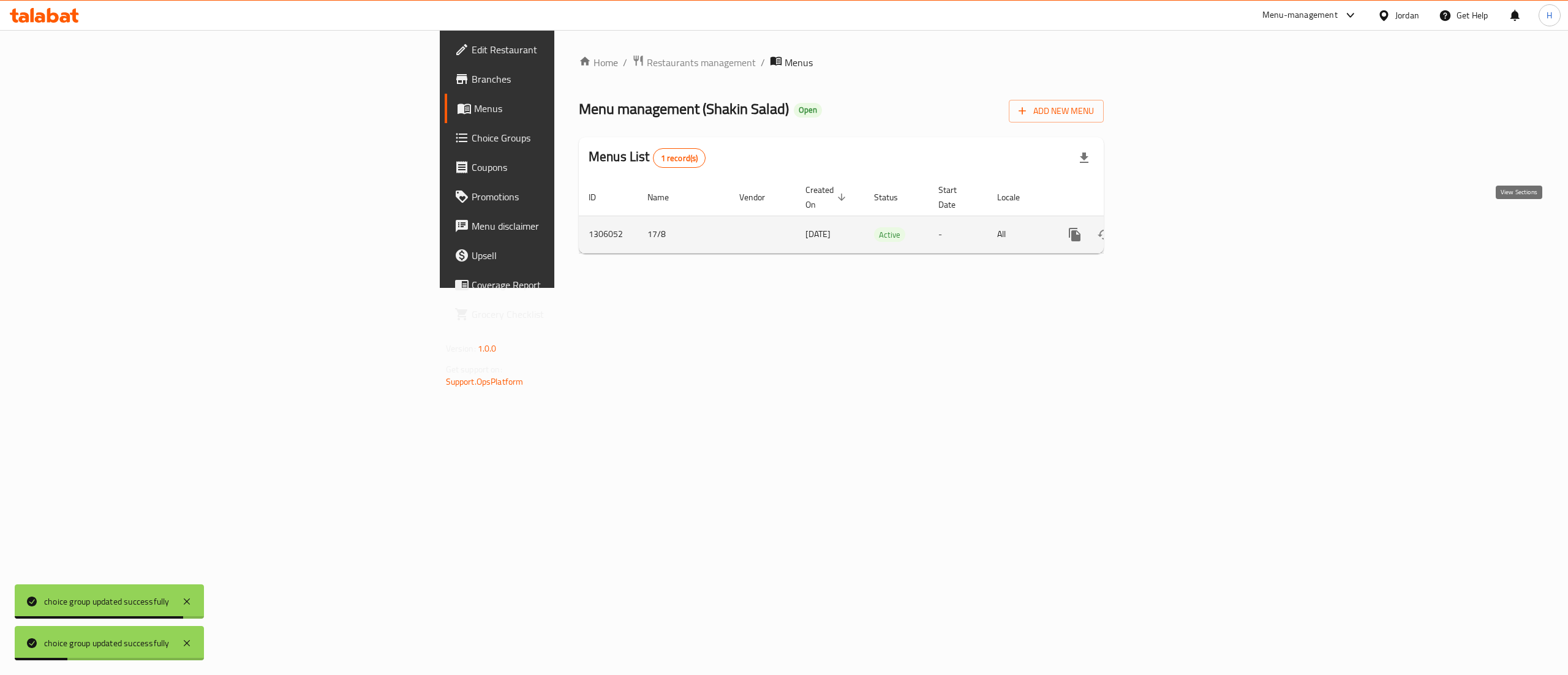
click at [1178, 224] on link "enhanced table" at bounding box center [1163, 235] width 29 height 29
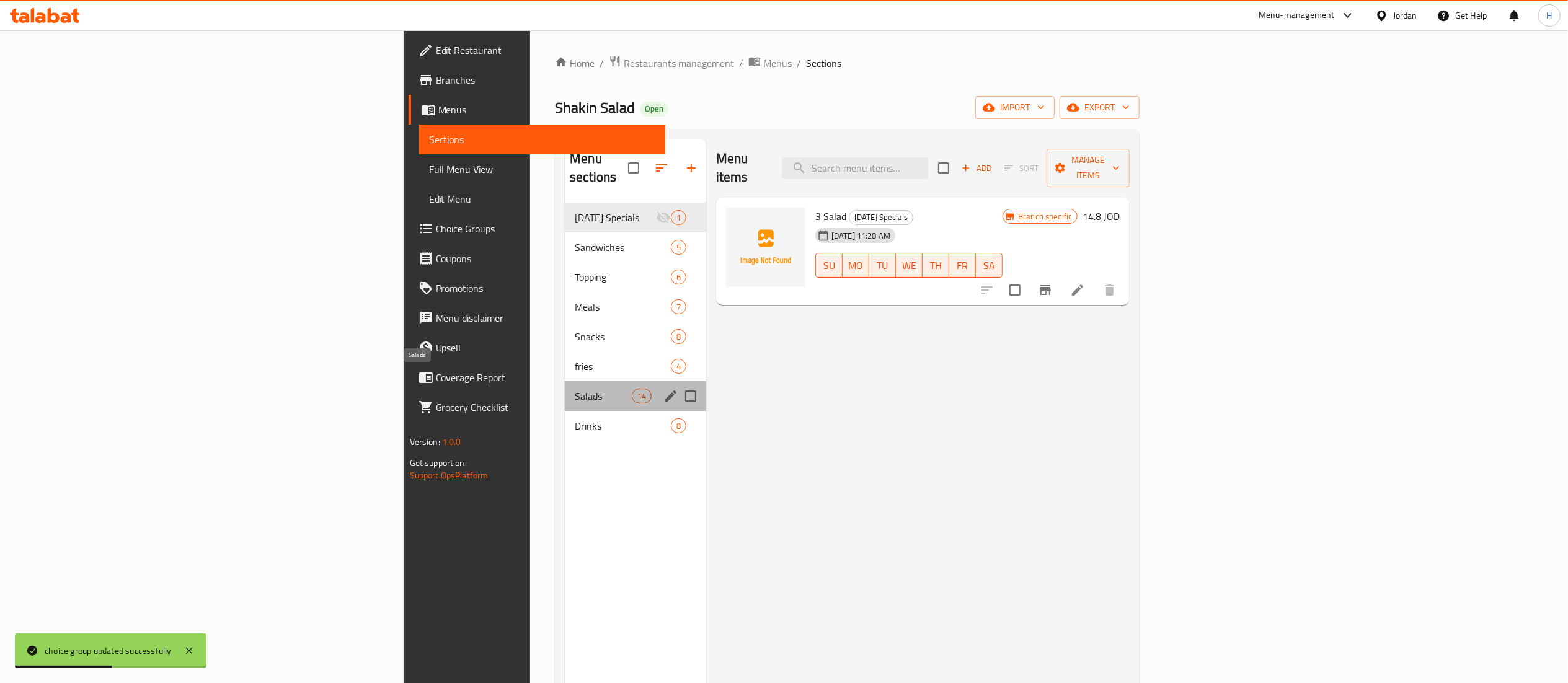
click at [574, 388] on span "Salads" at bounding box center [602, 396] width 56 height 15
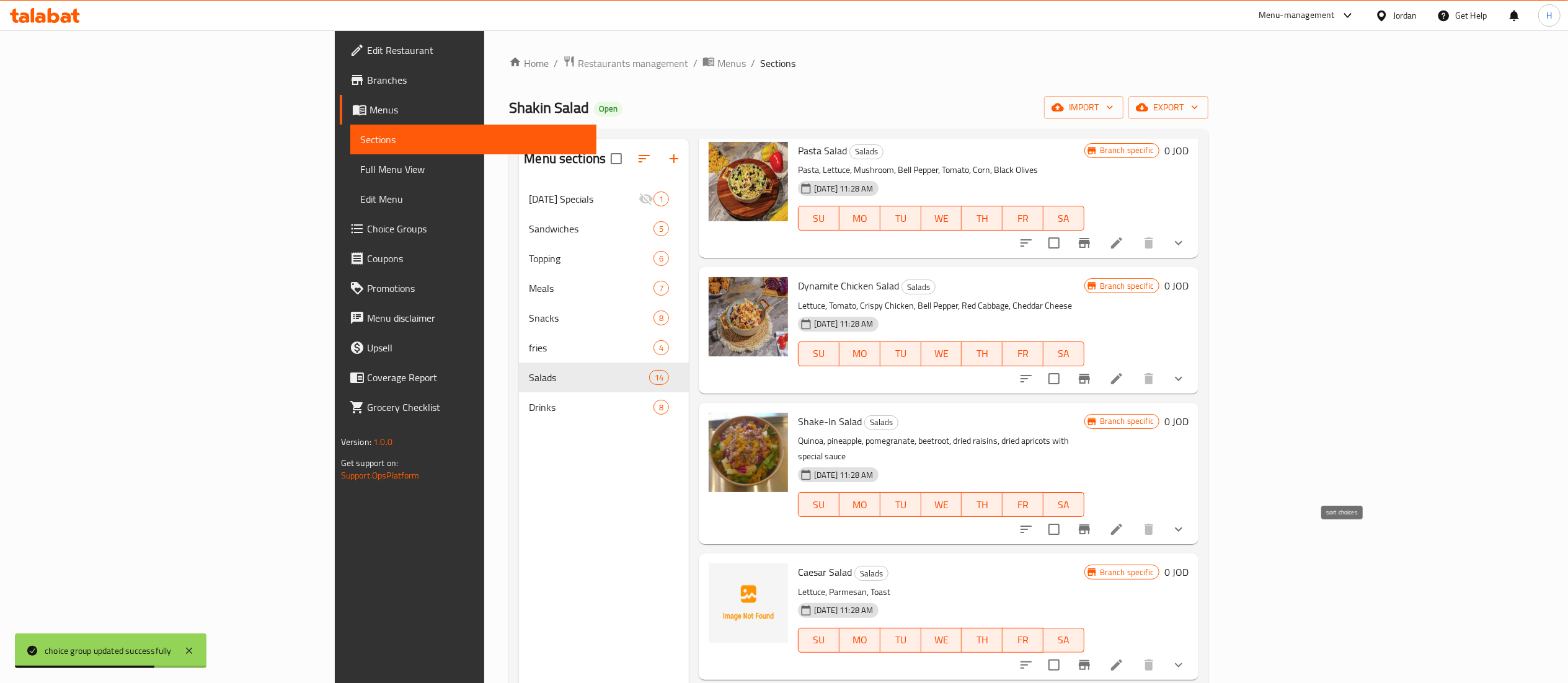
scroll to position [744, 0]
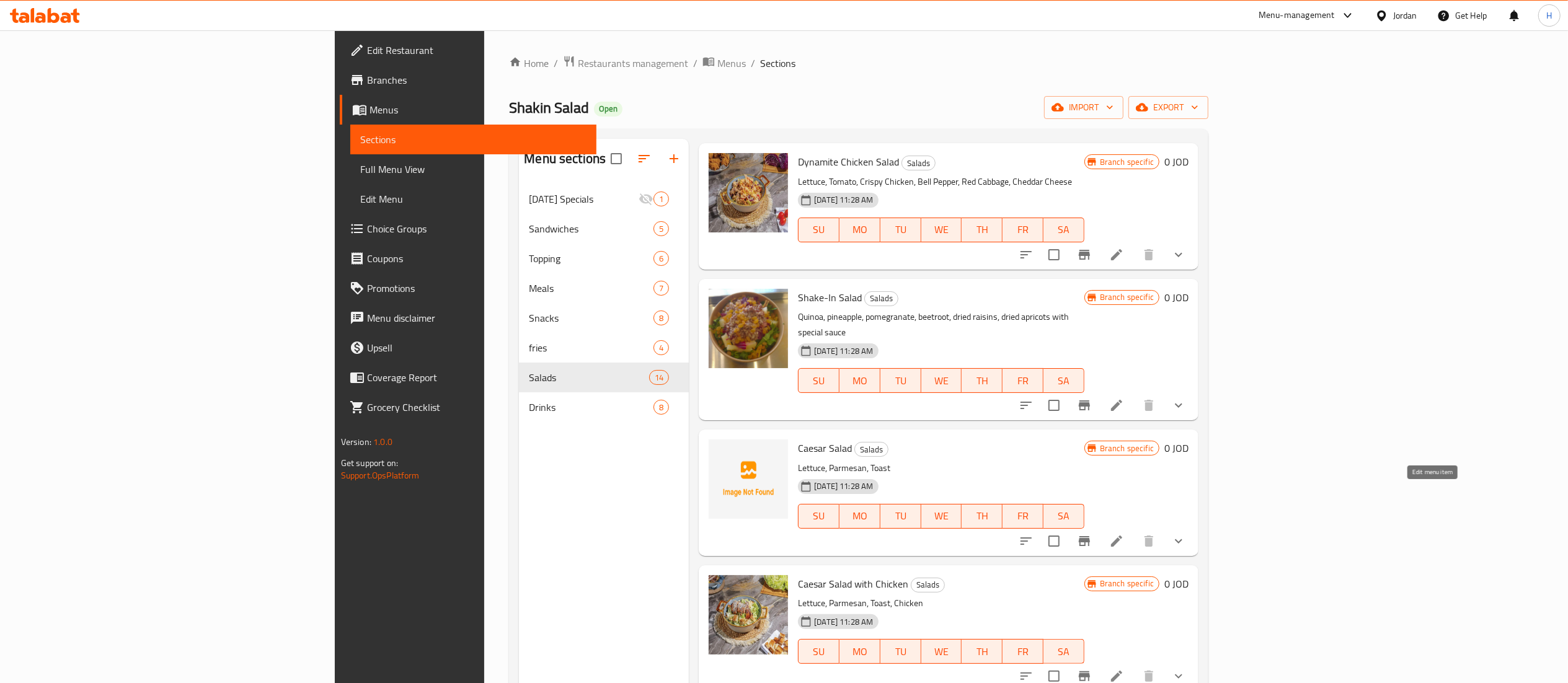
click at [1123, 536] on icon at bounding box center [1117, 542] width 11 height 11
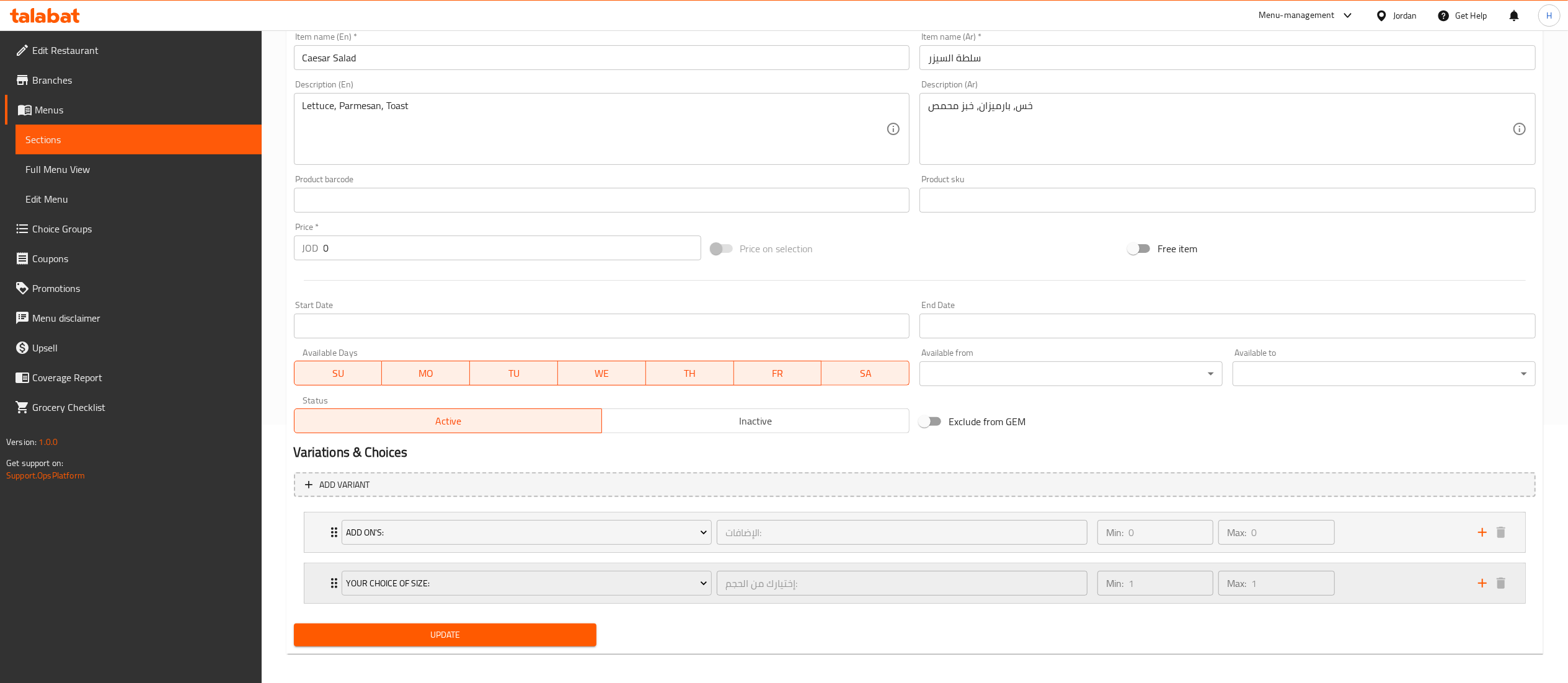
scroll to position [265, 0]
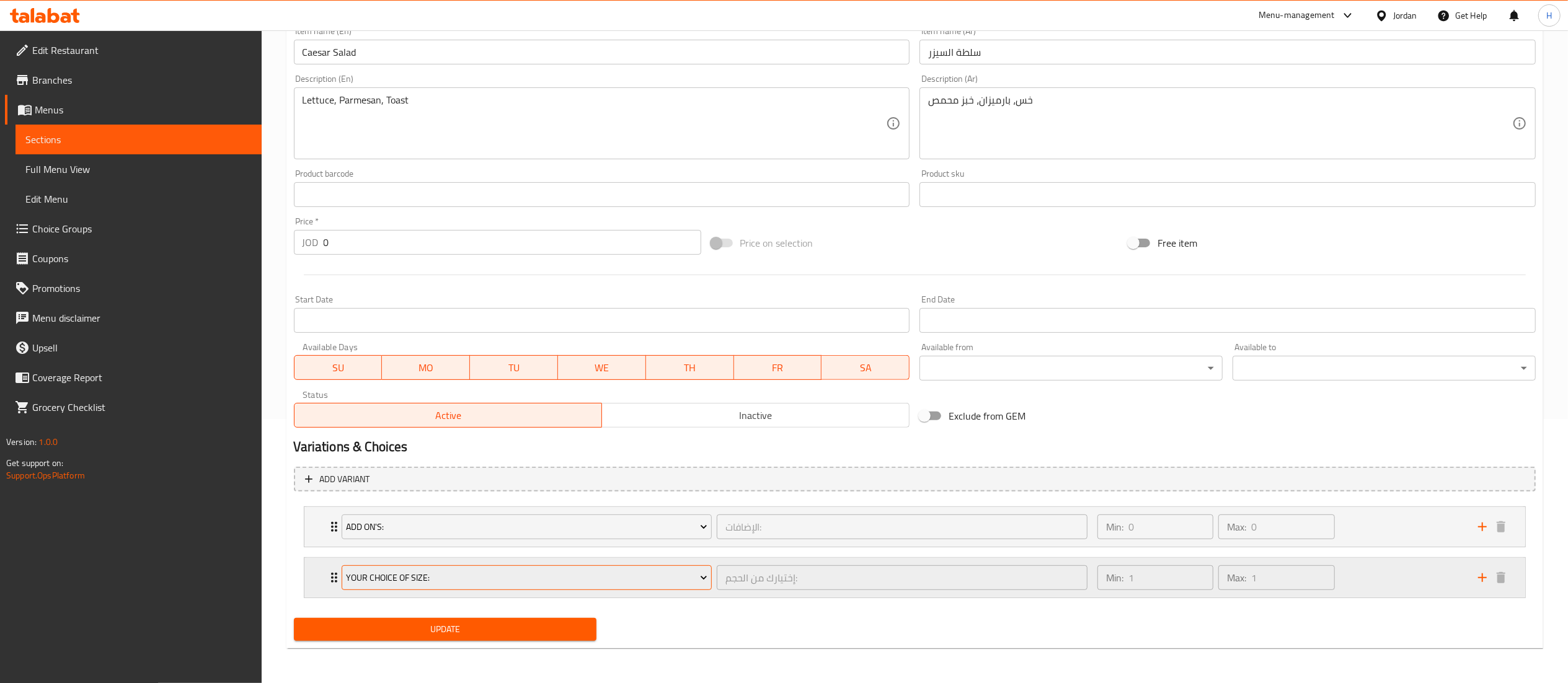
click at [496, 580] on span "Your Choice Of Size:" at bounding box center [526, 578] width 361 height 16
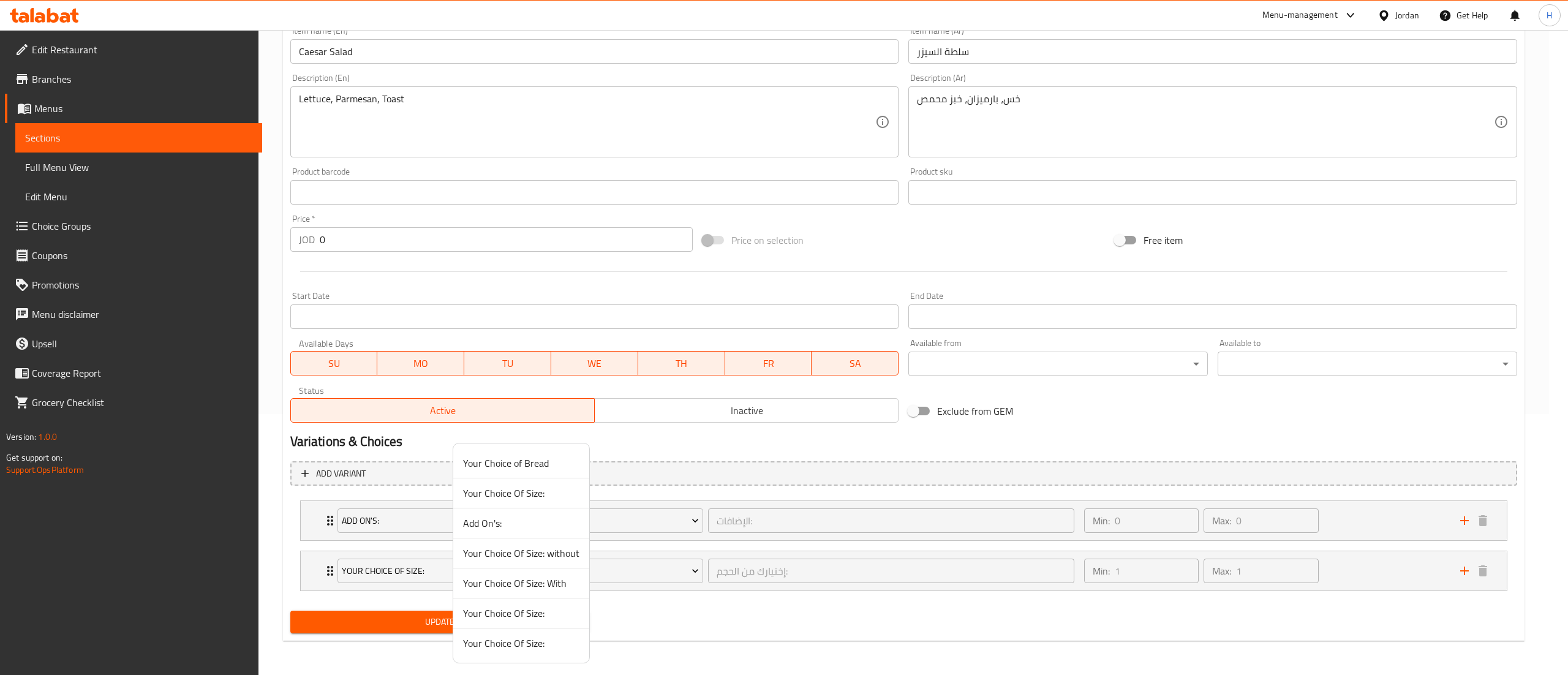
click at [532, 552] on span "Your Choice Of Size: without" at bounding box center [522, 553] width 116 height 15
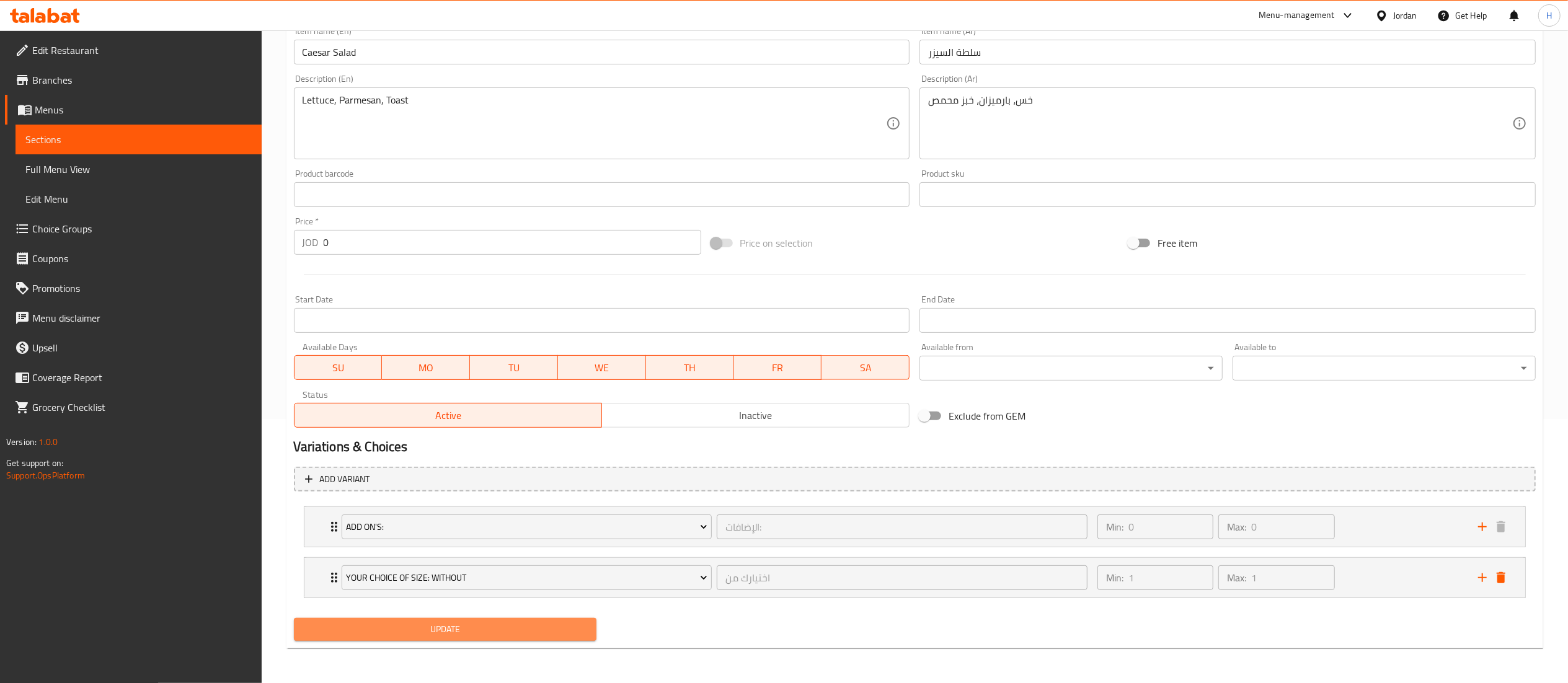
click at [432, 627] on span "Update" at bounding box center [445, 629] width 283 height 16
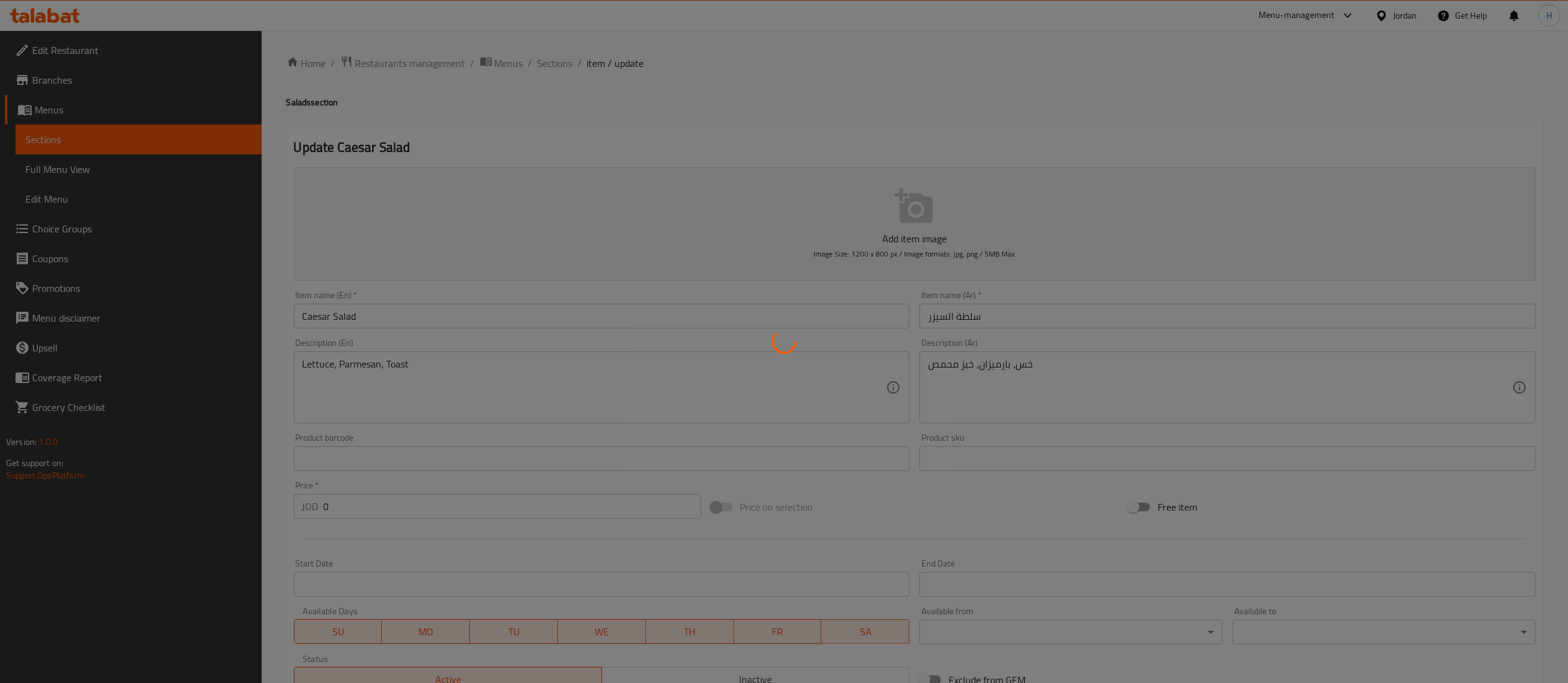
scroll to position [0, 0]
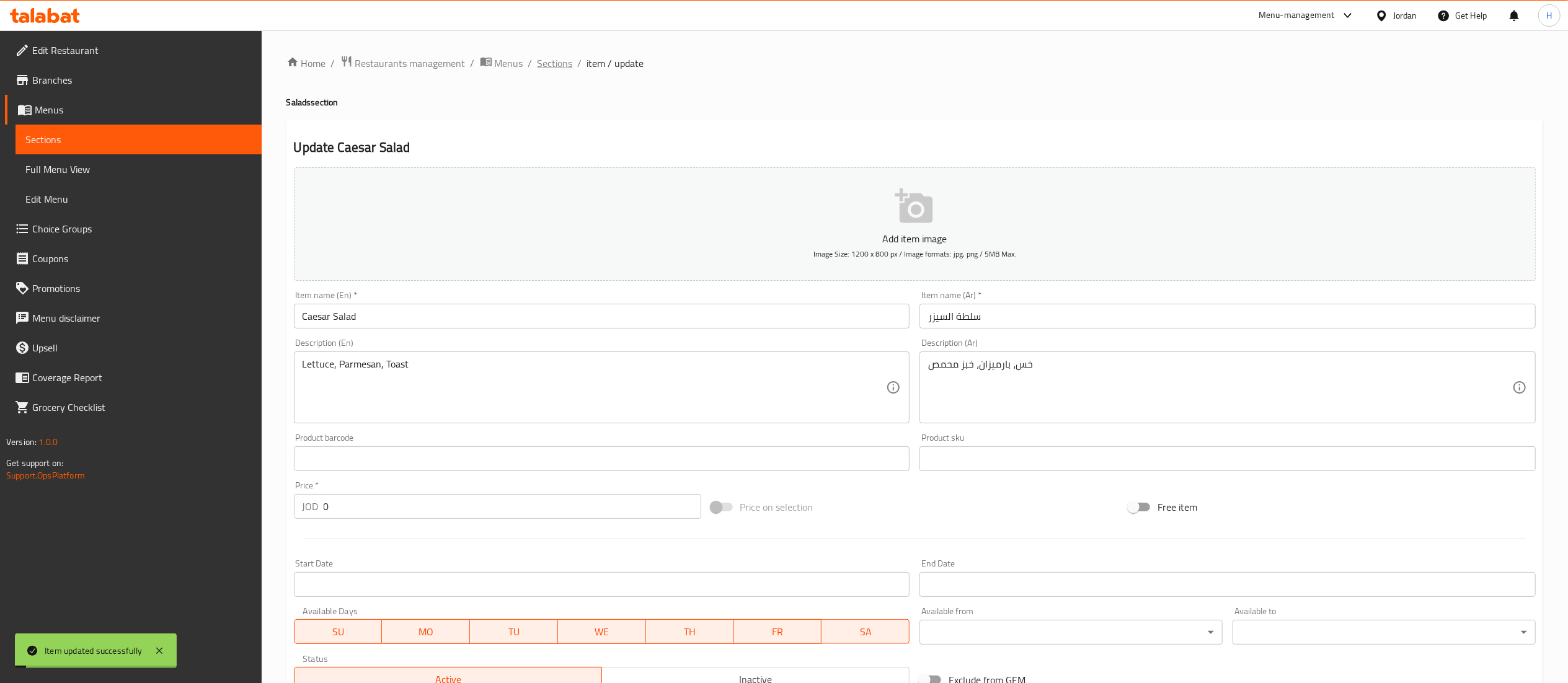
click at [543, 64] on span "Sections" at bounding box center [555, 63] width 35 height 15
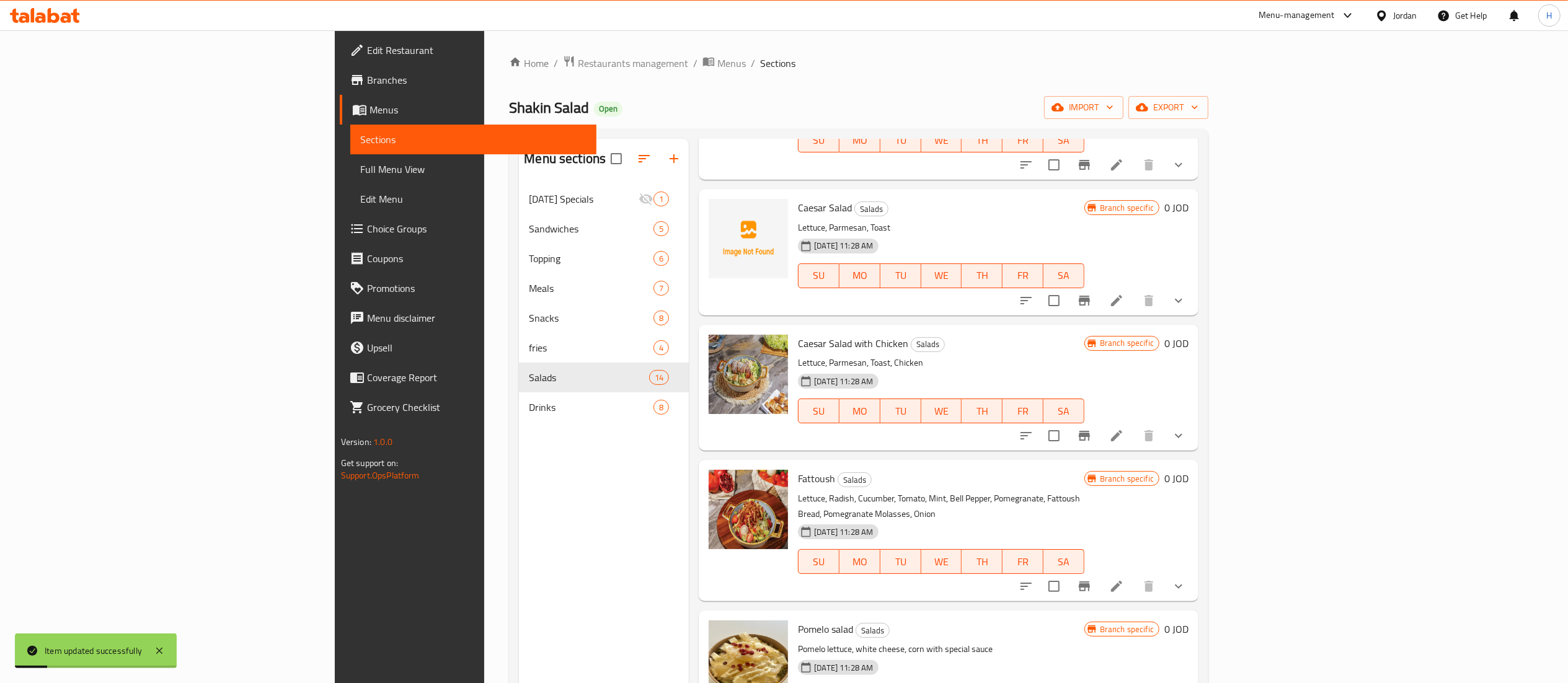
scroll to position [992, 0]
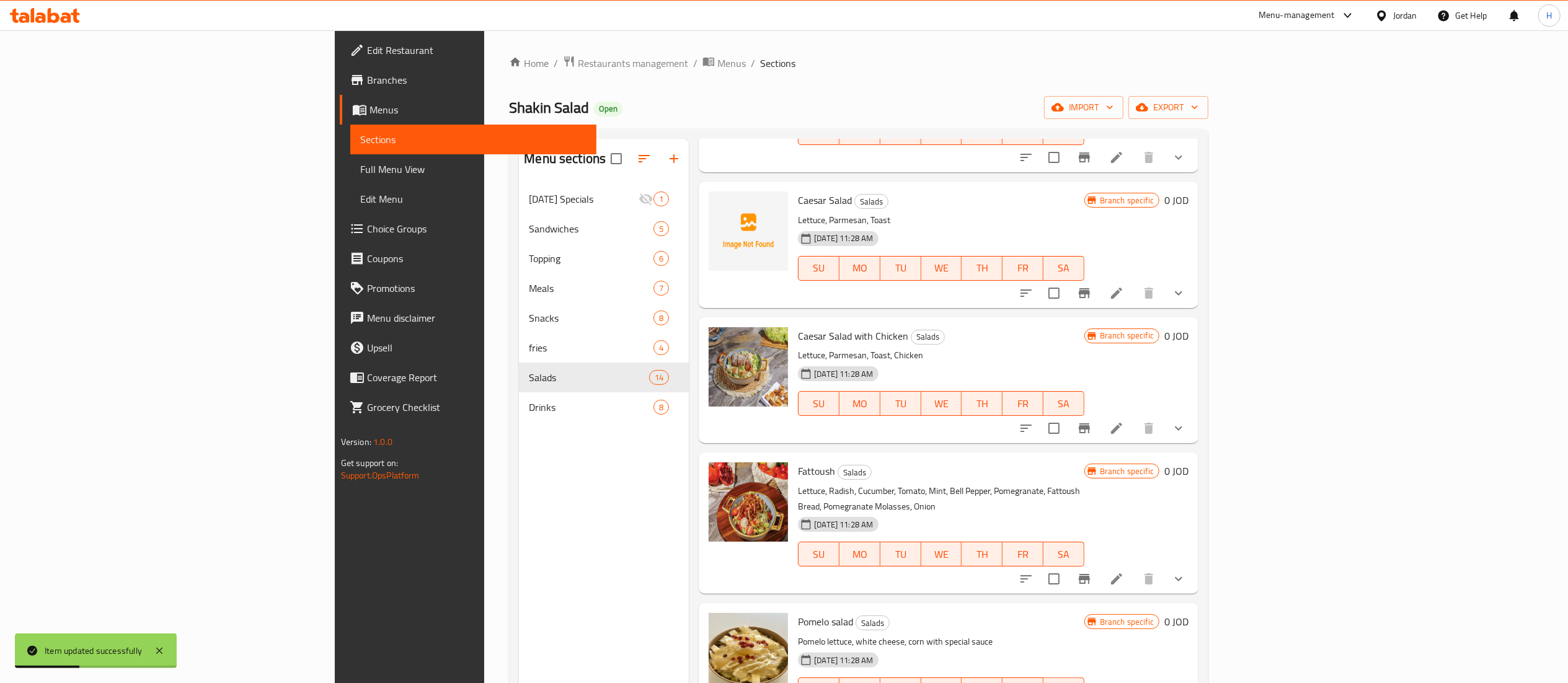
click at [1124, 421] on icon at bounding box center [1117, 428] width 15 height 15
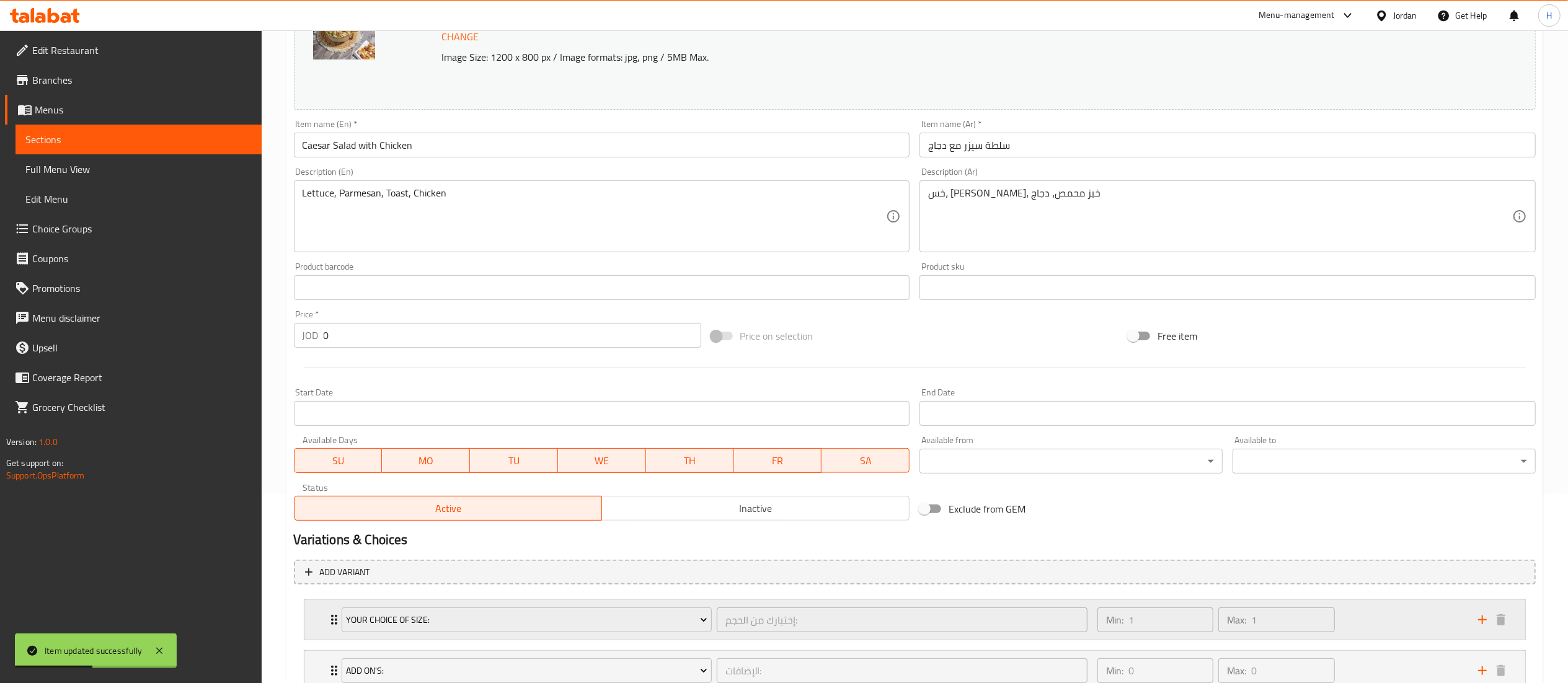
scroll to position [283, 0]
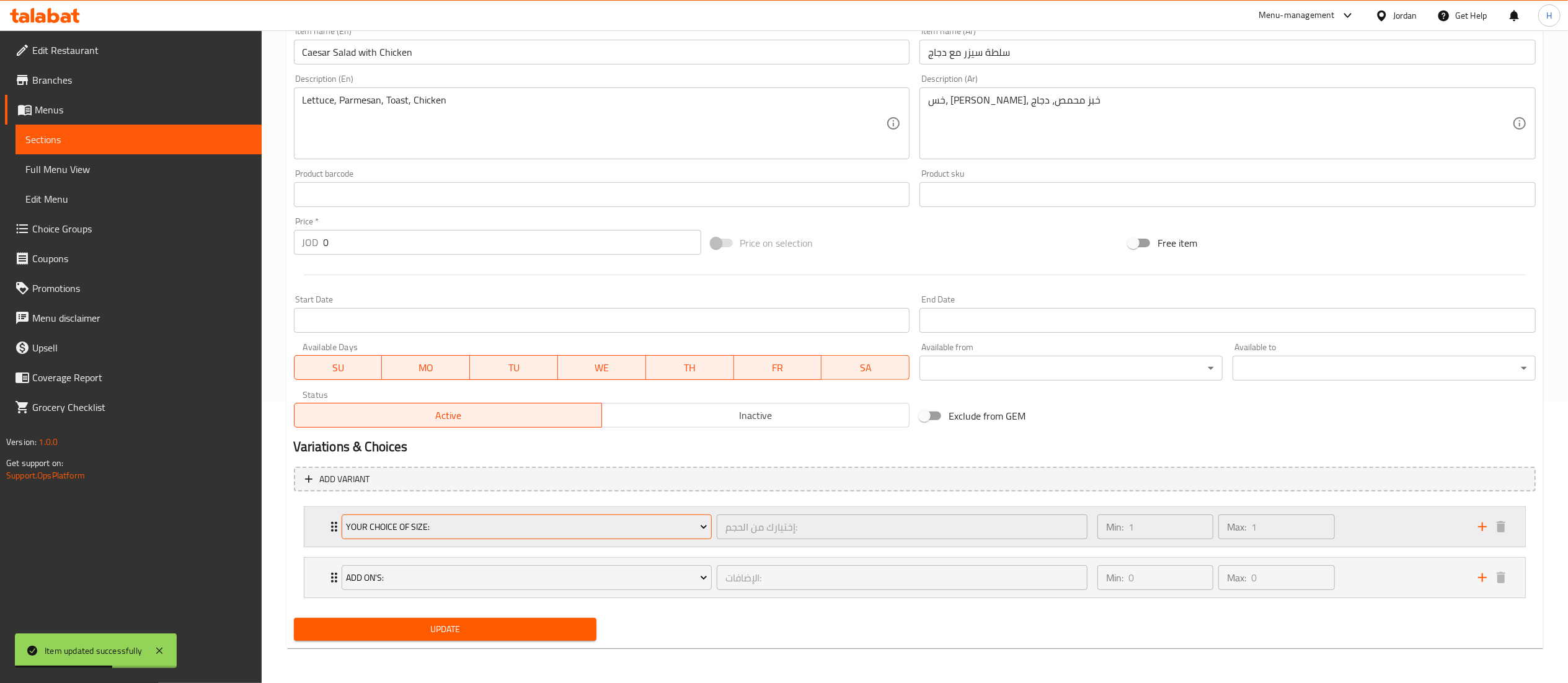
click at [519, 522] on span "Your Choice Of Size:" at bounding box center [526, 527] width 361 height 16
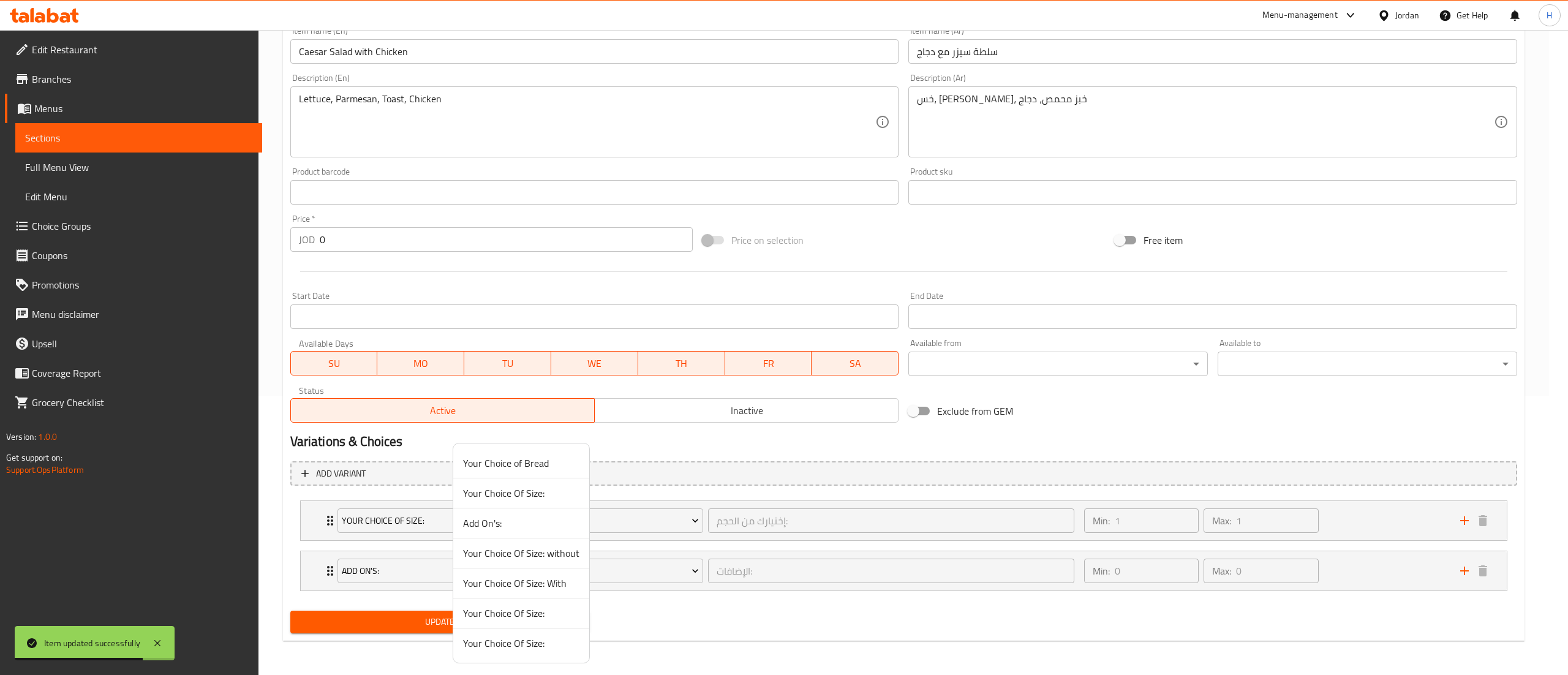
click at [496, 586] on span "Your Choice Of Size: With" at bounding box center [522, 583] width 116 height 15
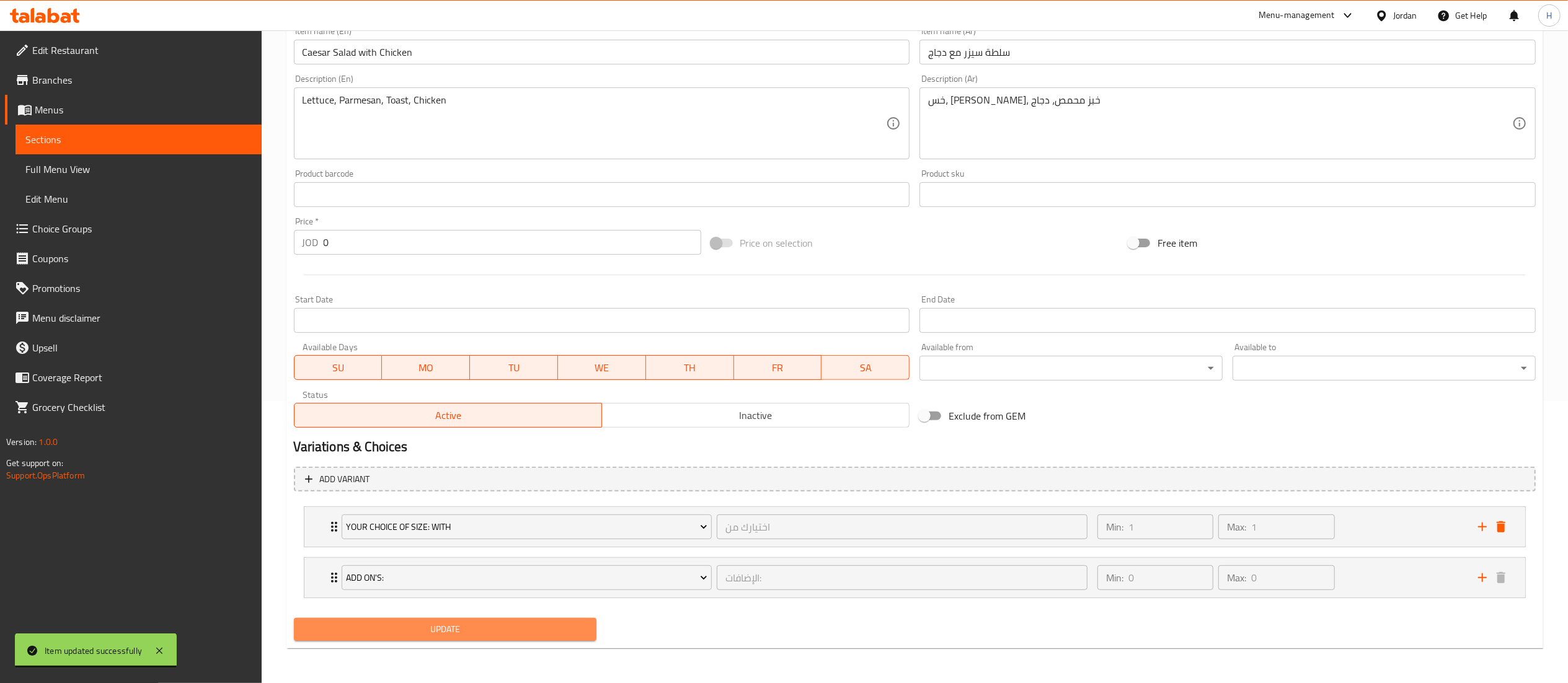
click at [399, 623] on span "Update" at bounding box center [445, 629] width 283 height 16
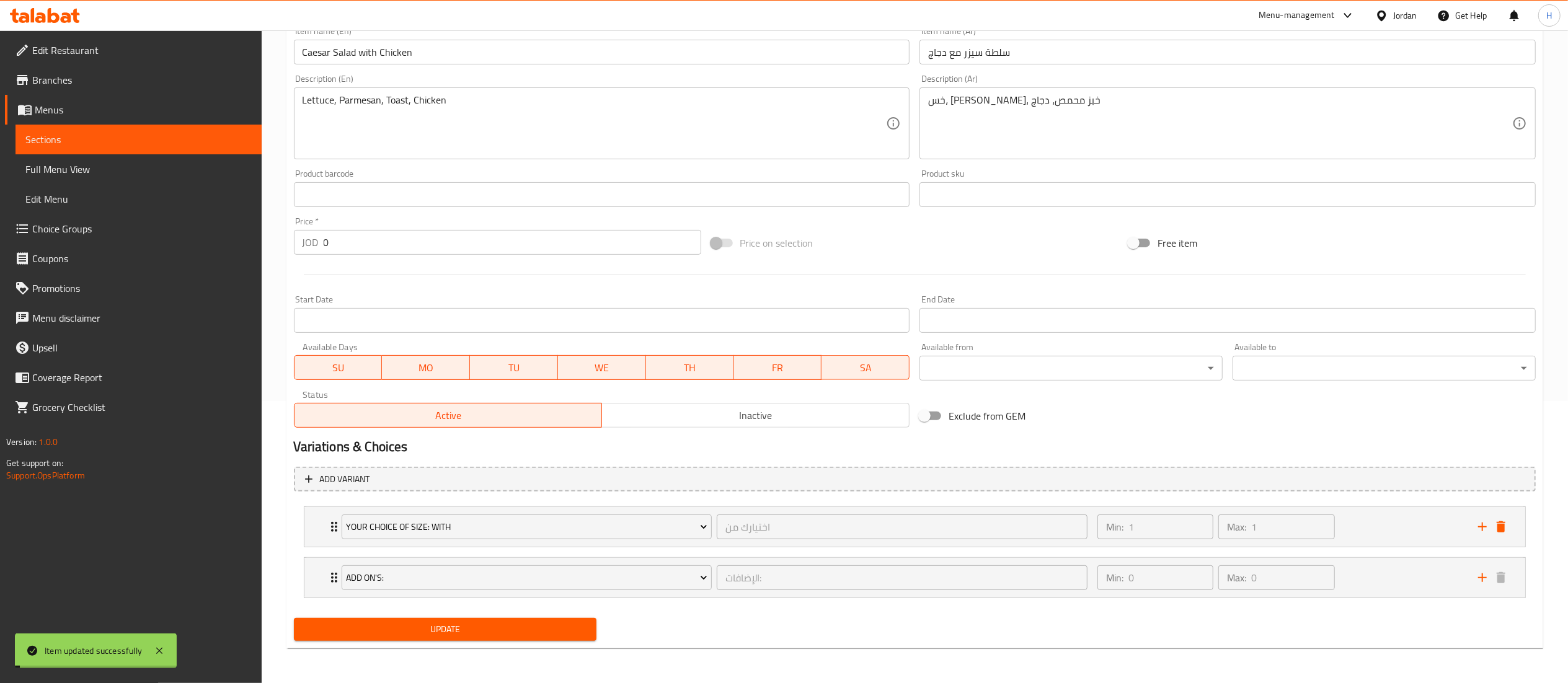
click at [390, 627] on span "Update" at bounding box center [445, 629] width 283 height 16
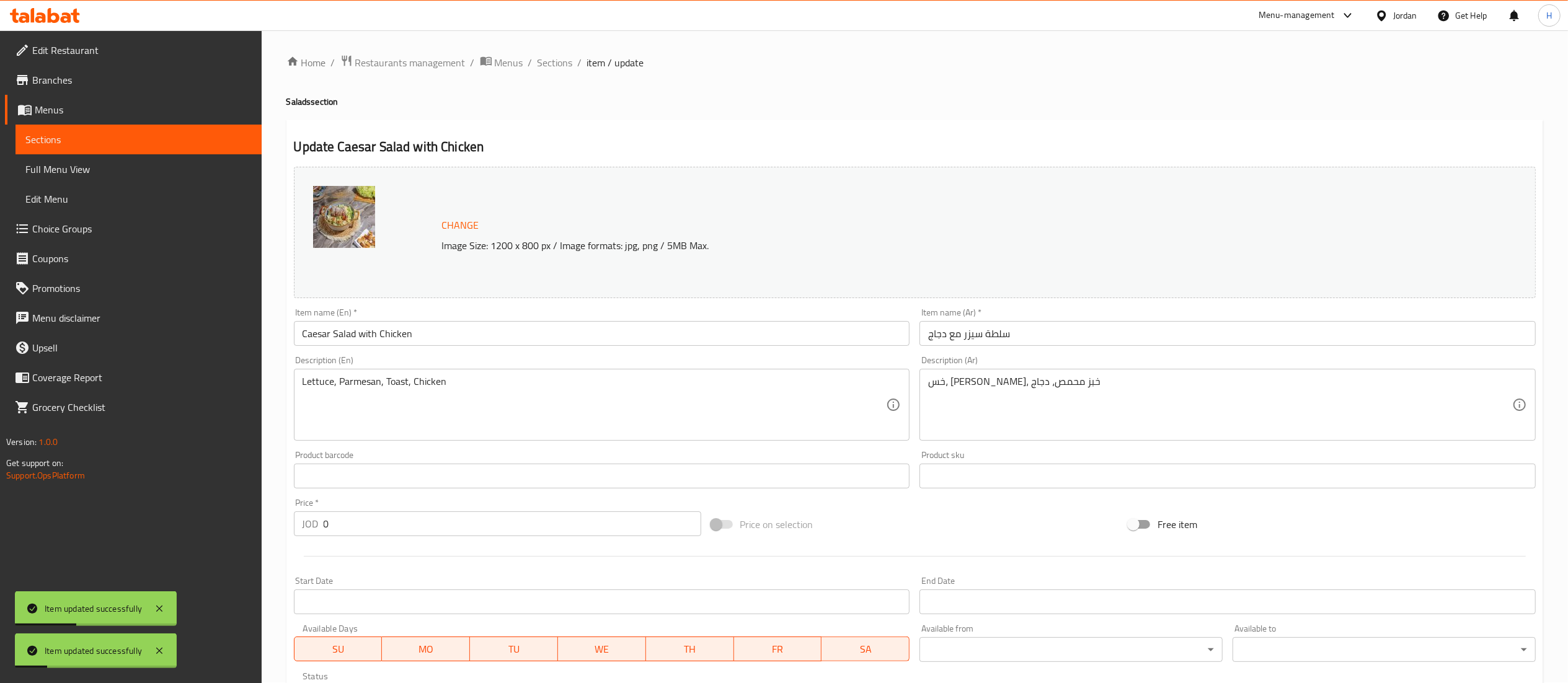
scroll to position [0, 0]
click at [543, 67] on span "Sections" at bounding box center [555, 63] width 35 height 15
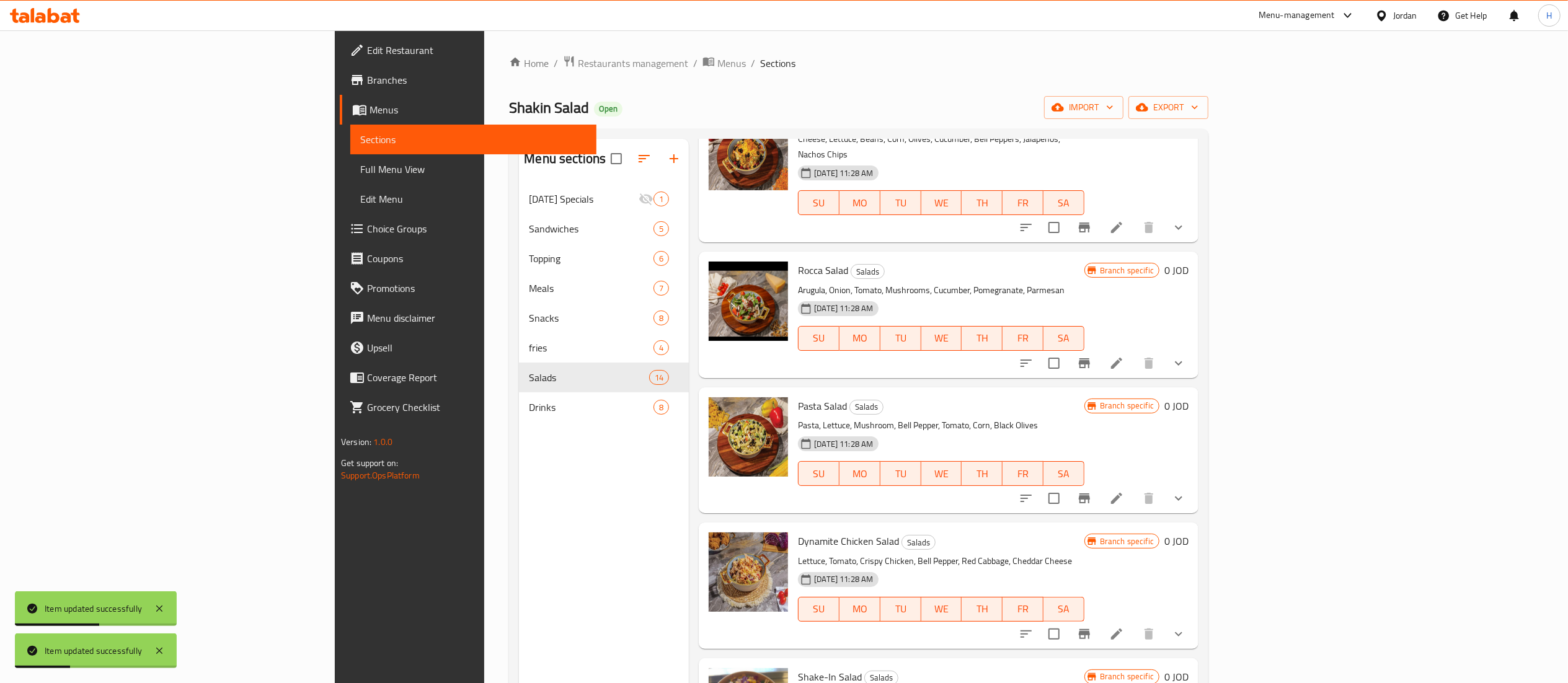
scroll to position [868, 0]
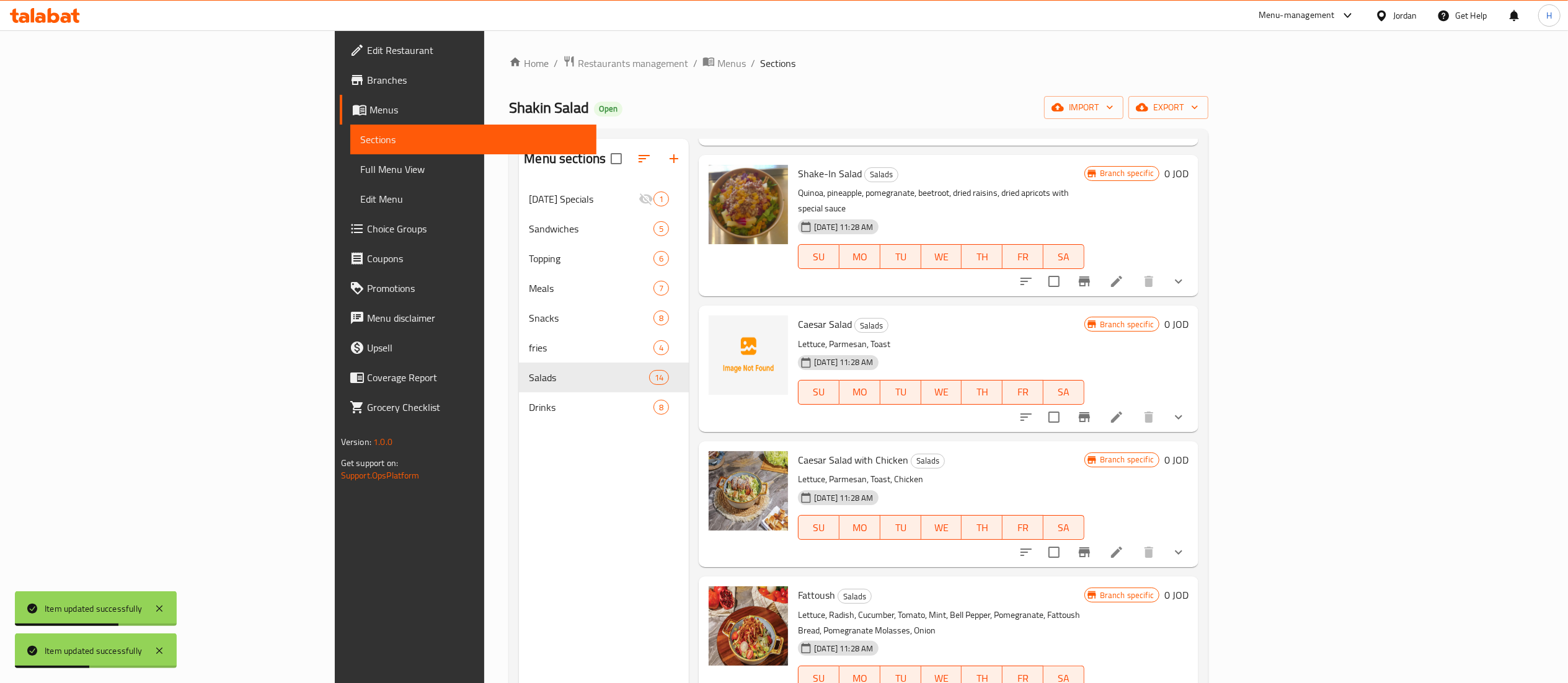
click at [1186, 410] on icon "show more" at bounding box center [1179, 417] width 15 height 15
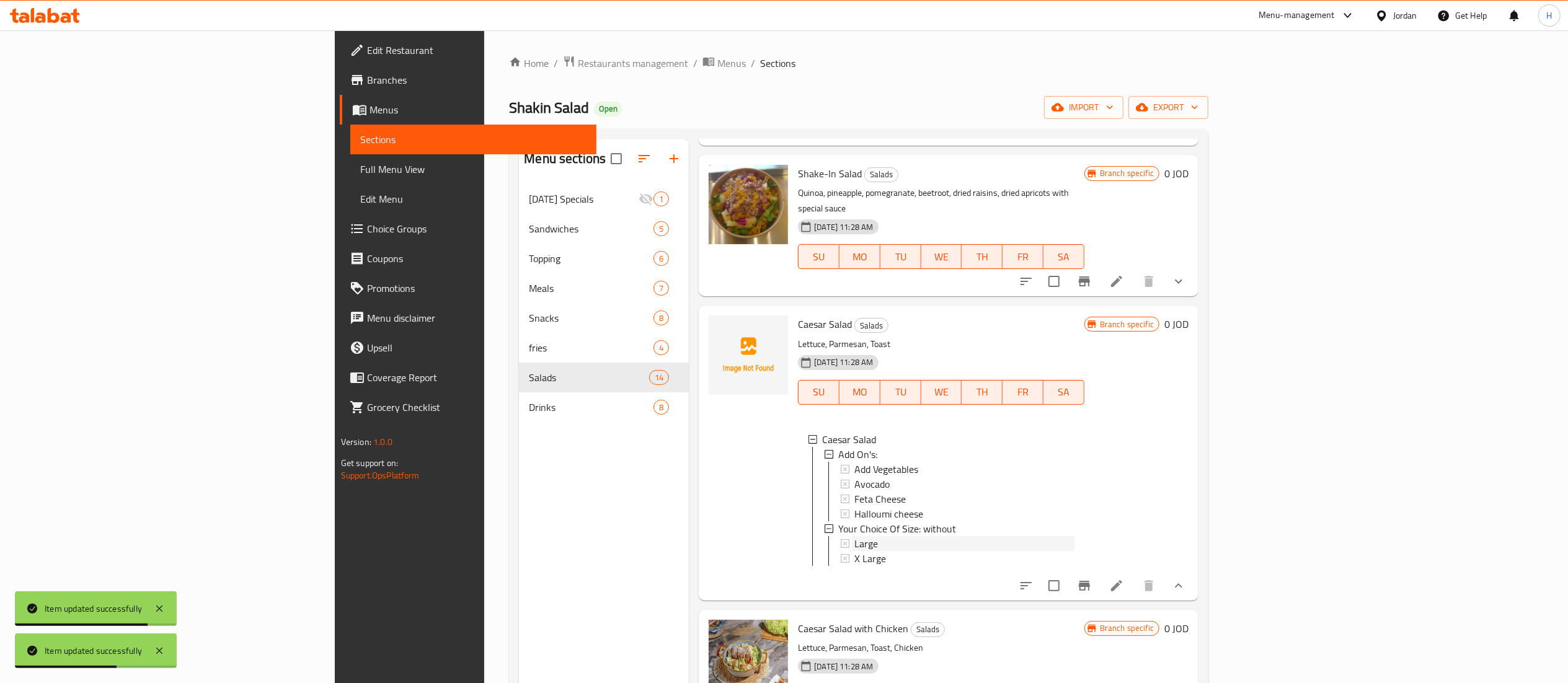
click at [854, 536] on div "Large" at bounding box center [964, 543] width 220 height 15
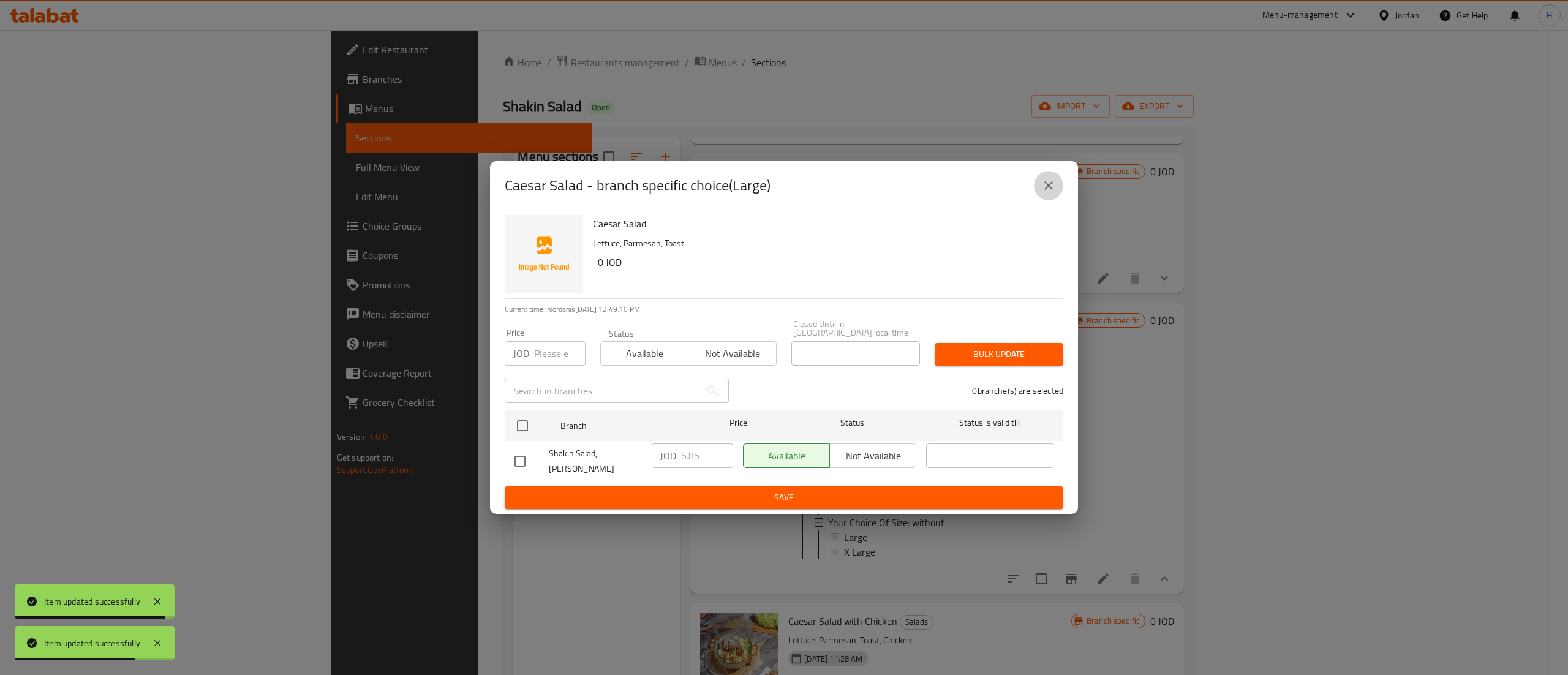
click at [1054, 193] on icon "close" at bounding box center [1049, 185] width 15 height 15
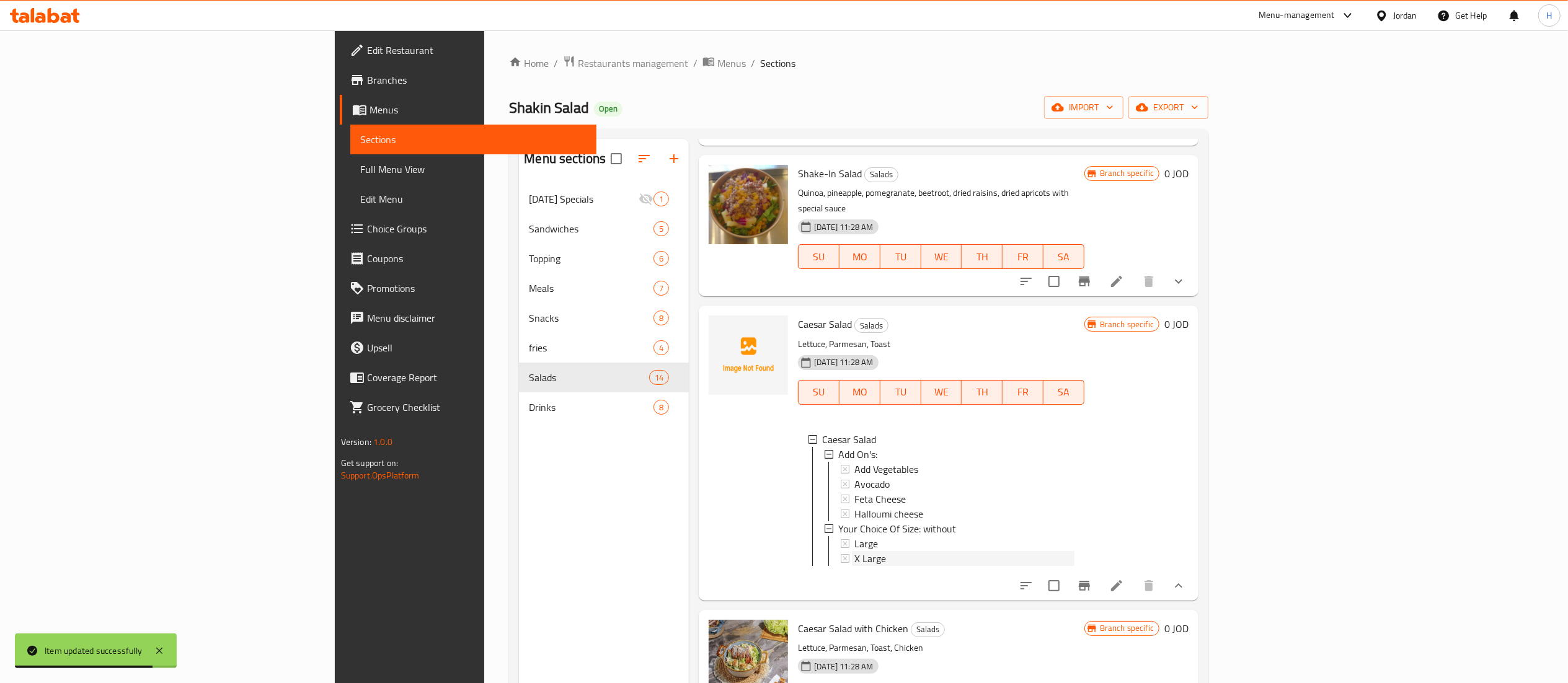
click at [854, 552] on div "X Large" at bounding box center [964, 559] width 220 height 15
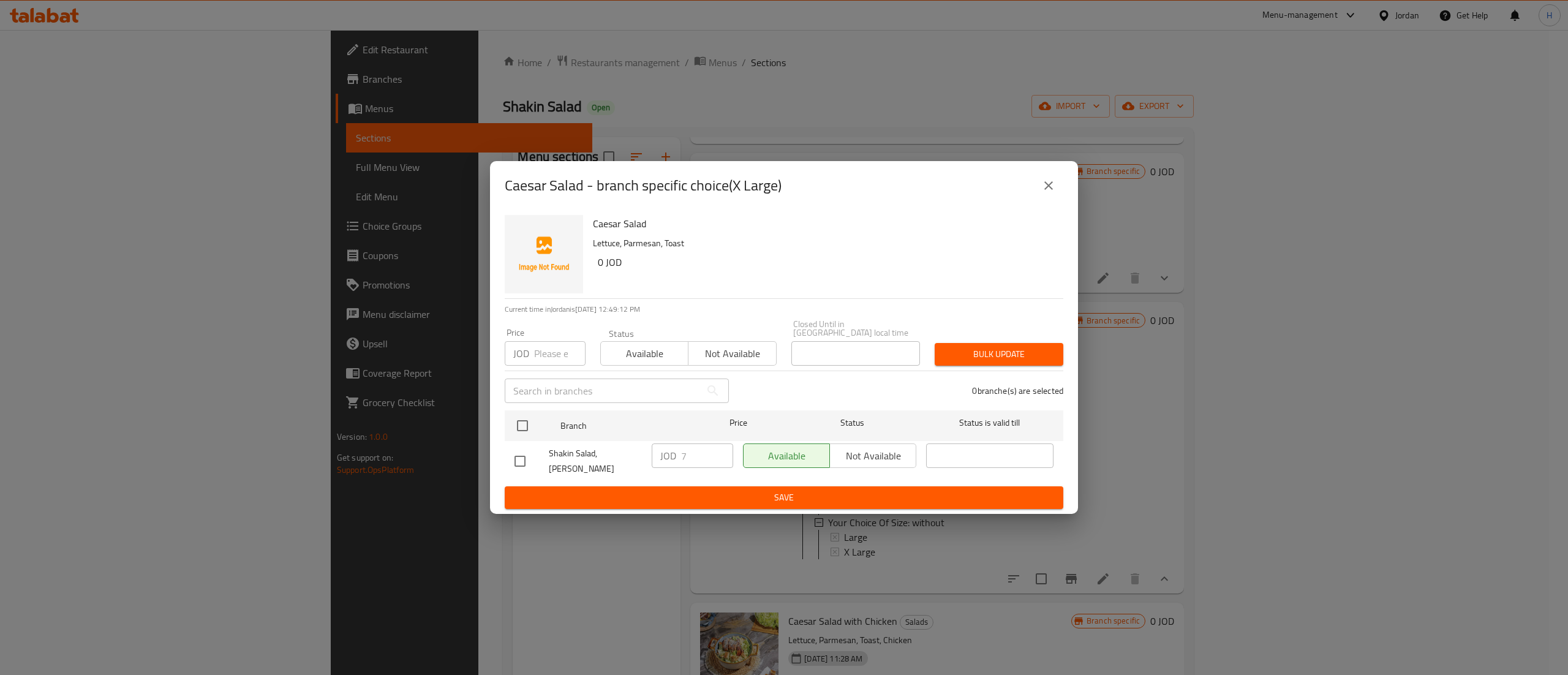
click at [1046, 193] on icon "close" at bounding box center [1049, 185] width 15 height 15
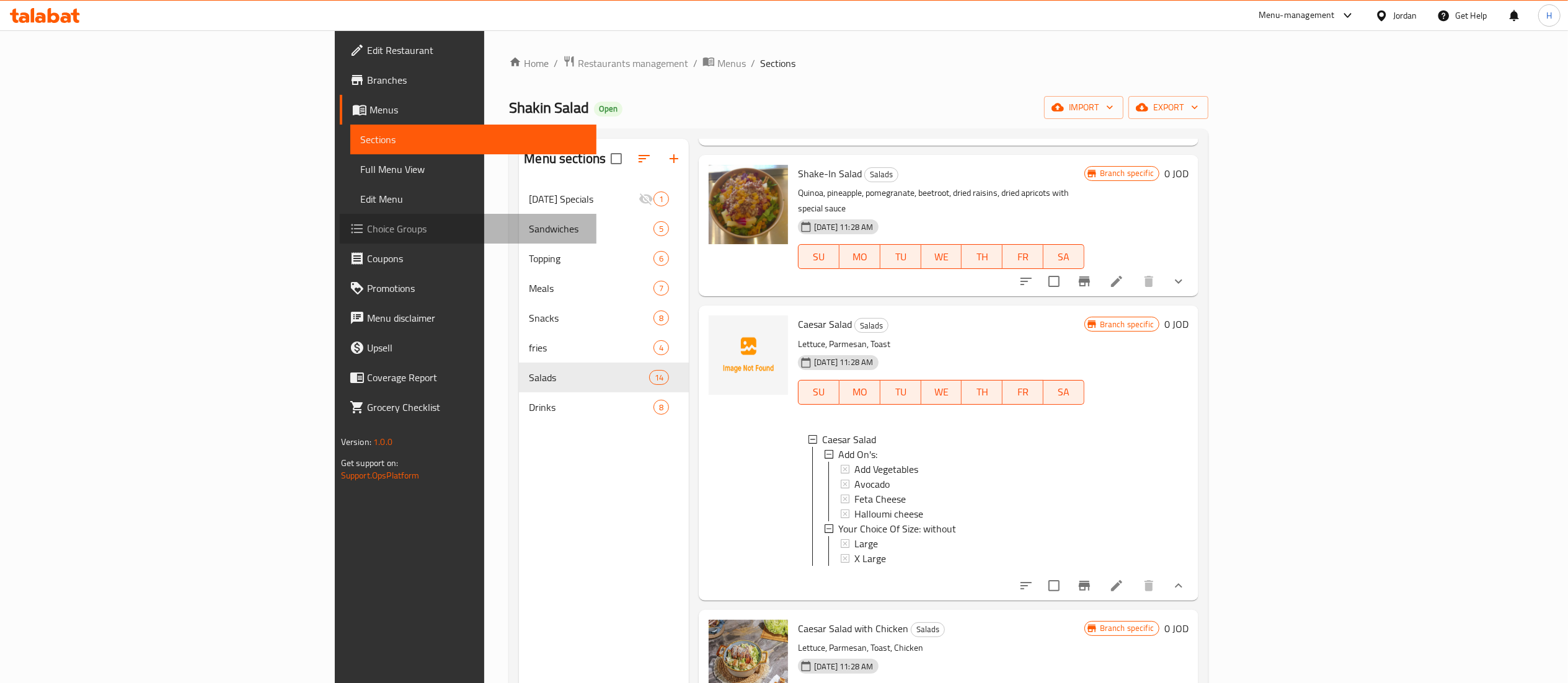
click at [367, 228] on span "Choice Groups" at bounding box center [476, 228] width 219 height 15
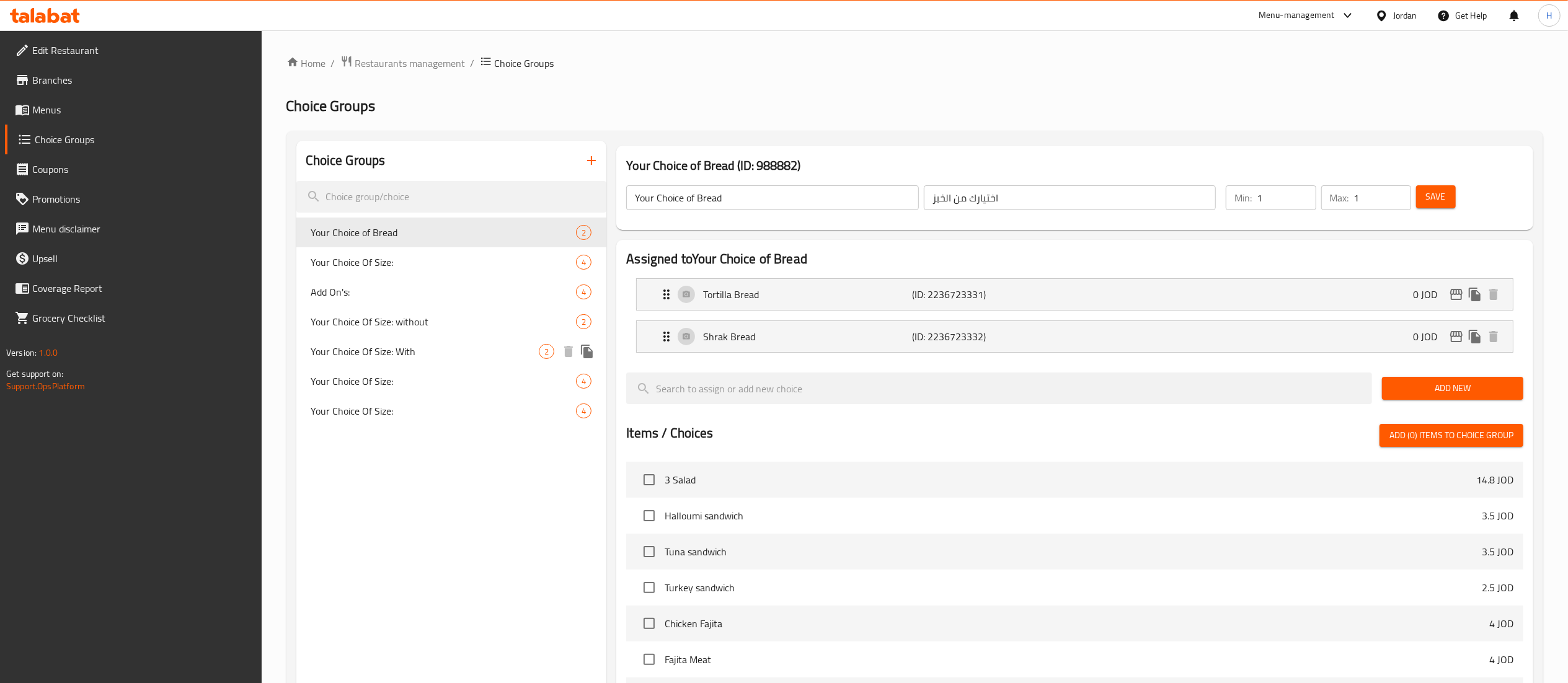
click at [401, 357] on span "Your Choice Of Size: With" at bounding box center [425, 352] width 228 height 15
type input "Your Choice Of Size: With"
type input "اختيارك من"
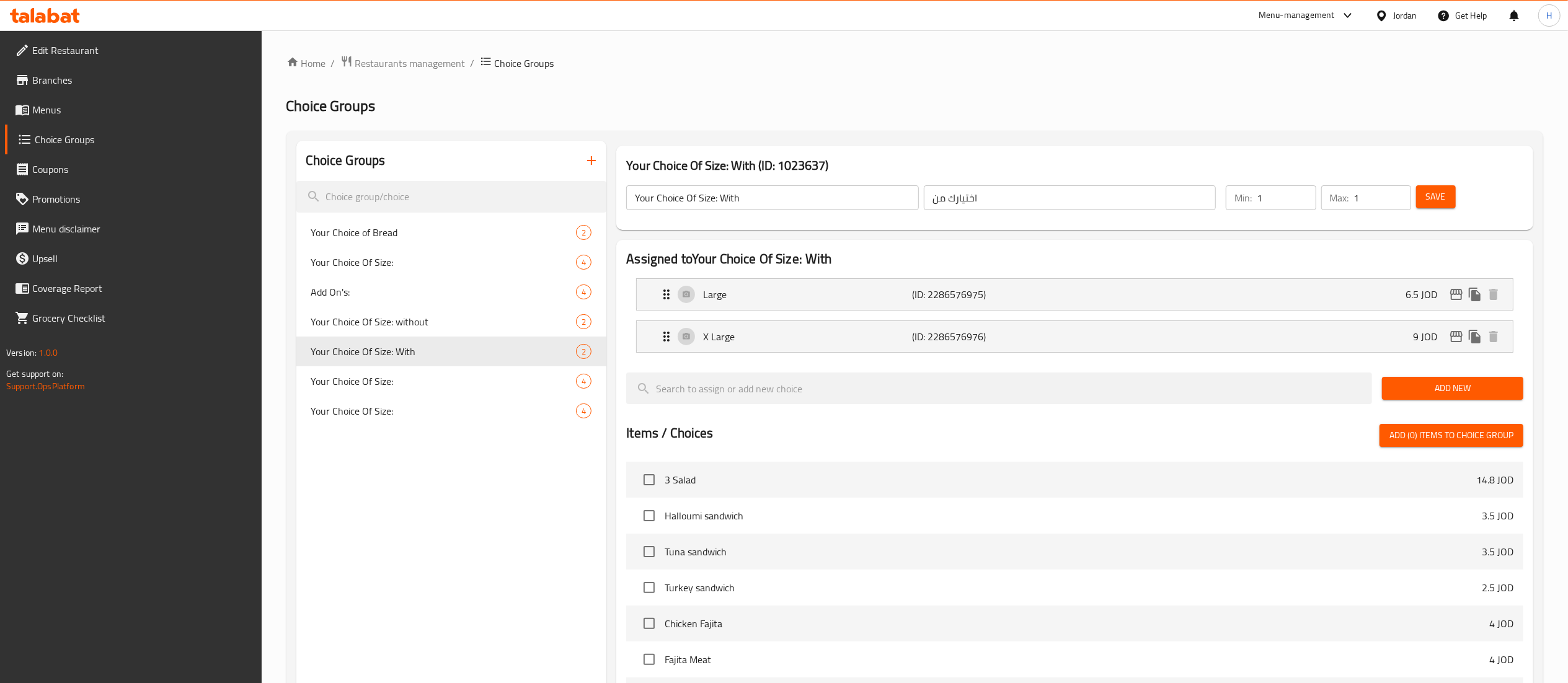
click at [782, 197] on input "Your Choice Of Size: With" at bounding box center [773, 197] width 293 height 24
click at [1439, 203] on span "Save" at bounding box center [1436, 197] width 20 height 16
click at [438, 322] on span "Your Choice Of Size: without" at bounding box center [425, 322] width 228 height 15
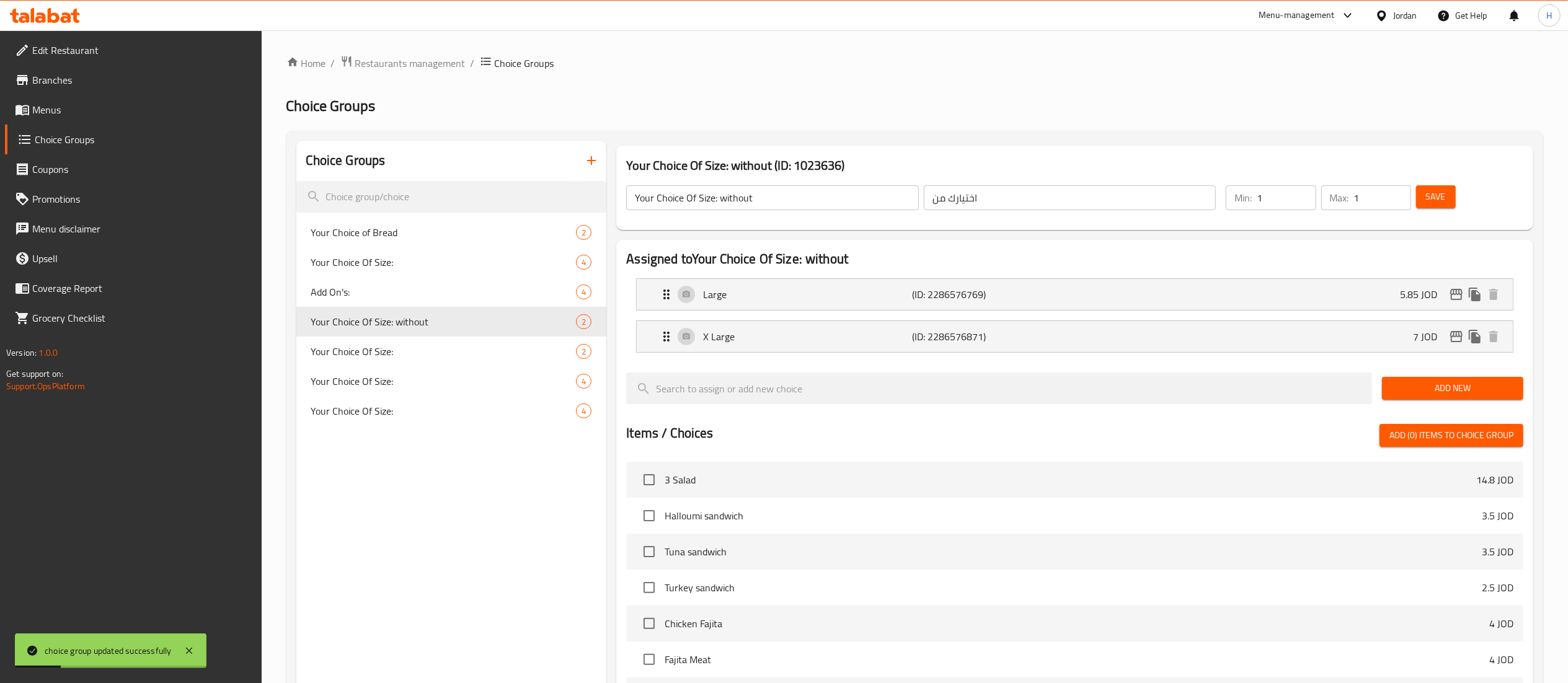
click at [780, 197] on input "Your Choice Of Size: without" at bounding box center [773, 197] width 293 height 24
type input "Your Choice Of Size:"
click at [1437, 202] on span "Save" at bounding box center [1436, 197] width 20 height 16
click at [1442, 195] on span "Save" at bounding box center [1436, 197] width 20 height 16
